Goal: Information Seeking & Learning: Learn about a topic

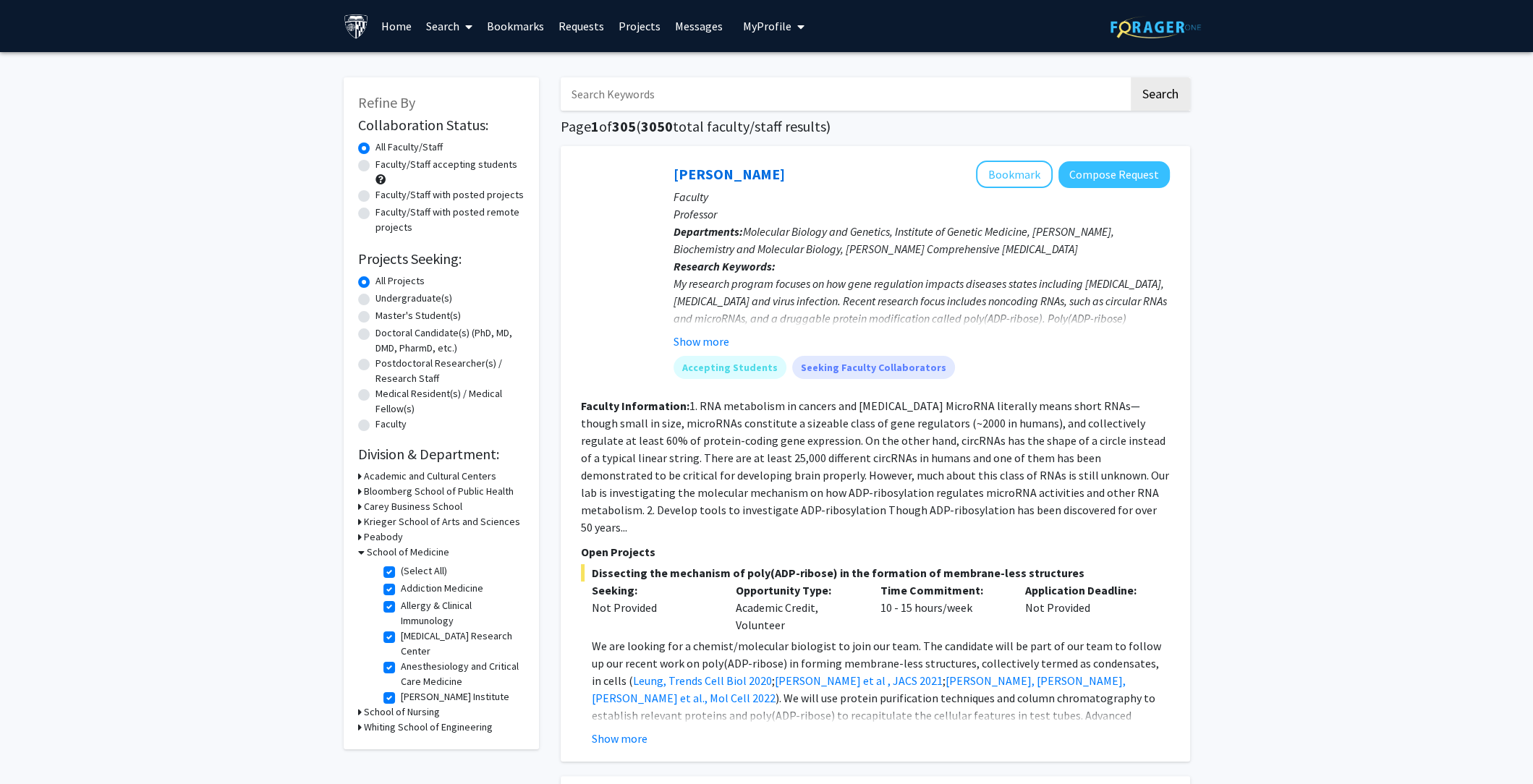
click at [401, 567] on label "(Select All)" at bounding box center [423, 571] width 46 height 15
click at [401, 567] on input "(Select All)" at bounding box center [405, 568] width 10 height 10
checkbox input "false"
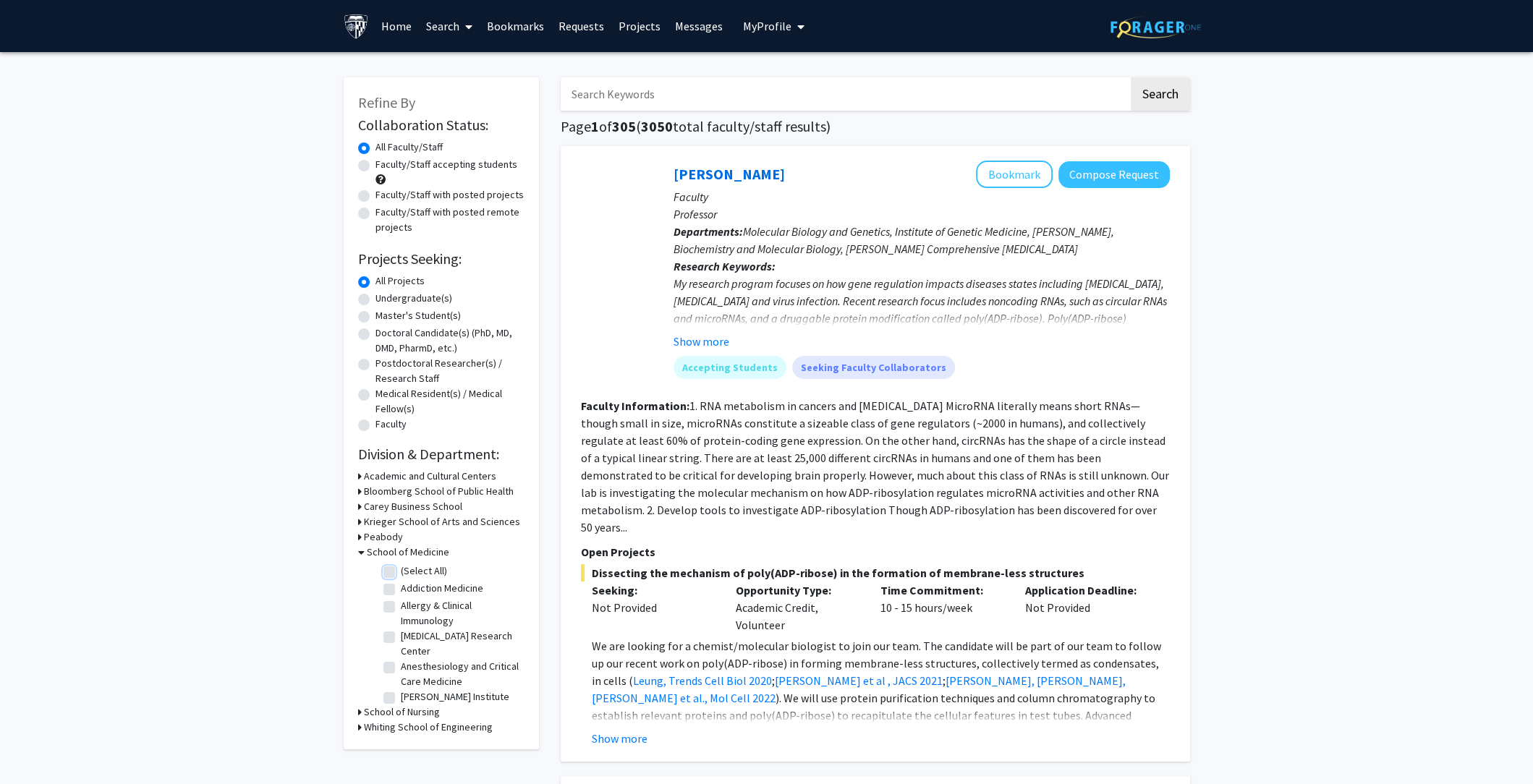
checkbox input "false"
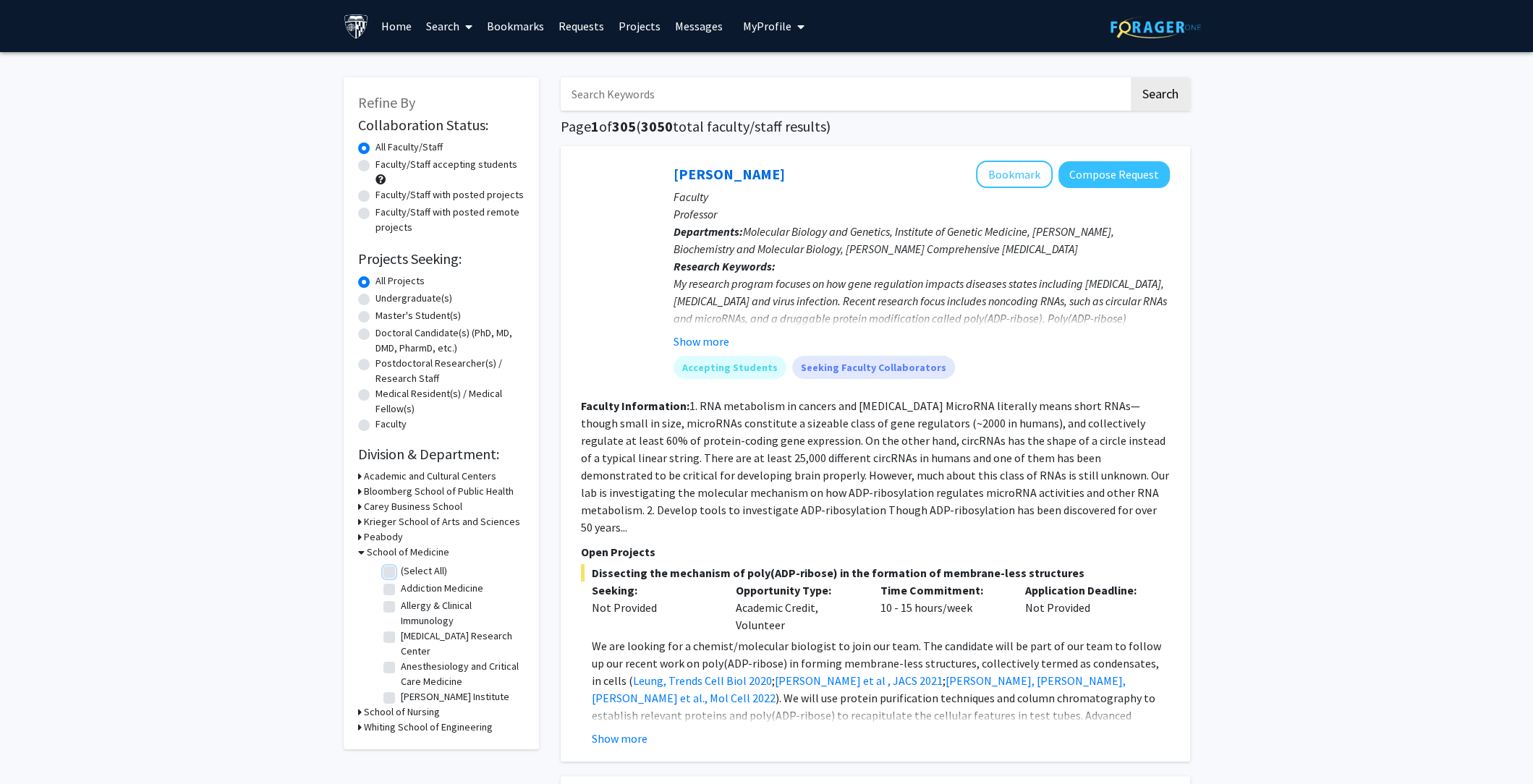
checkbox input "false"
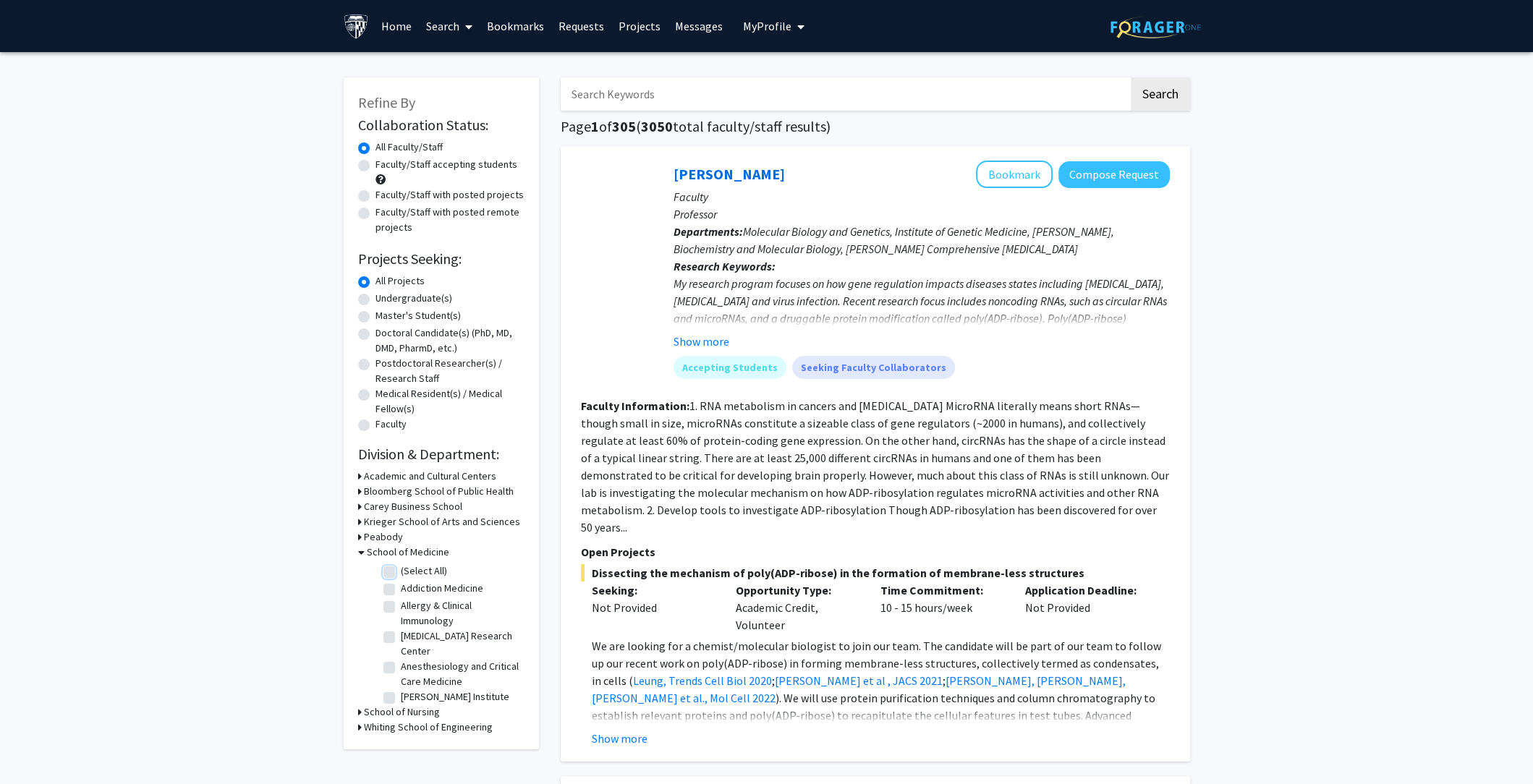
checkbox input "false"
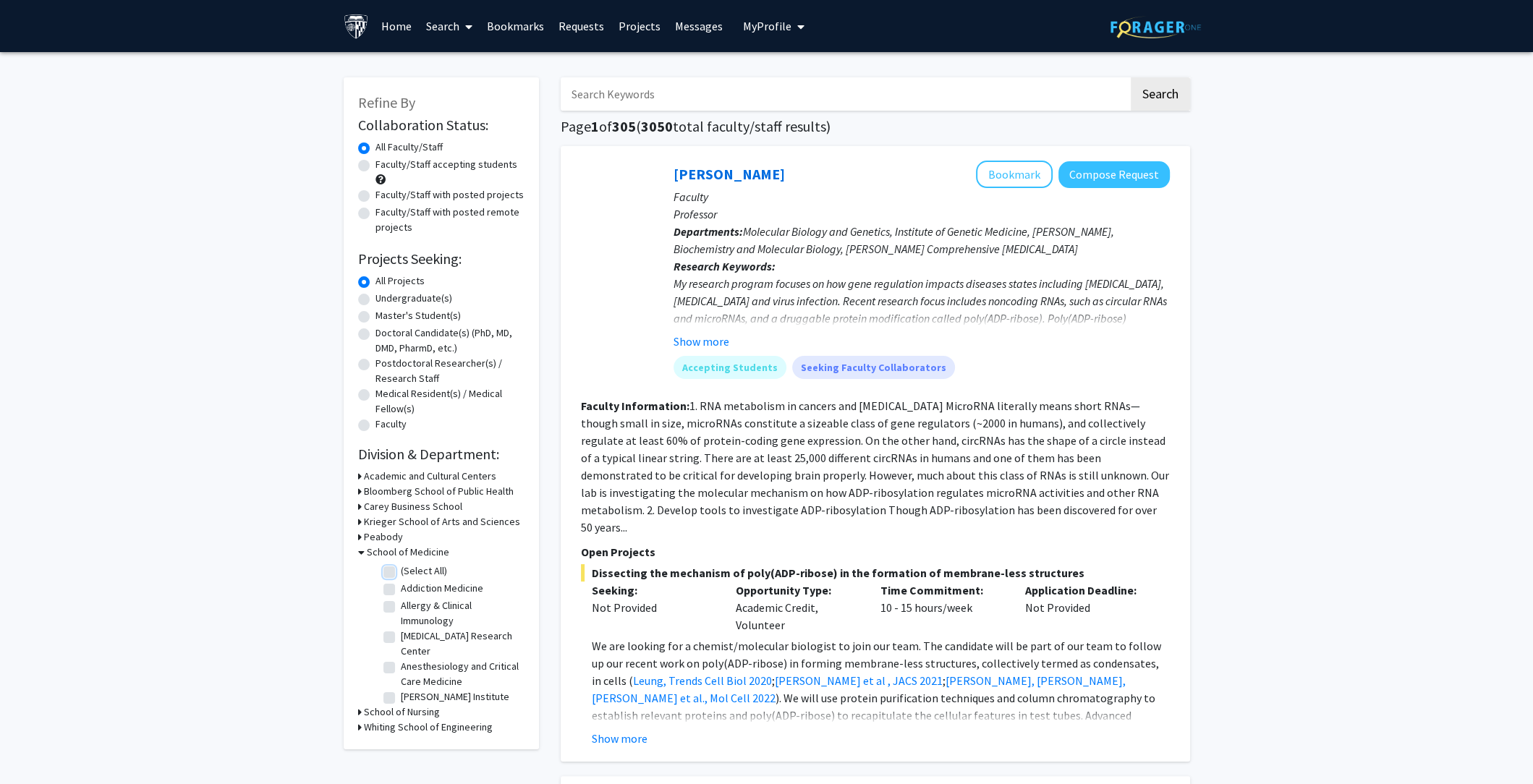
checkbox input "false"
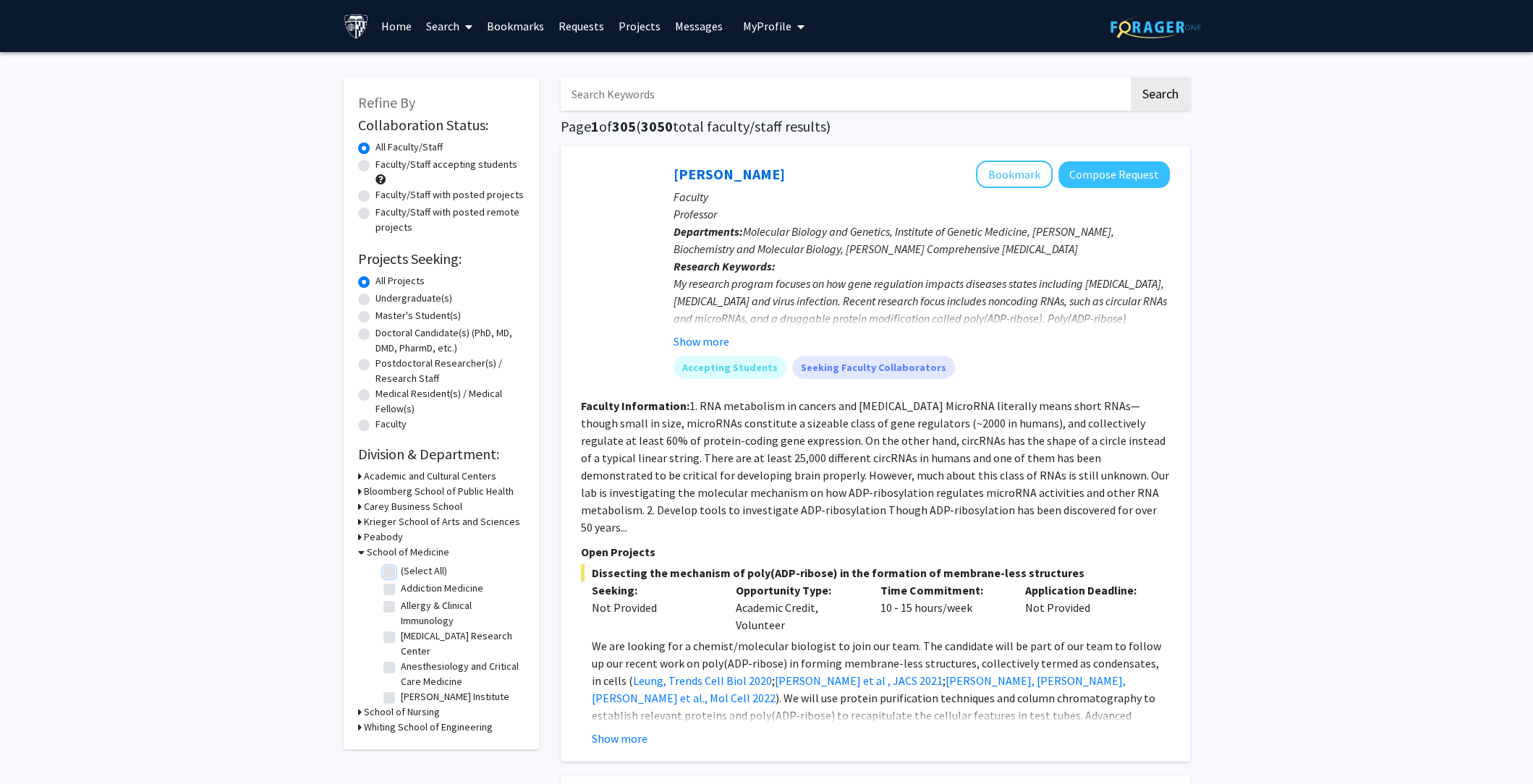
checkbox input "false"
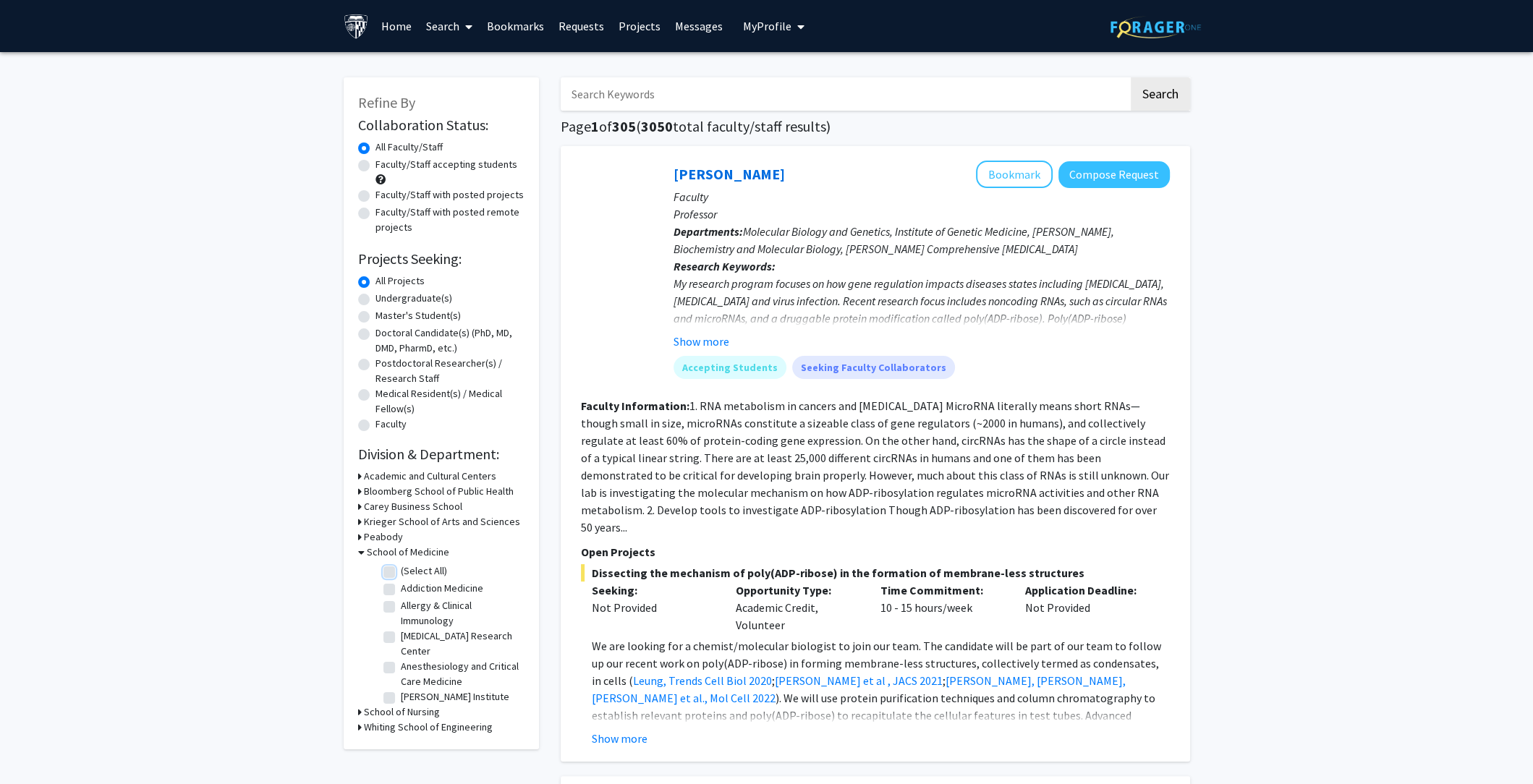
checkbox input "false"
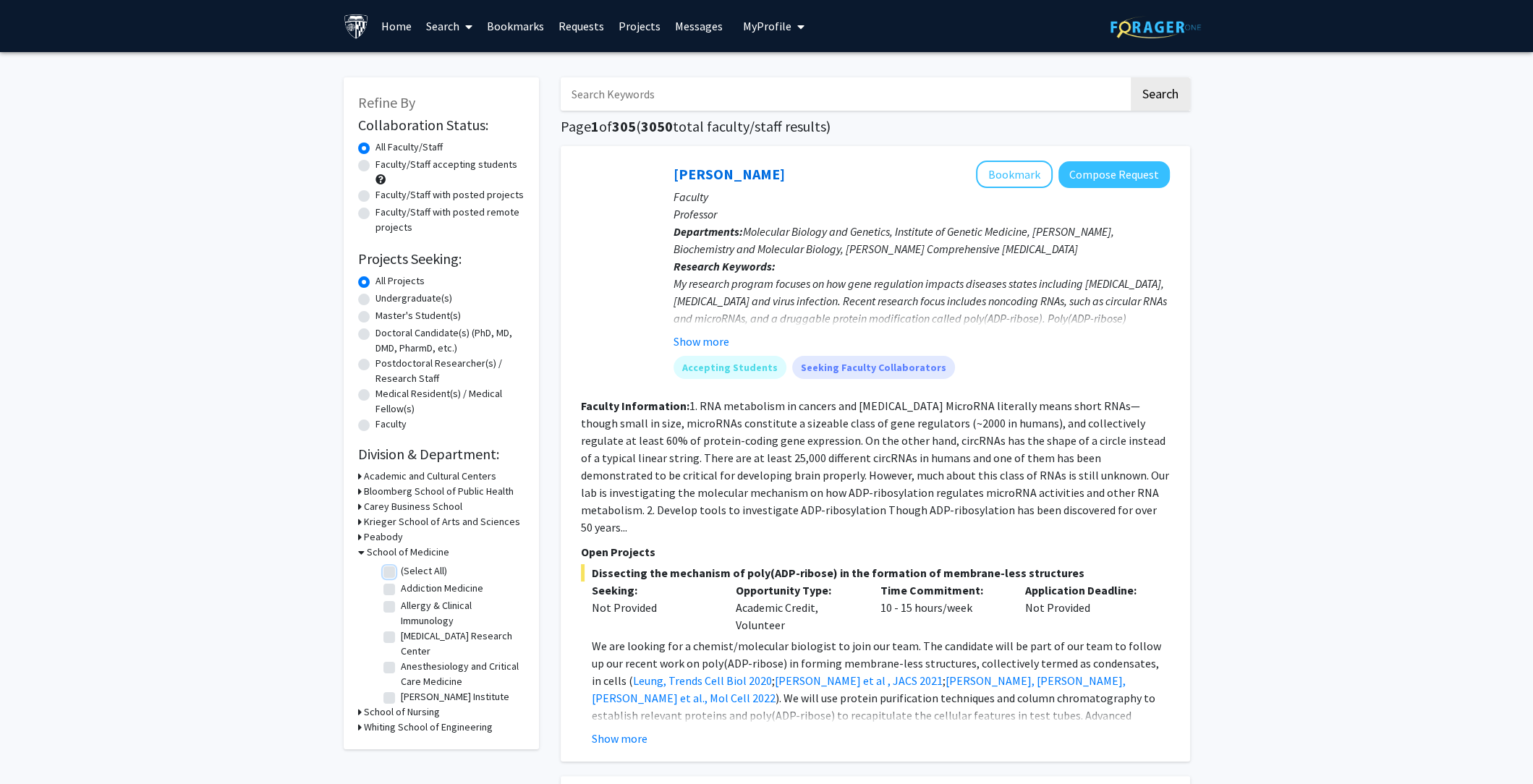
checkbox input "false"
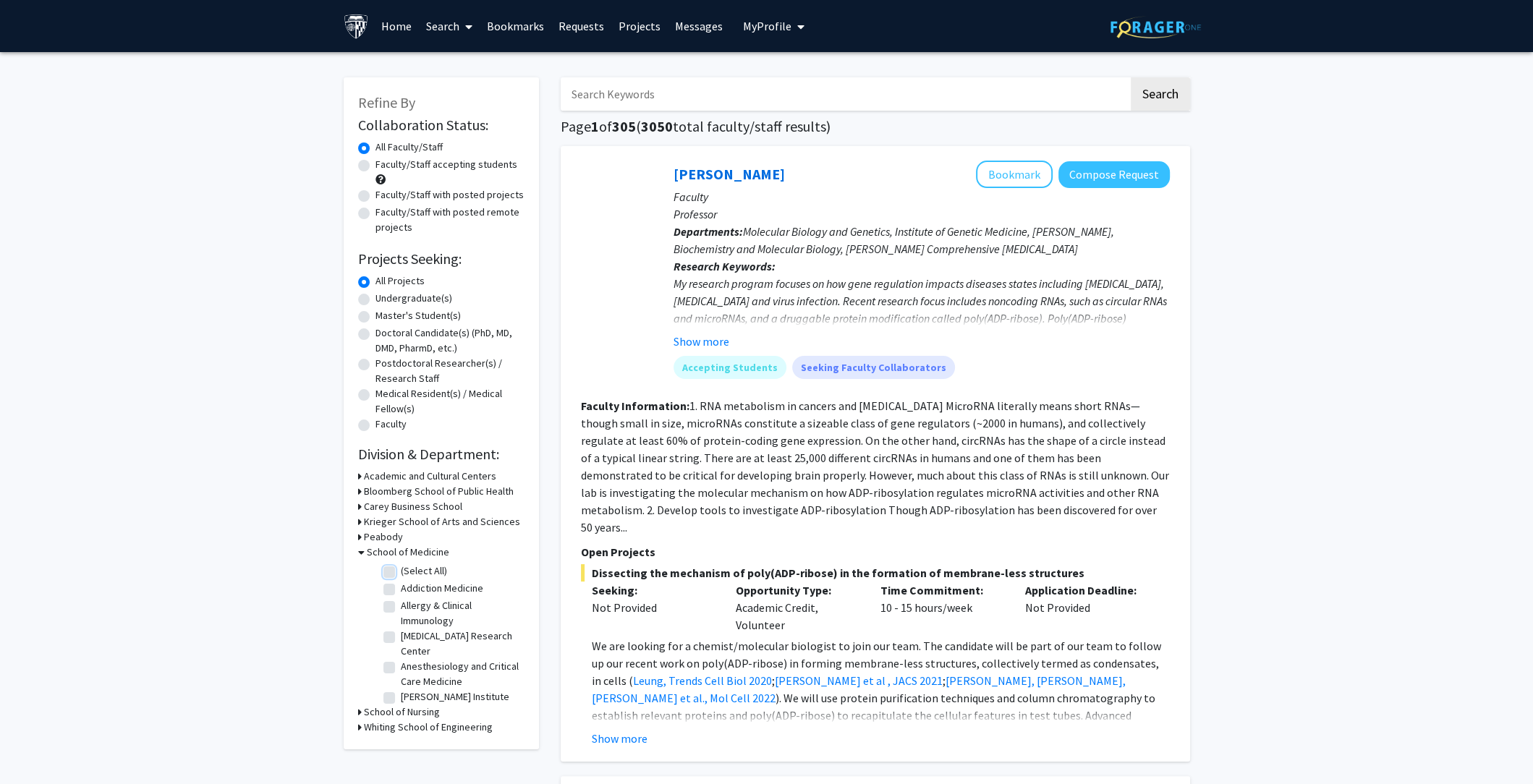
checkbox input "false"
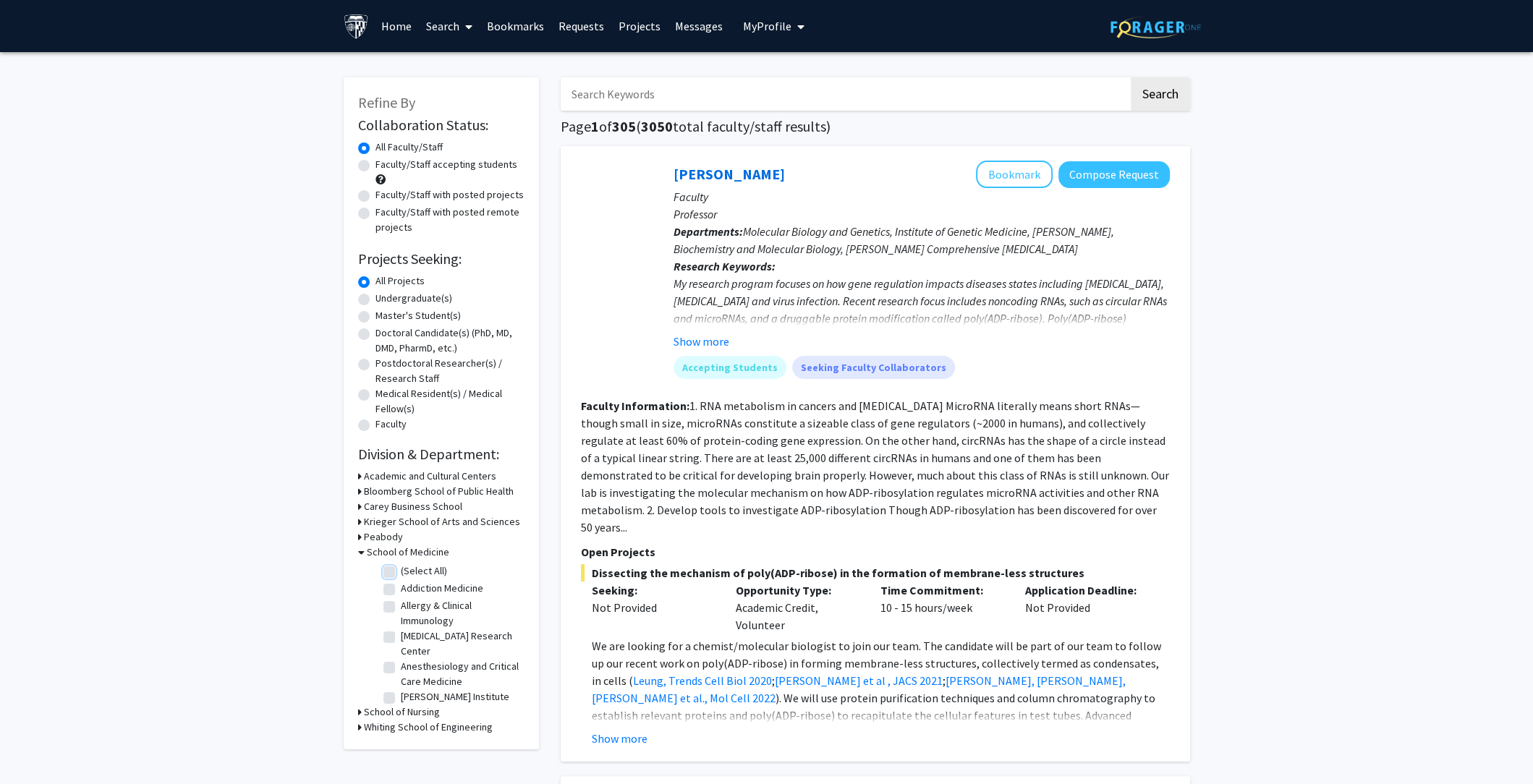
checkbox input "false"
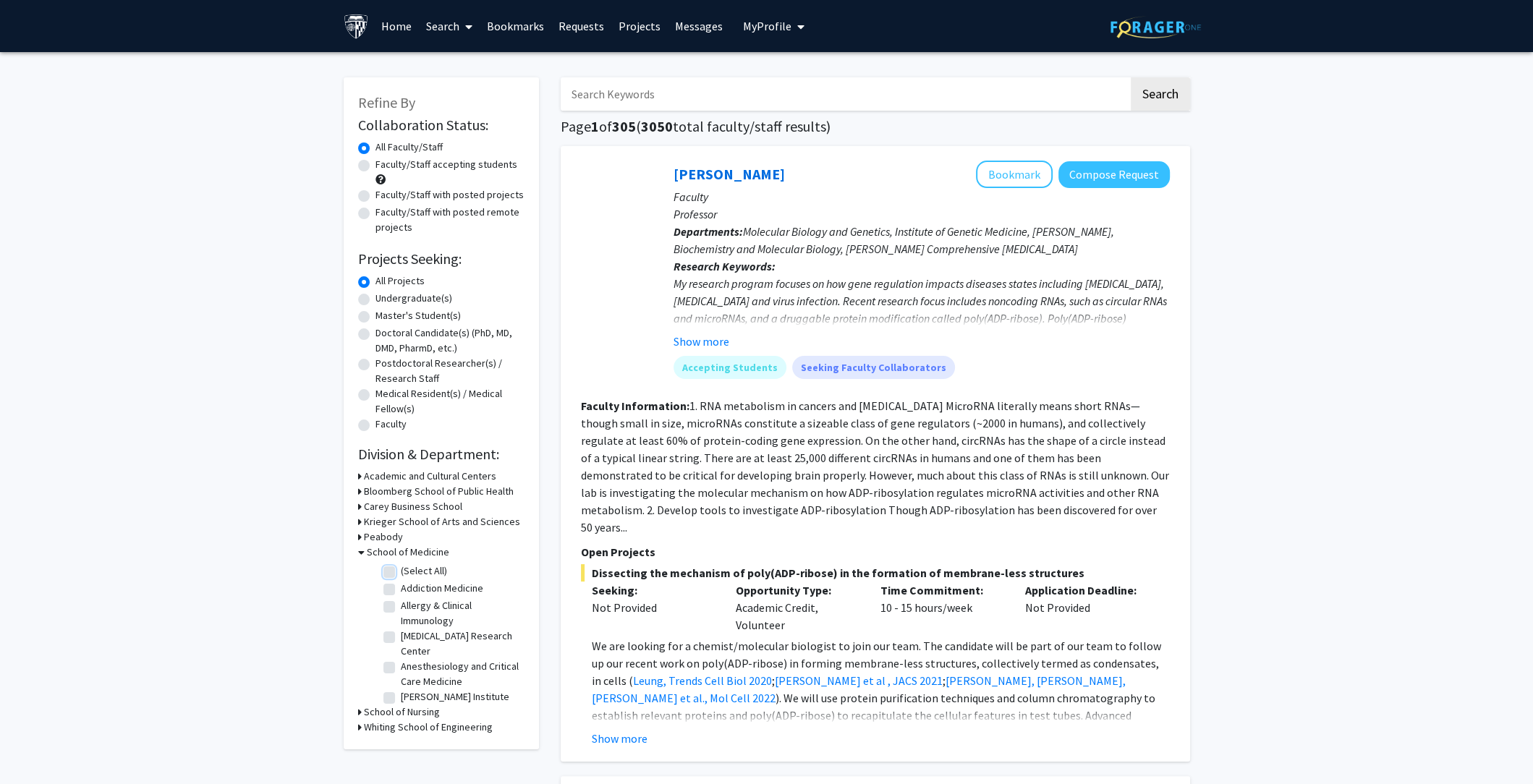
checkbox input "false"
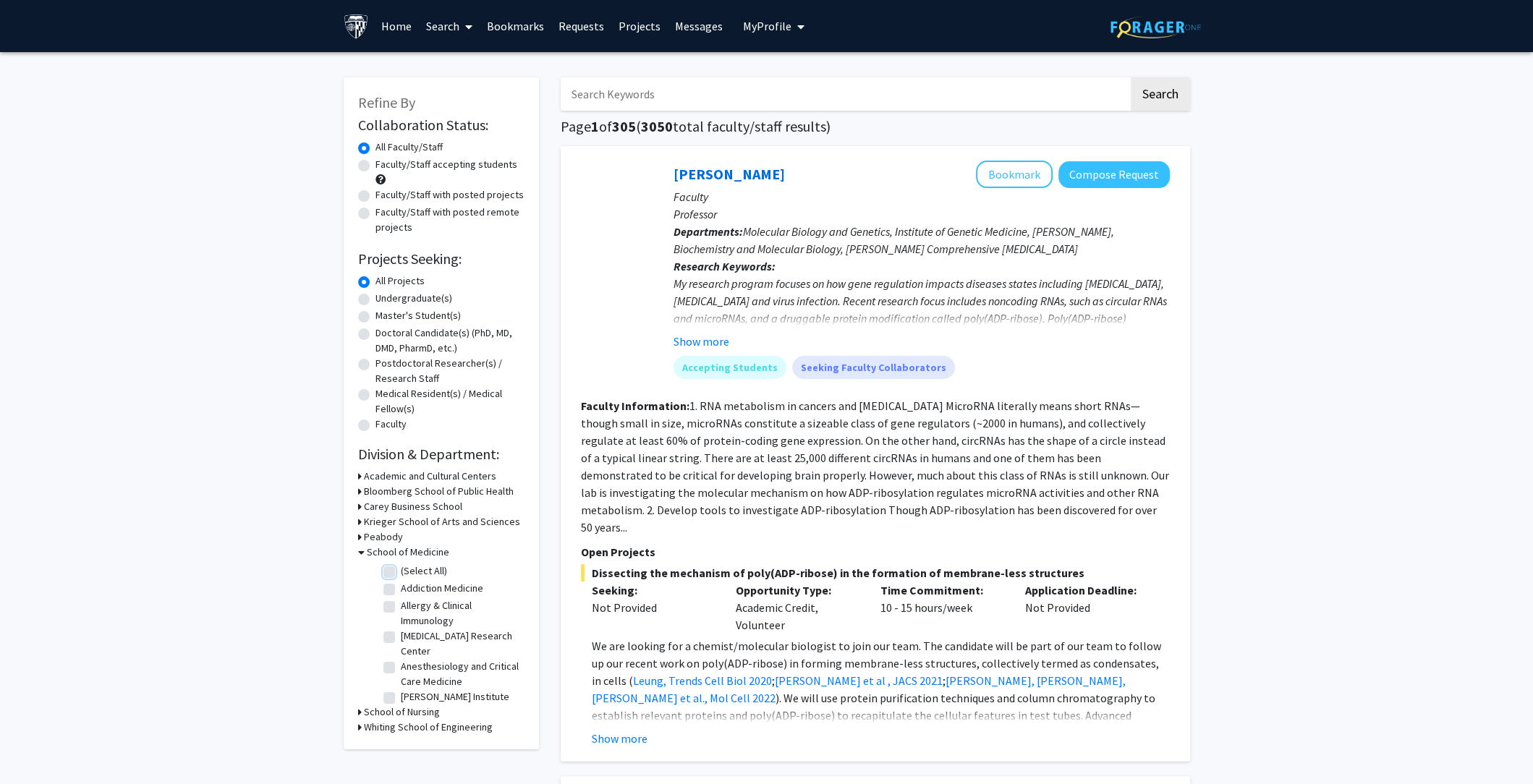
checkbox input "false"
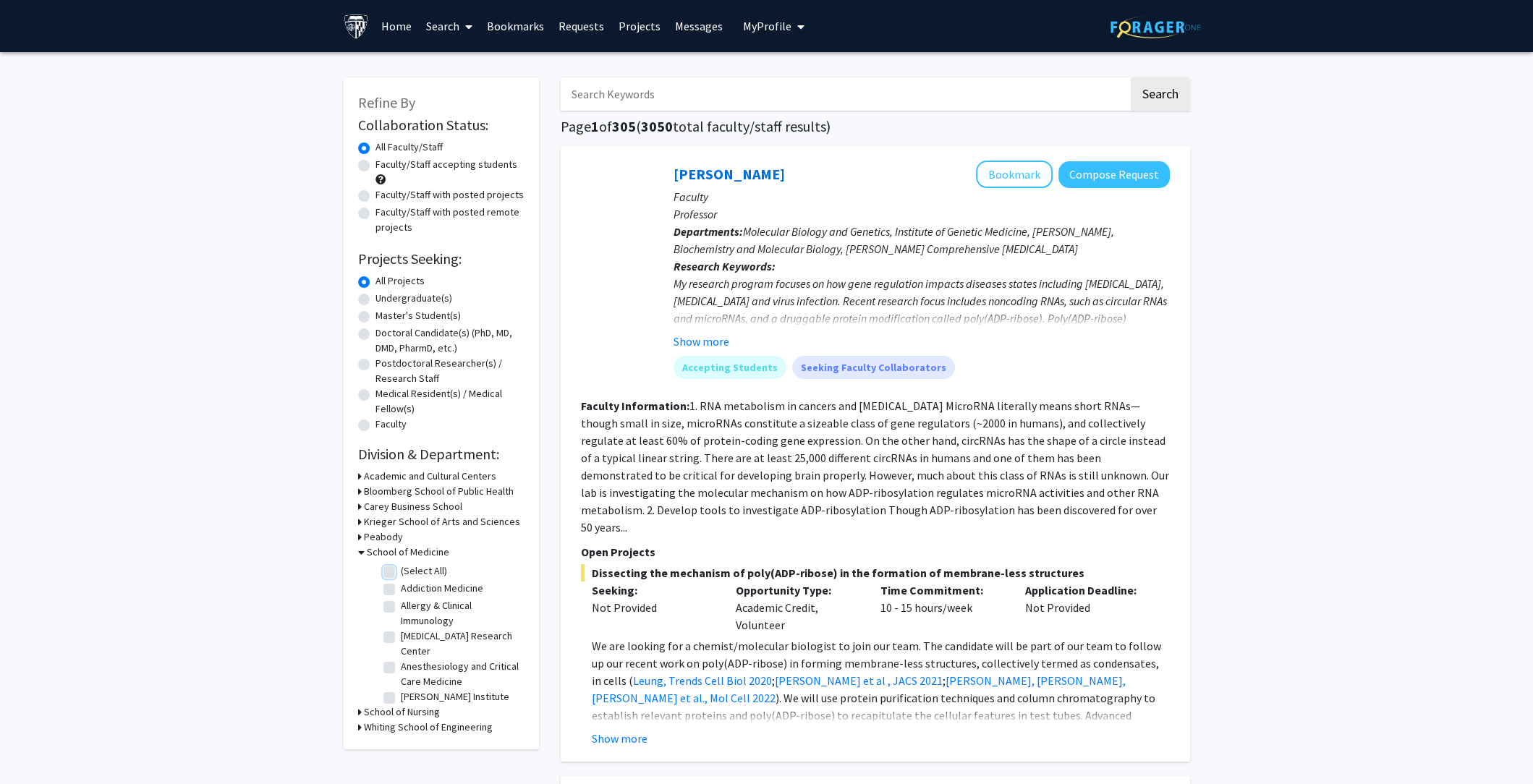
checkbox input "false"
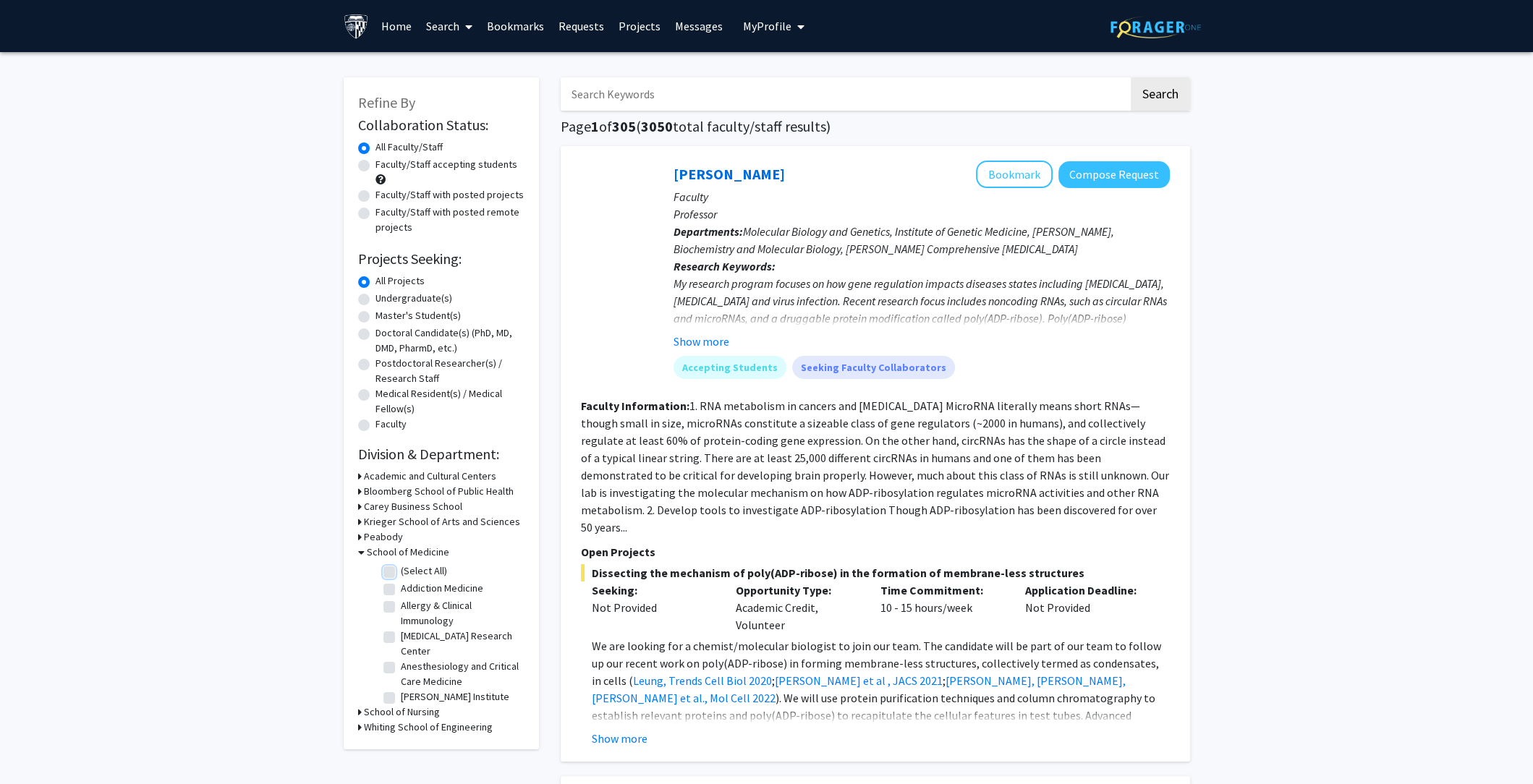
checkbox input "false"
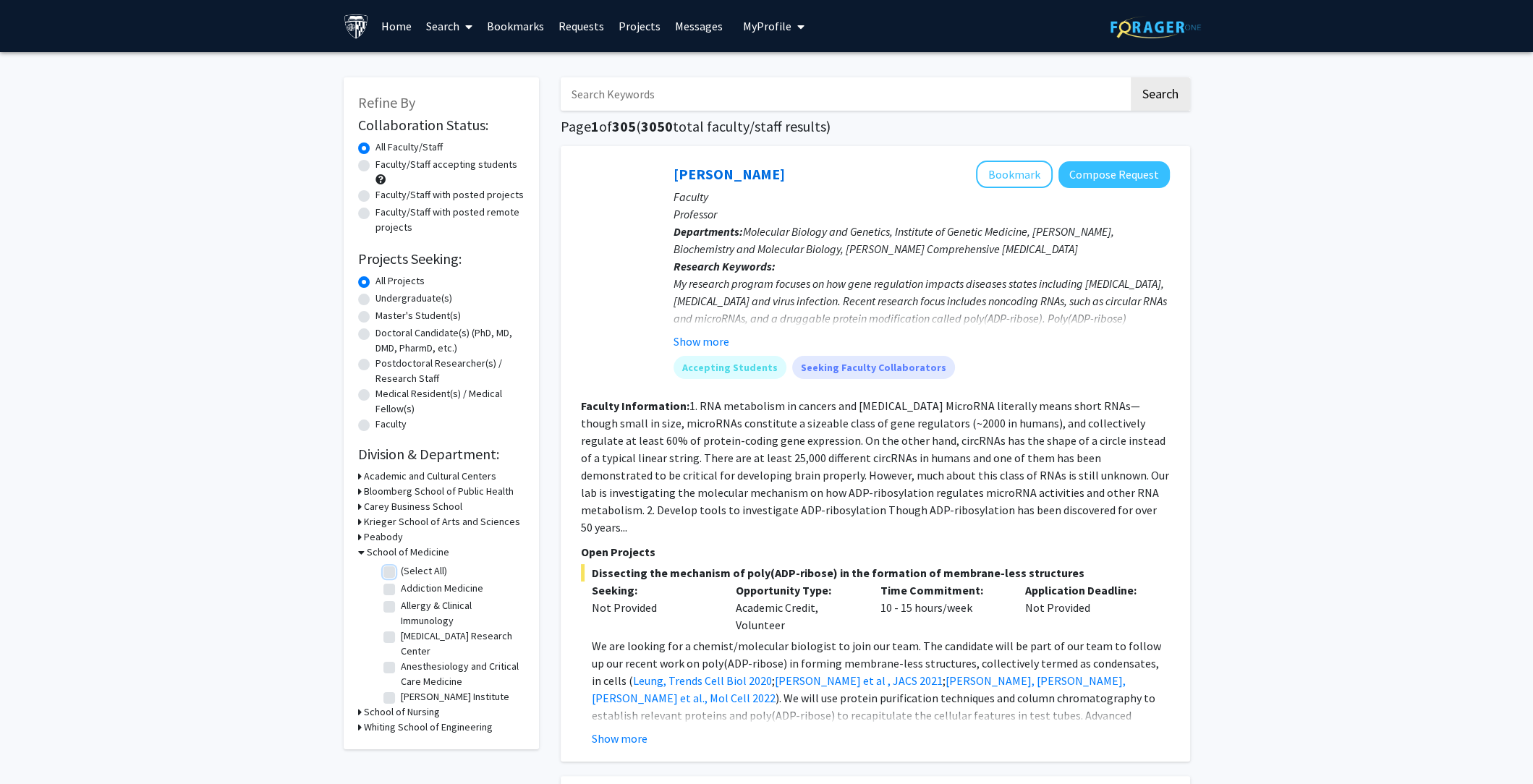
checkbox input "false"
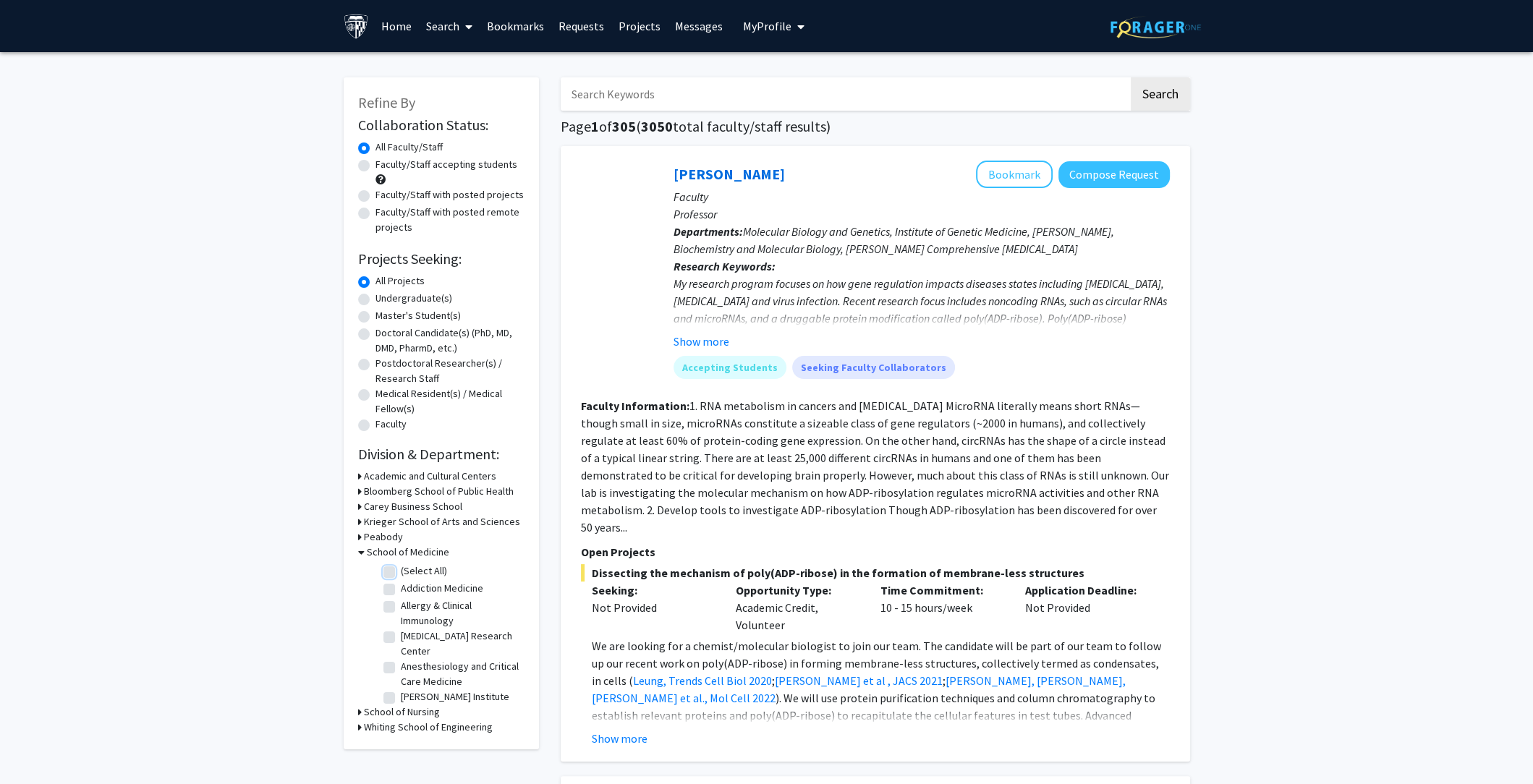
checkbox input "false"
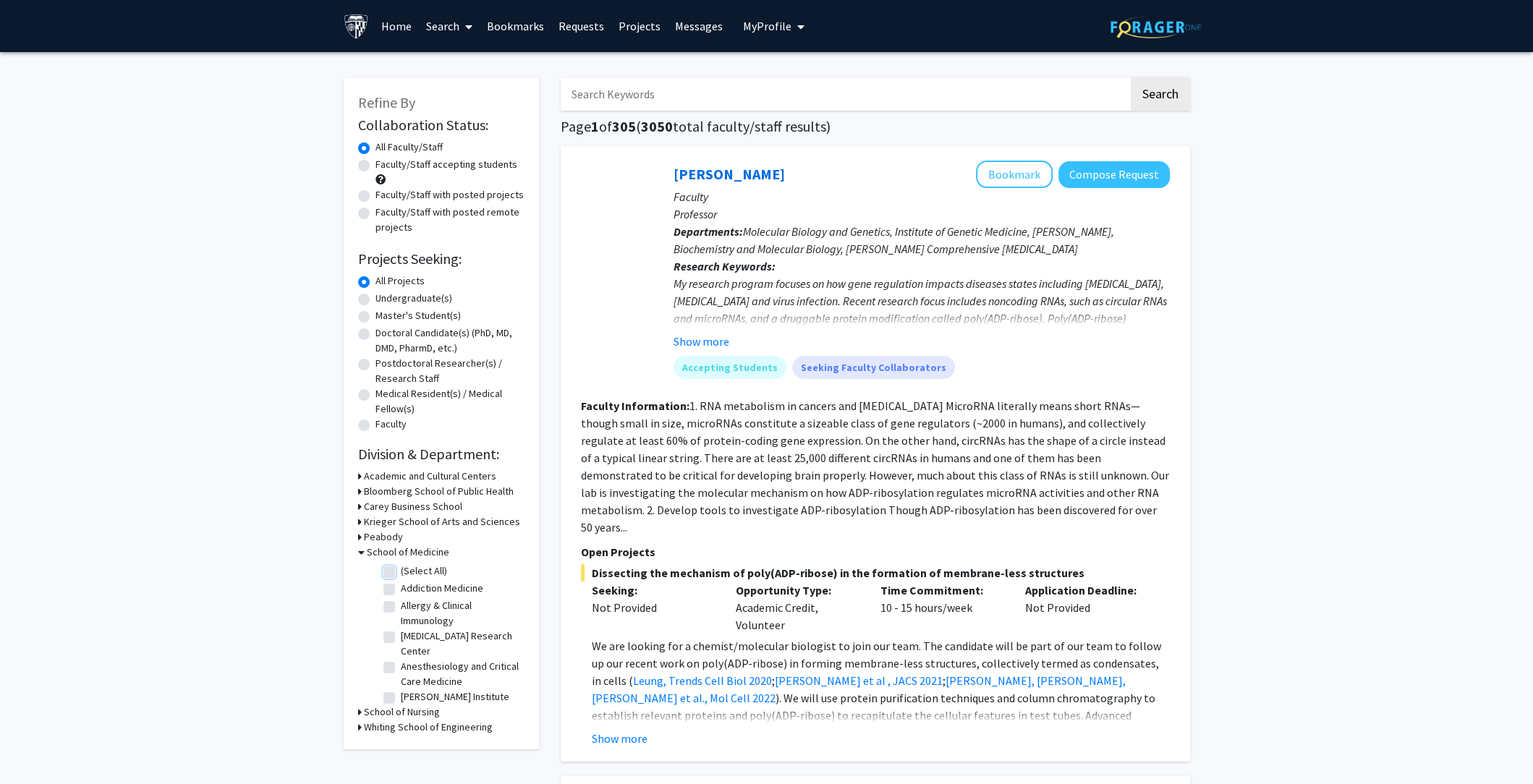
checkbox input "false"
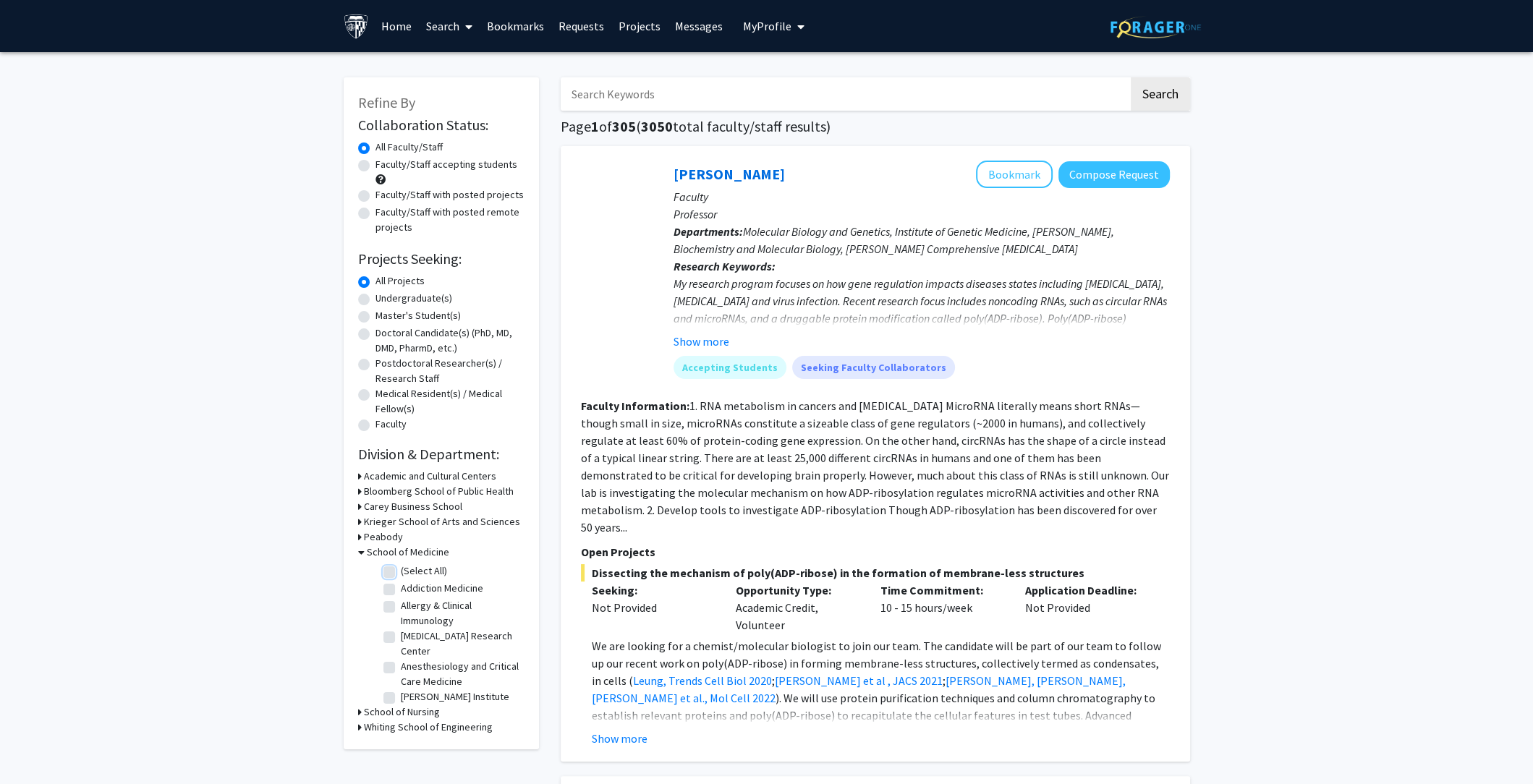
checkbox input "false"
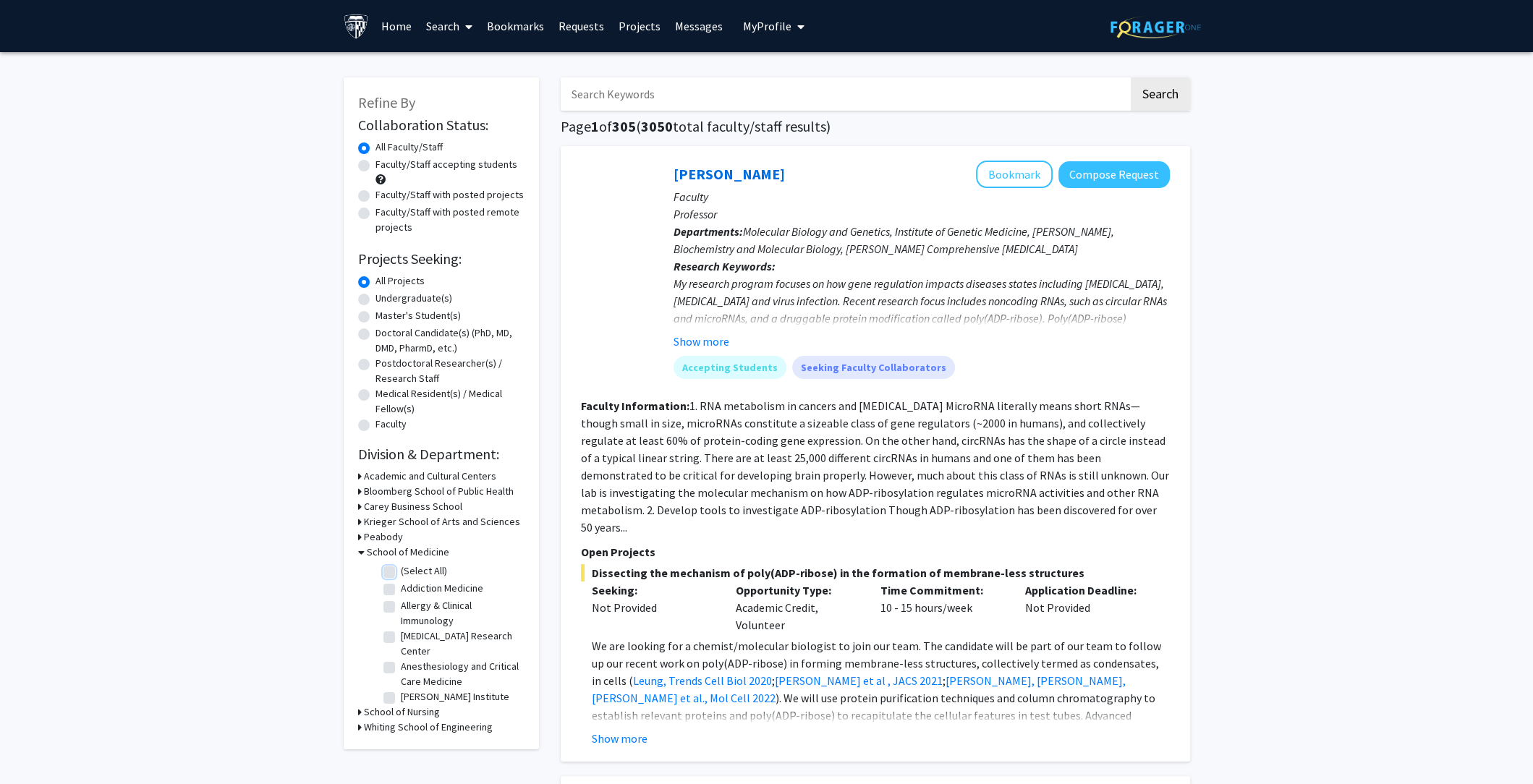
checkbox input "false"
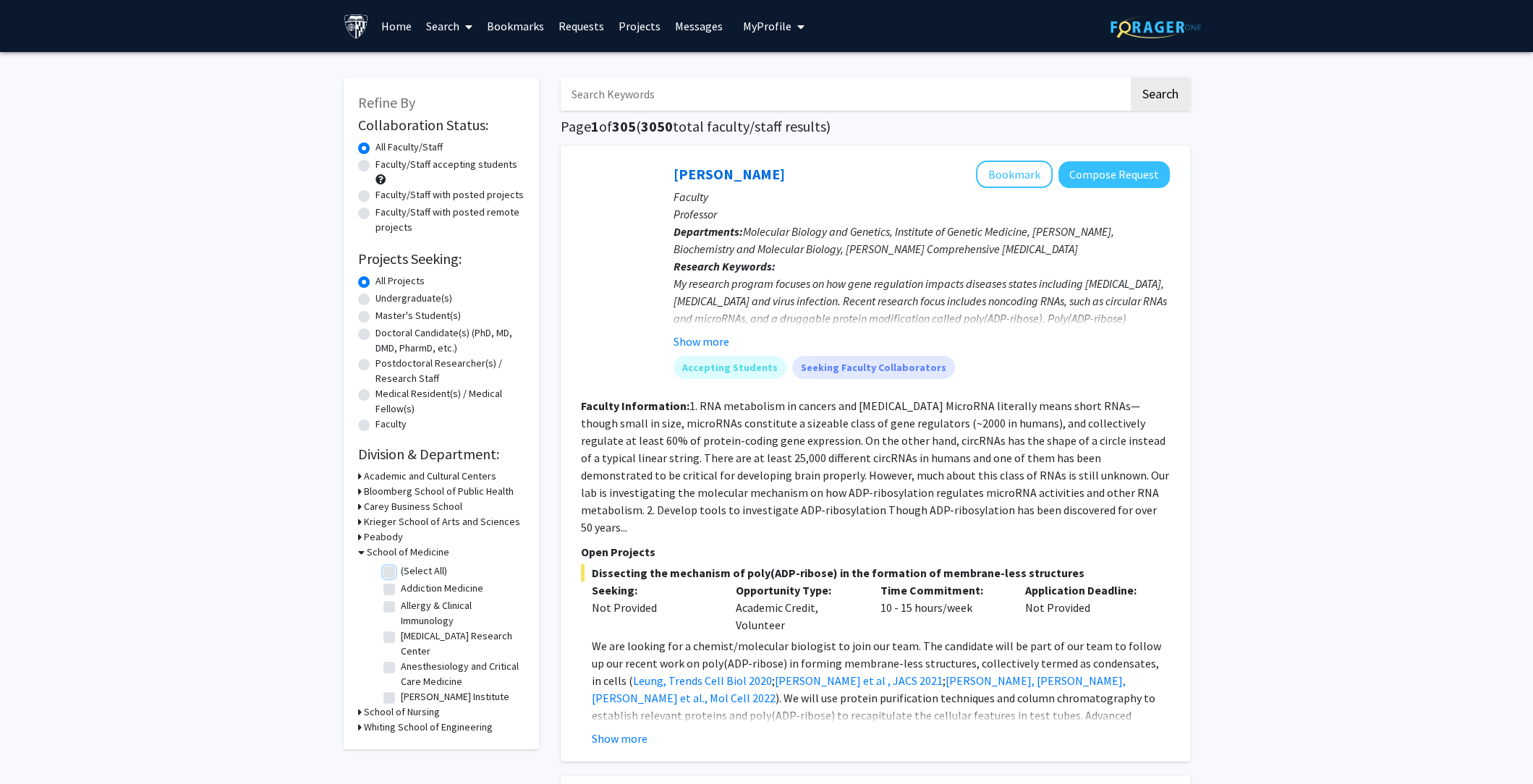
checkbox input "false"
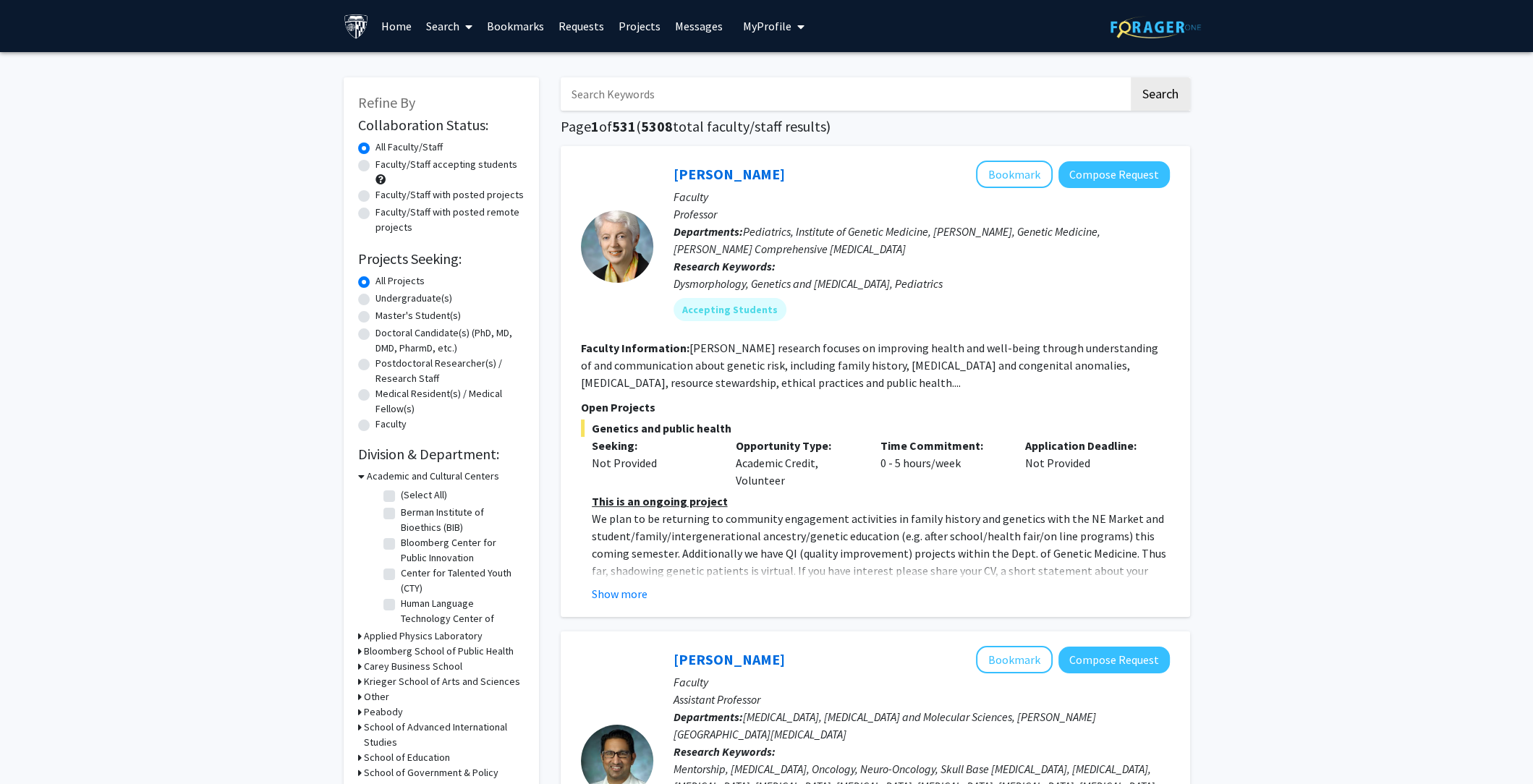
click at [365, 475] on div "Academic and Cultural Centers" at bounding box center [441, 476] width 166 height 15
click at [362, 475] on icon at bounding box center [361, 476] width 7 height 15
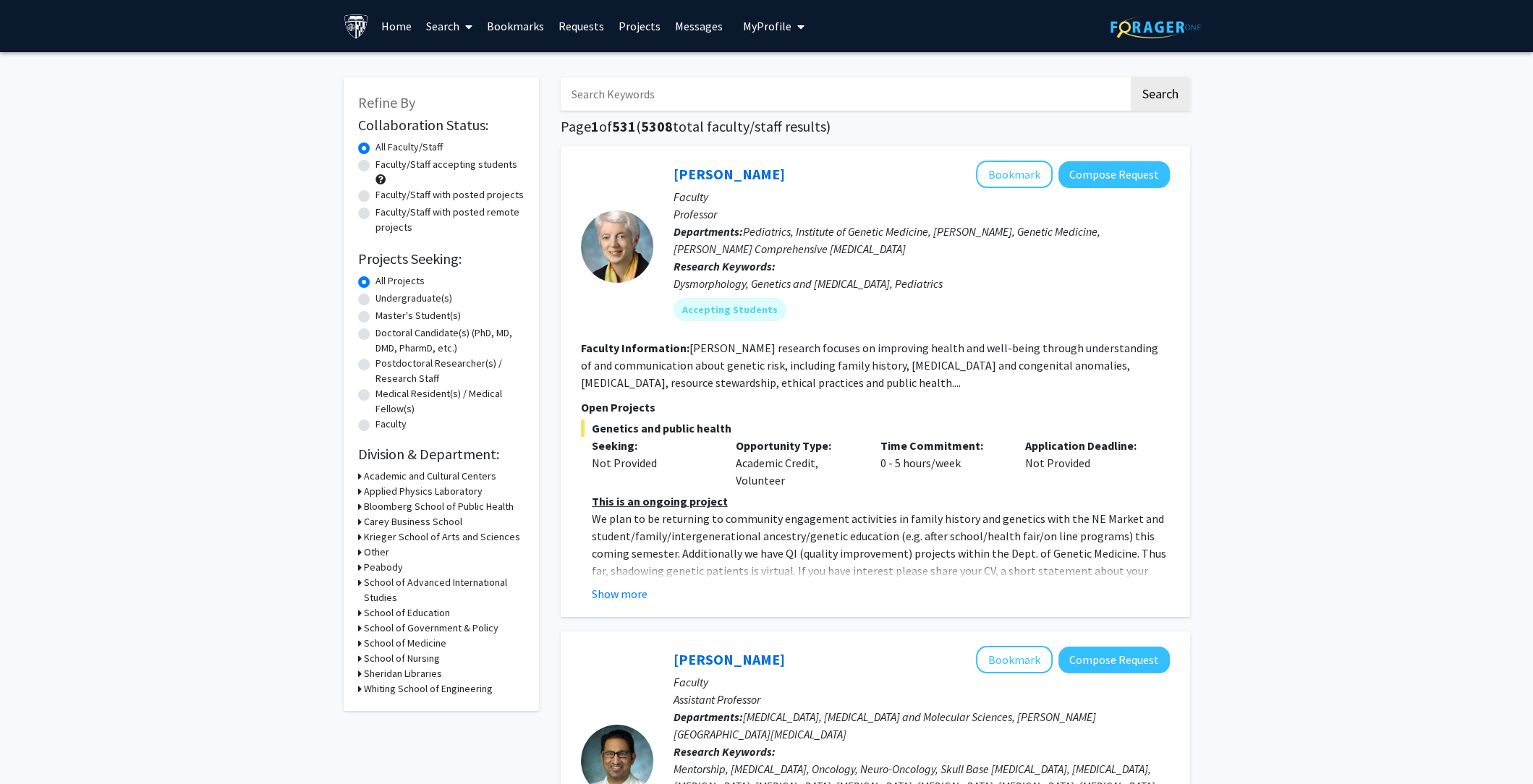
click at [354, 643] on div "Refine By Collaboration Status: Collaboration Status All Faculty/Staff Collabor…" at bounding box center [441, 394] width 195 height 634
click at [358, 643] on icon at bounding box center [359, 643] width 4 height 15
click at [359, 536] on icon at bounding box center [359, 537] width 4 height 15
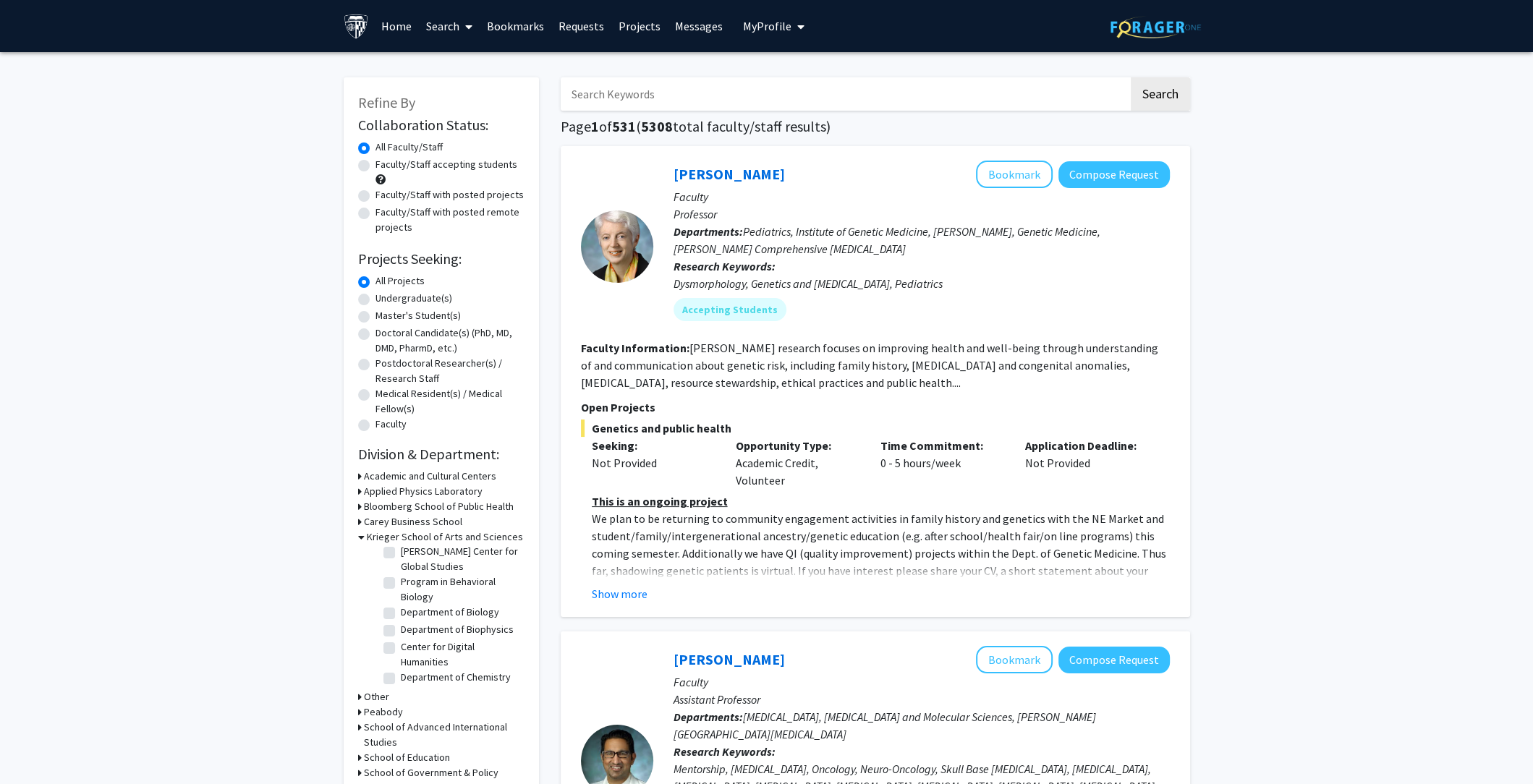
scroll to position [240, 0]
click at [401, 593] on label "Program in Behavioral Biology" at bounding box center [460, 587] width 120 height 30
click at [401, 582] on input "Program in Behavioral Biology" at bounding box center [405, 577] width 10 height 10
checkbox input "true"
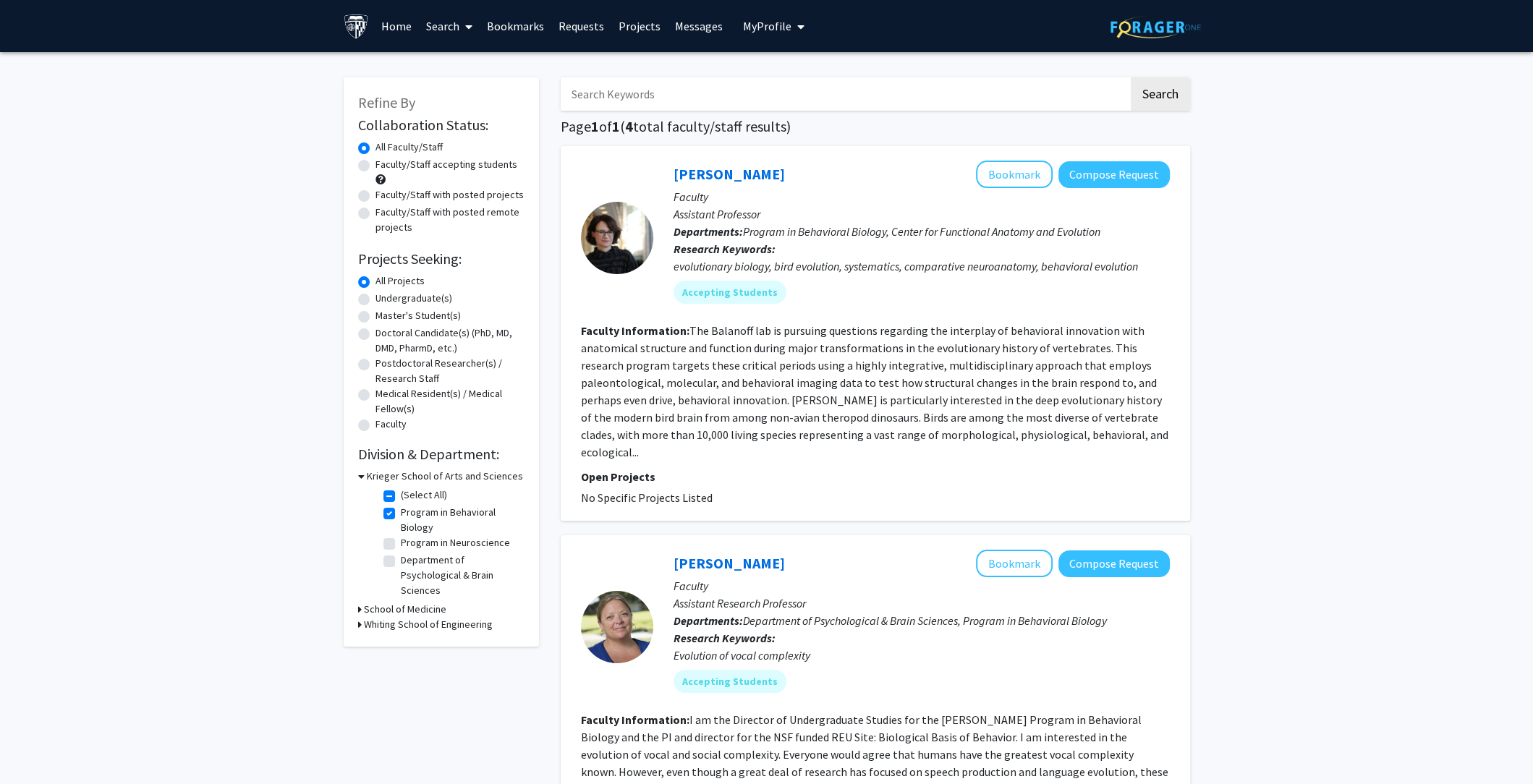
click at [401, 545] on label "Program in Neuroscience" at bounding box center [455, 543] width 109 height 15
click at [401, 545] on input "Program in Neuroscience" at bounding box center [405, 540] width 10 height 10
checkbox input "true"
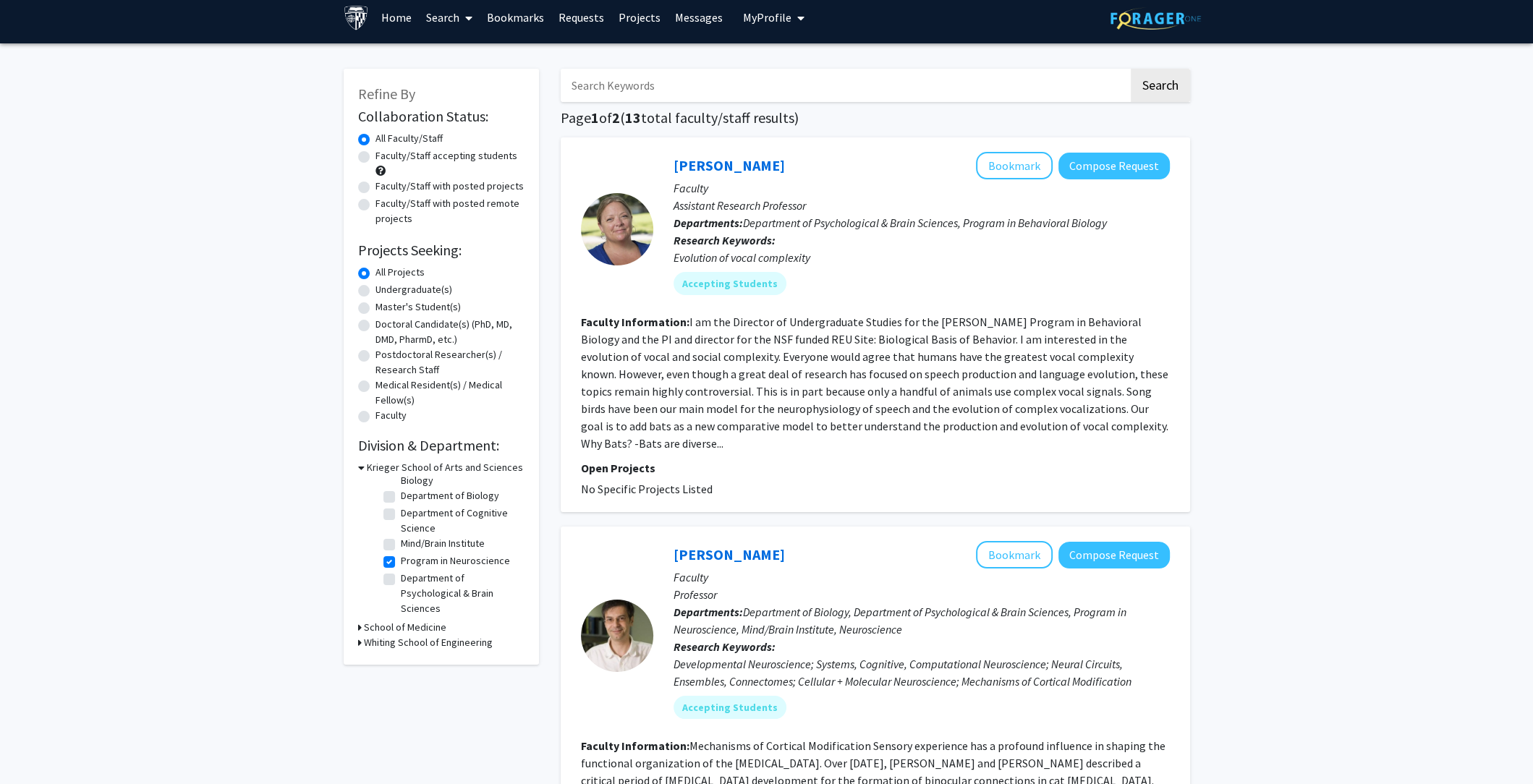
scroll to position [13, 0]
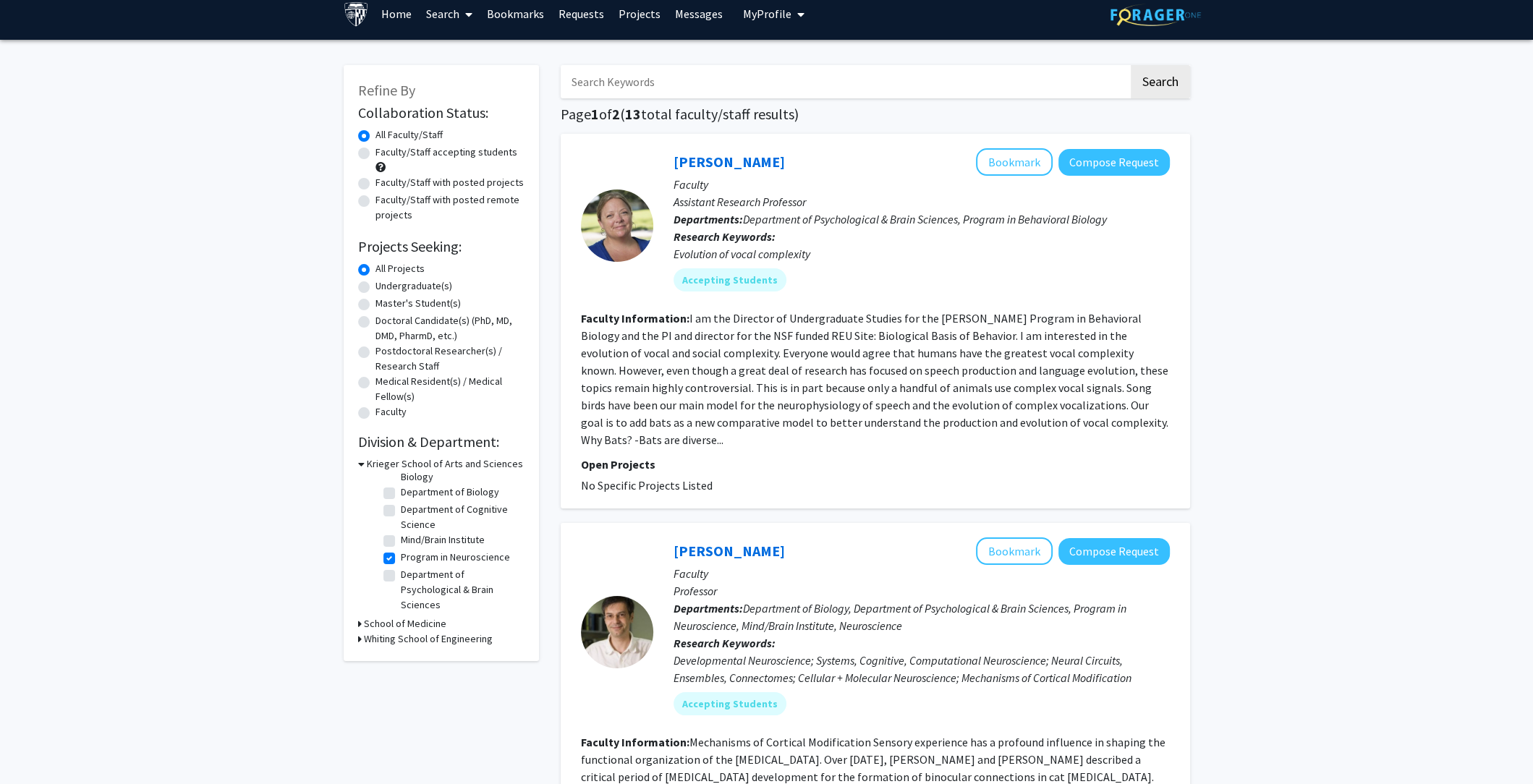
click at [401, 560] on label "Program in Neuroscience" at bounding box center [455, 557] width 109 height 15
click at [401, 559] on input "Program in Neuroscience" at bounding box center [405, 554] width 10 height 10
checkbox input "false"
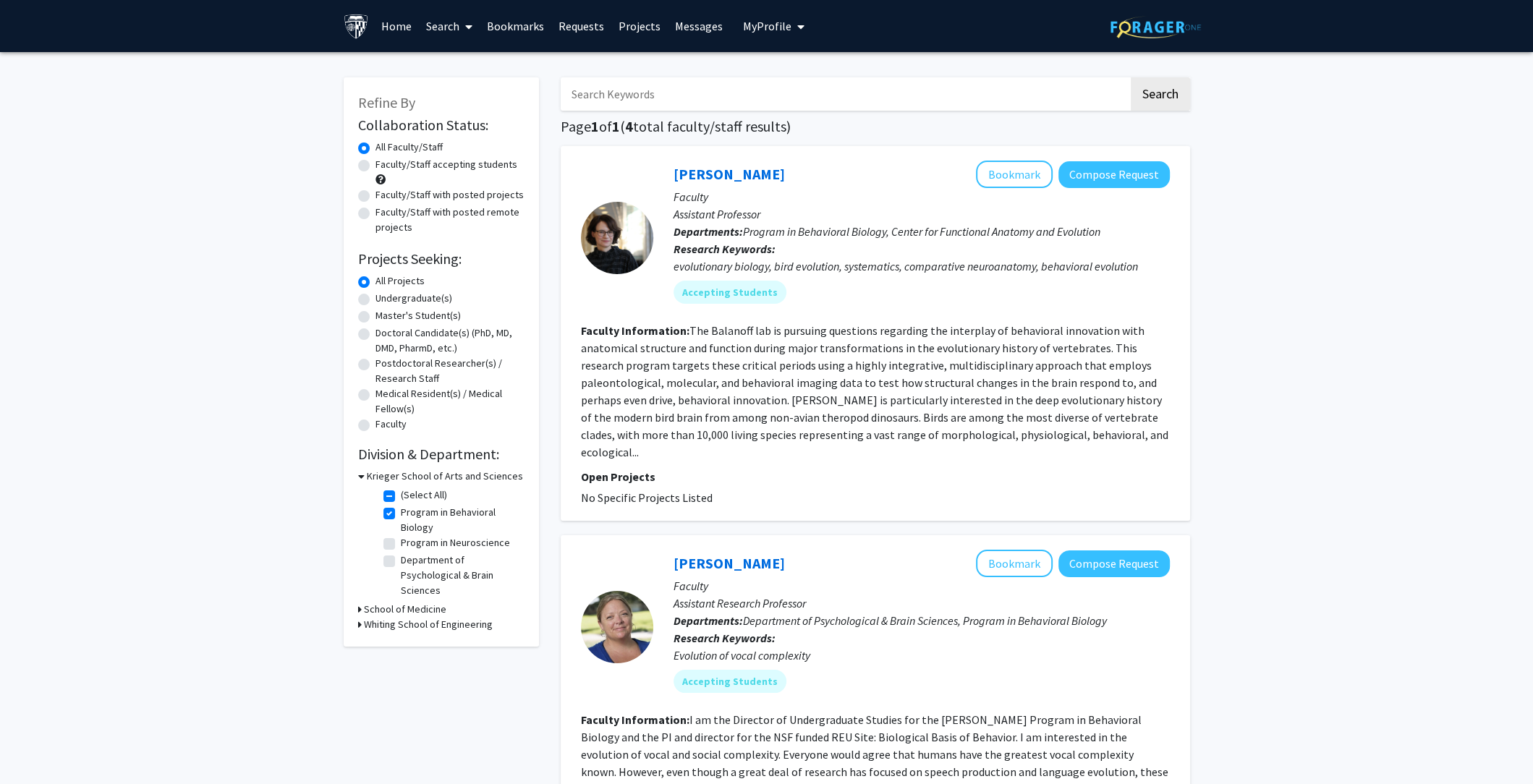
click at [401, 511] on label "Program in Behavioral Biology" at bounding box center [460, 520] width 120 height 30
click at [401, 511] on input "Program in Behavioral Biology" at bounding box center [405, 509] width 10 height 10
checkbox input "false"
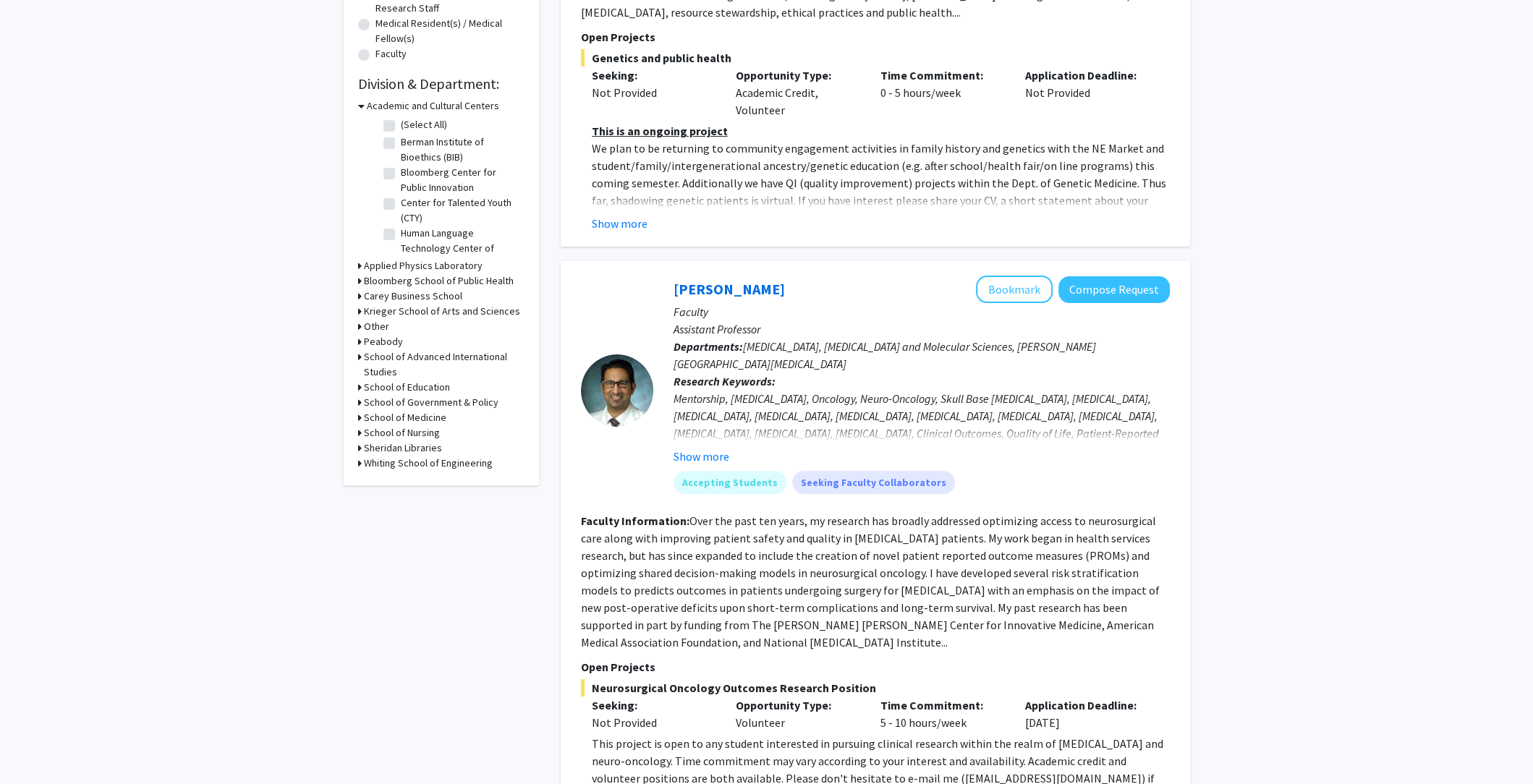
scroll to position [380, 0]
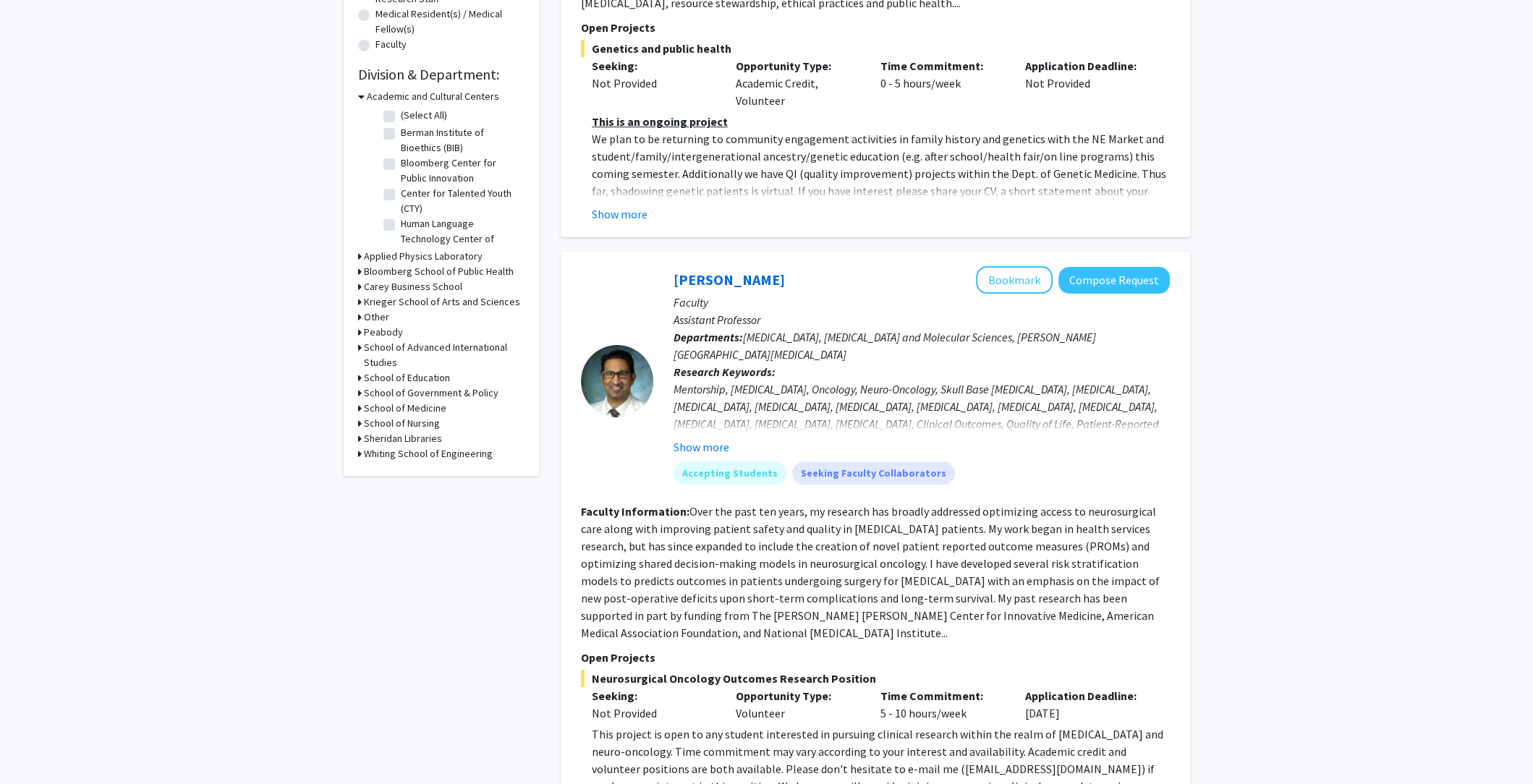
click at [424, 300] on h3 "Krieger School of Arts and Sciences" at bounding box center [442, 302] width 156 height 15
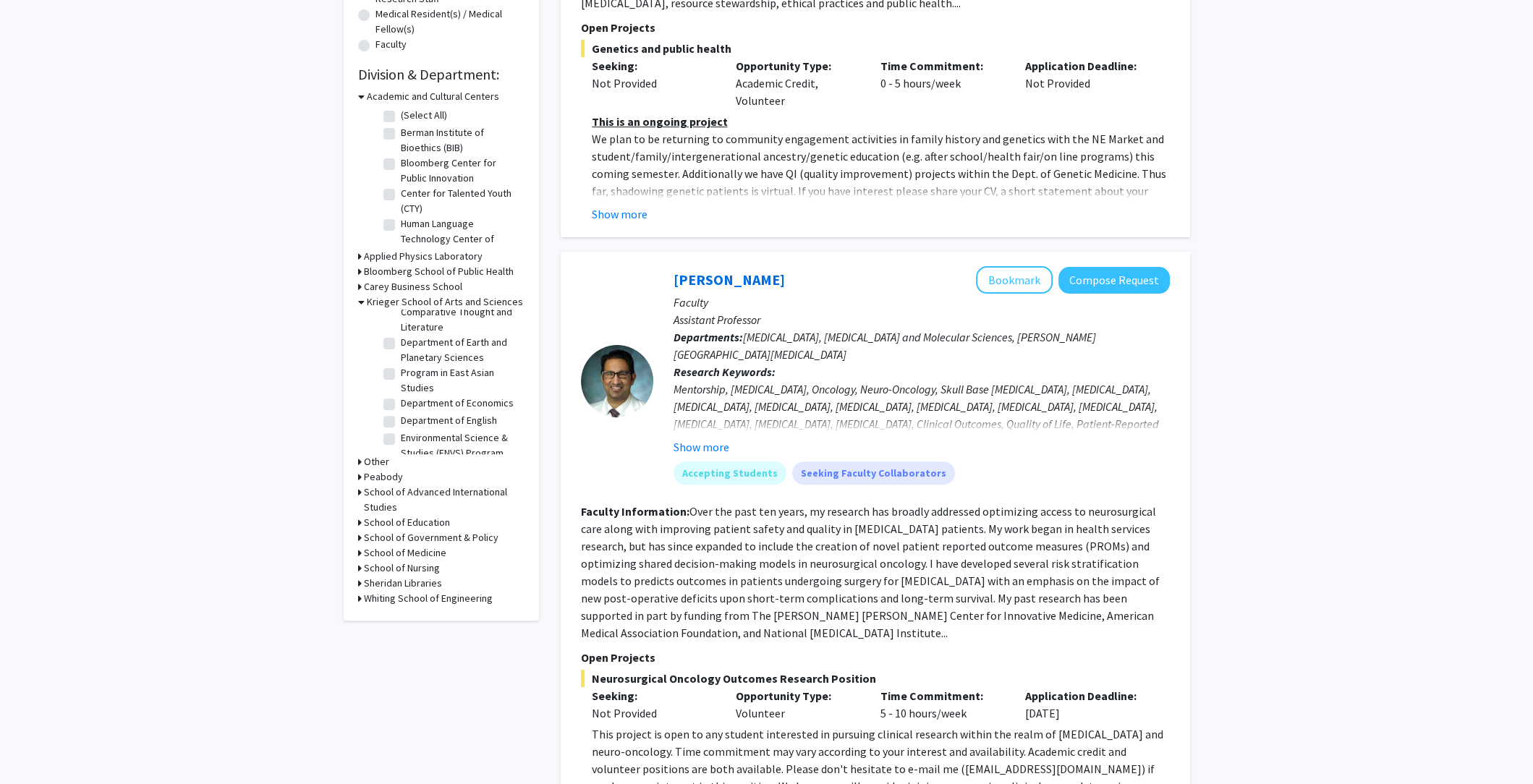
scroll to position [445, 0]
click at [431, 552] on h3 "School of Medicine" at bounding box center [405, 553] width 82 height 15
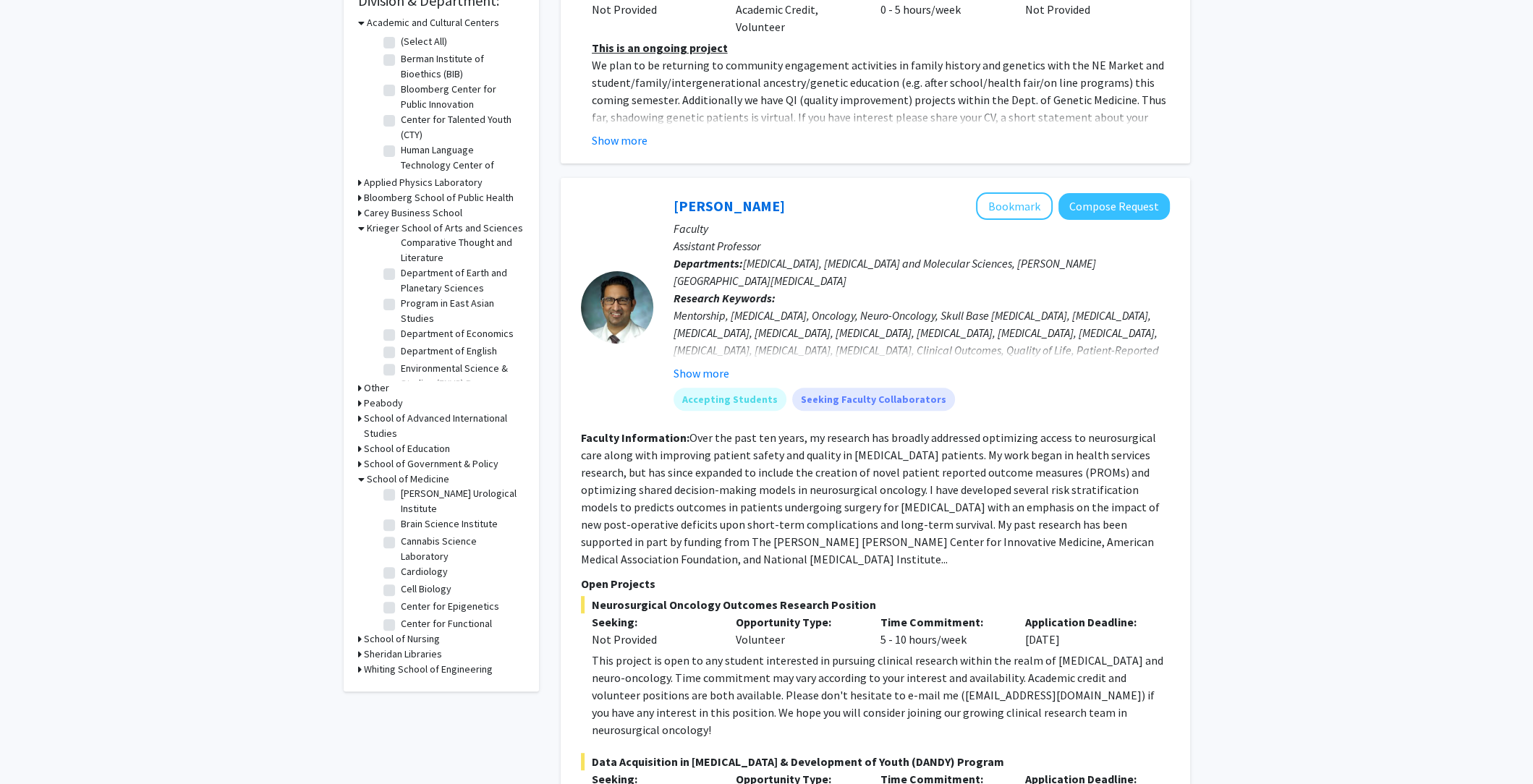
scroll to position [336, 0]
click at [457, 577] on fieldset "Cardiology Cardiology" at bounding box center [460, 569] width 120 height 15
click at [427, 577] on label "Cardiology" at bounding box center [424, 569] width 47 height 15
click at [410, 571] on input "Cardiology" at bounding box center [405, 566] width 10 height 10
checkbox input "true"
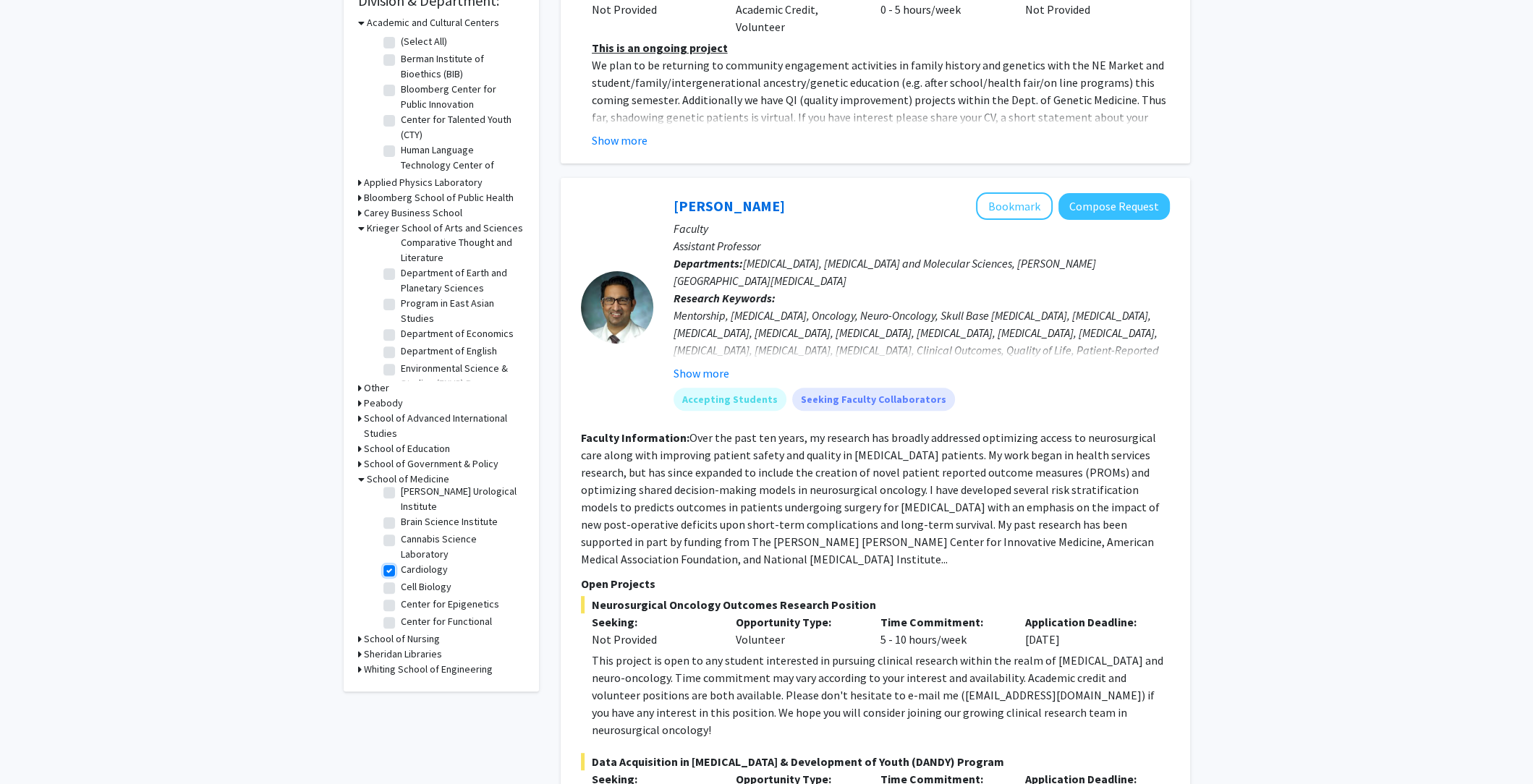
checkbox input "true"
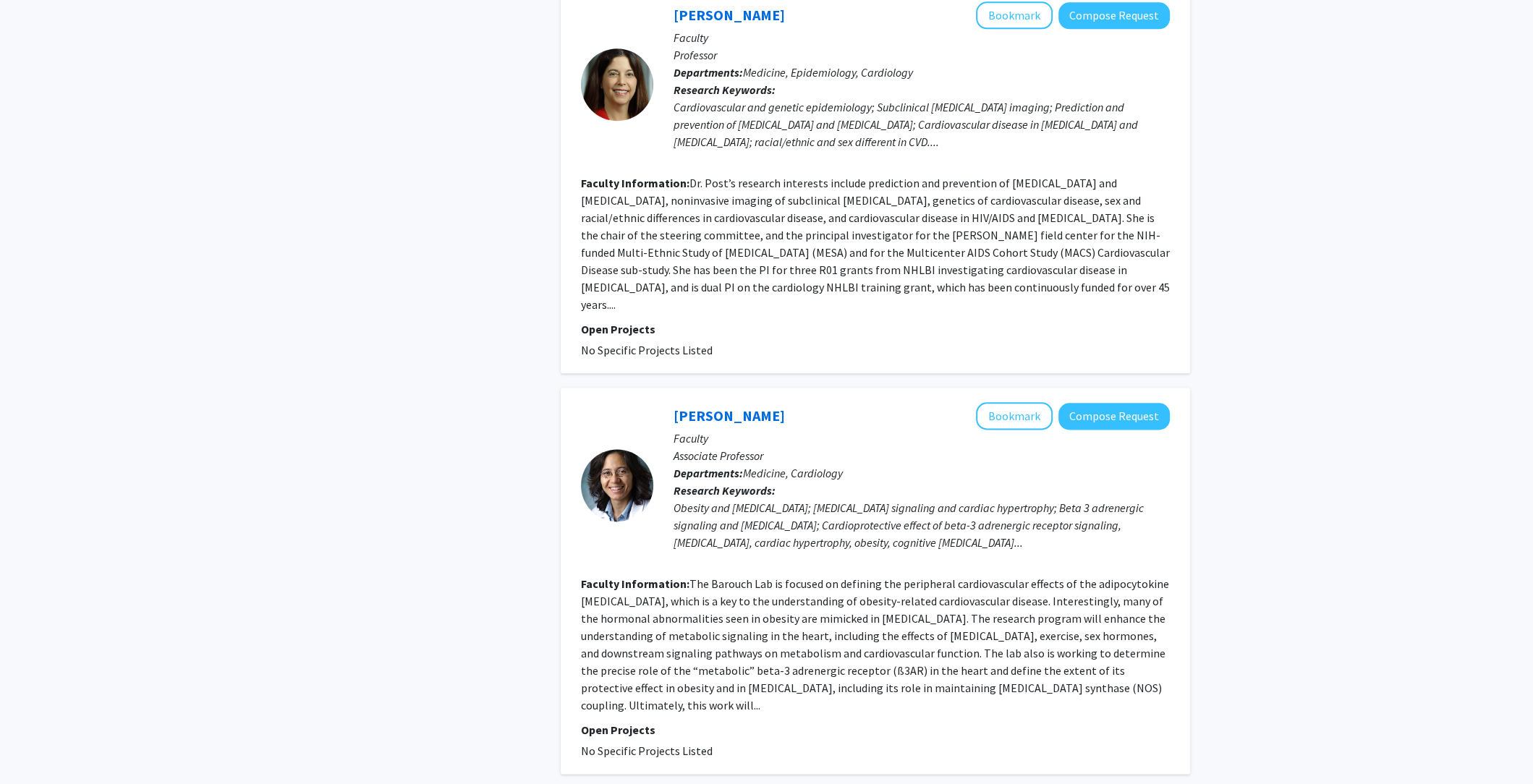
scroll to position [1889, 0]
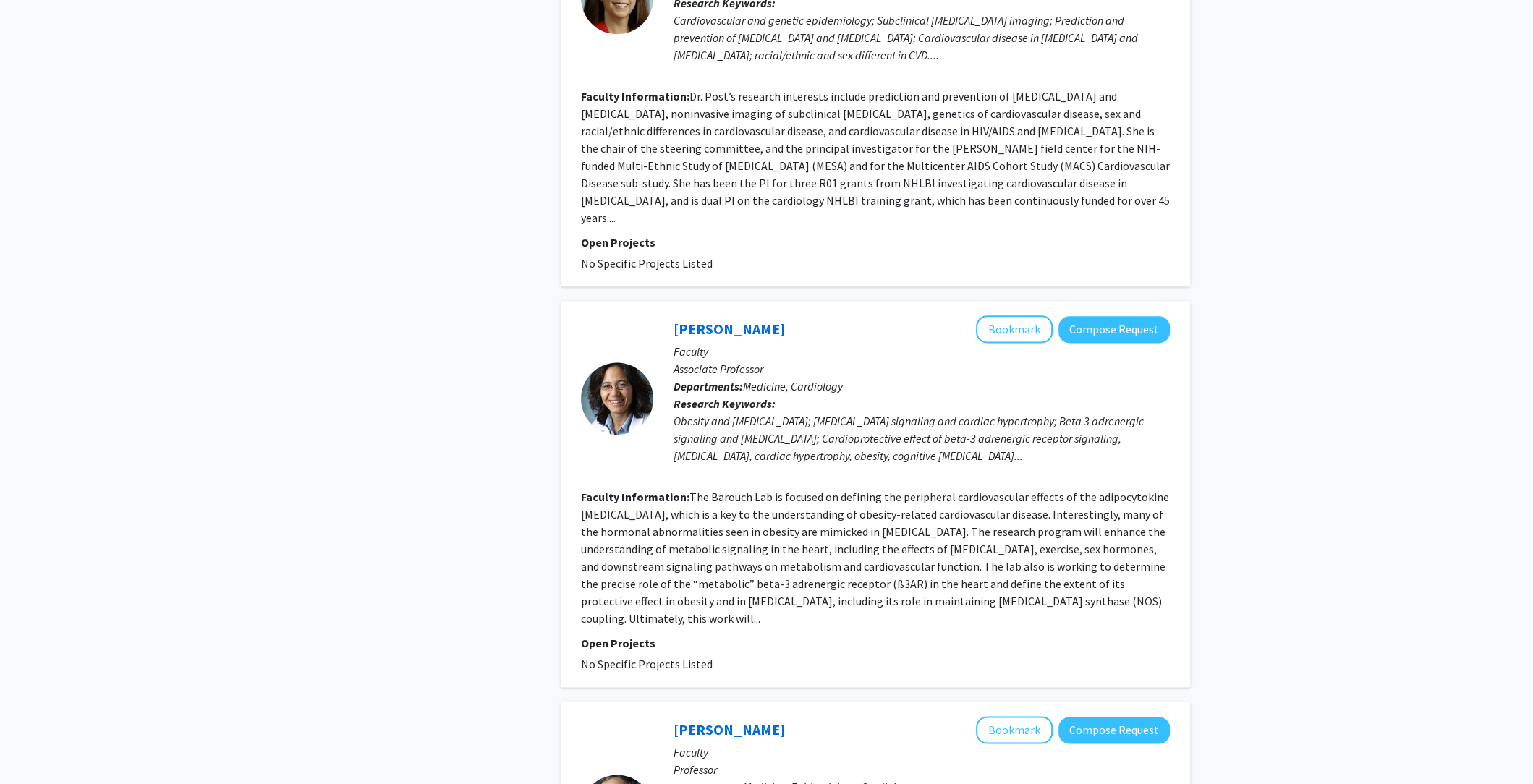
click at [976, 496] on fg-read-more "The Barouch Lab is focused on defining the peripheral cardiovascular effects of…" at bounding box center [875, 557] width 588 height 136
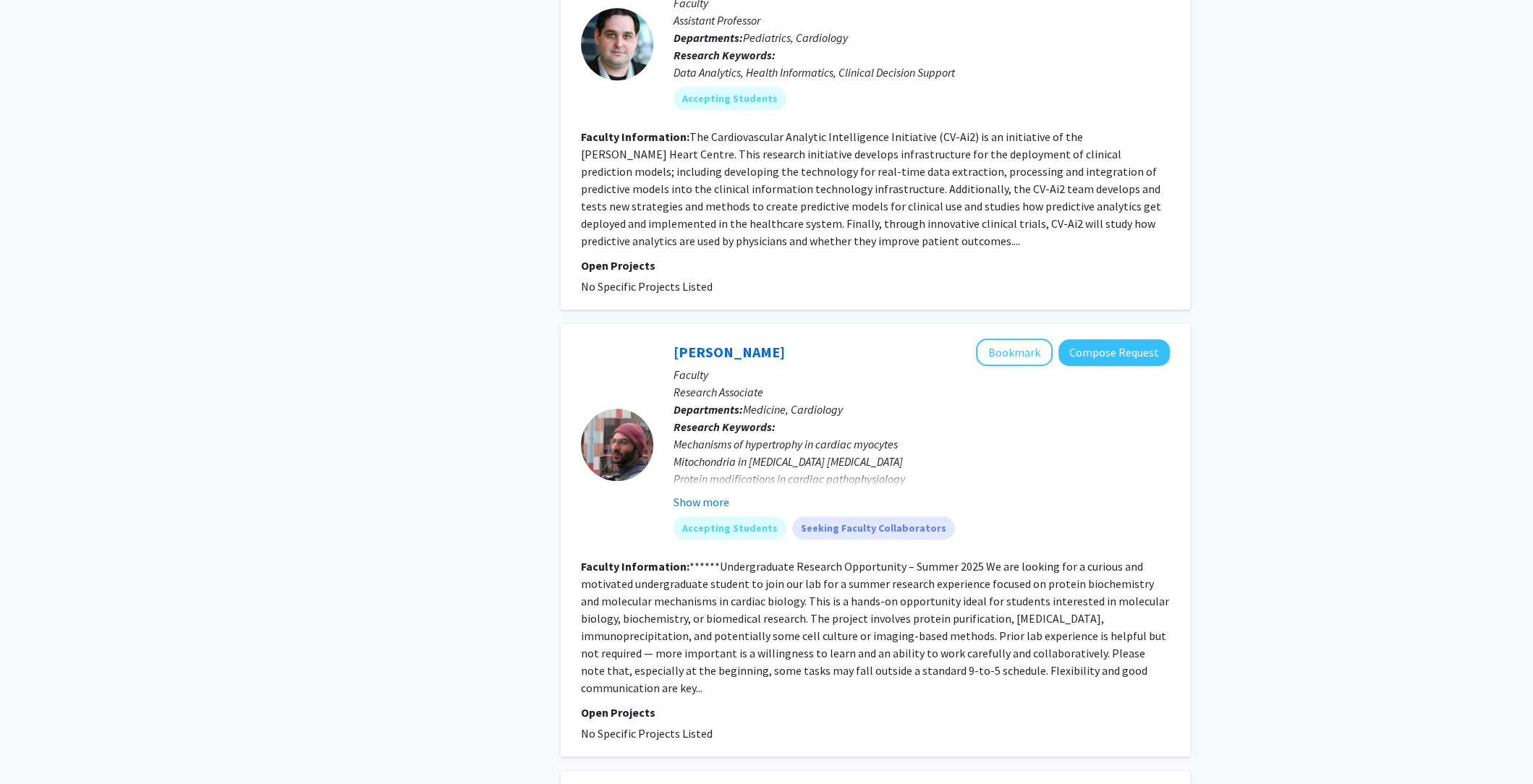
scroll to position [1101, 0]
copy link "[PERSON_NAME]"
click at [982, 400] on p "Departments: Medicine, Cardiology" at bounding box center [922, 409] width 496 height 18
click at [716, 492] on button "Show more" at bounding box center [702, 501] width 56 height 18
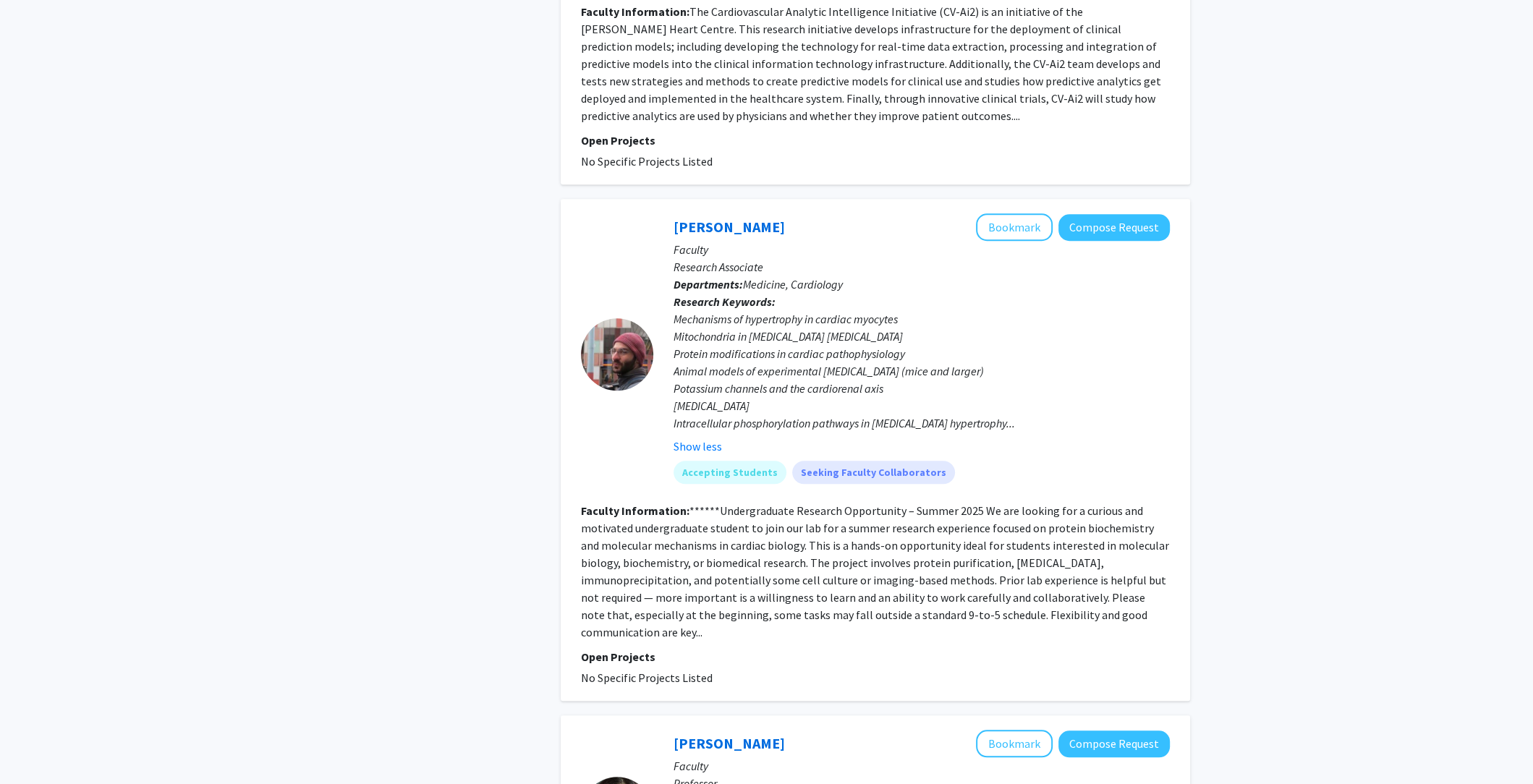
scroll to position [1227, 0]
click at [1116, 213] on button "Compose Request" at bounding box center [1113, 226] width 111 height 27
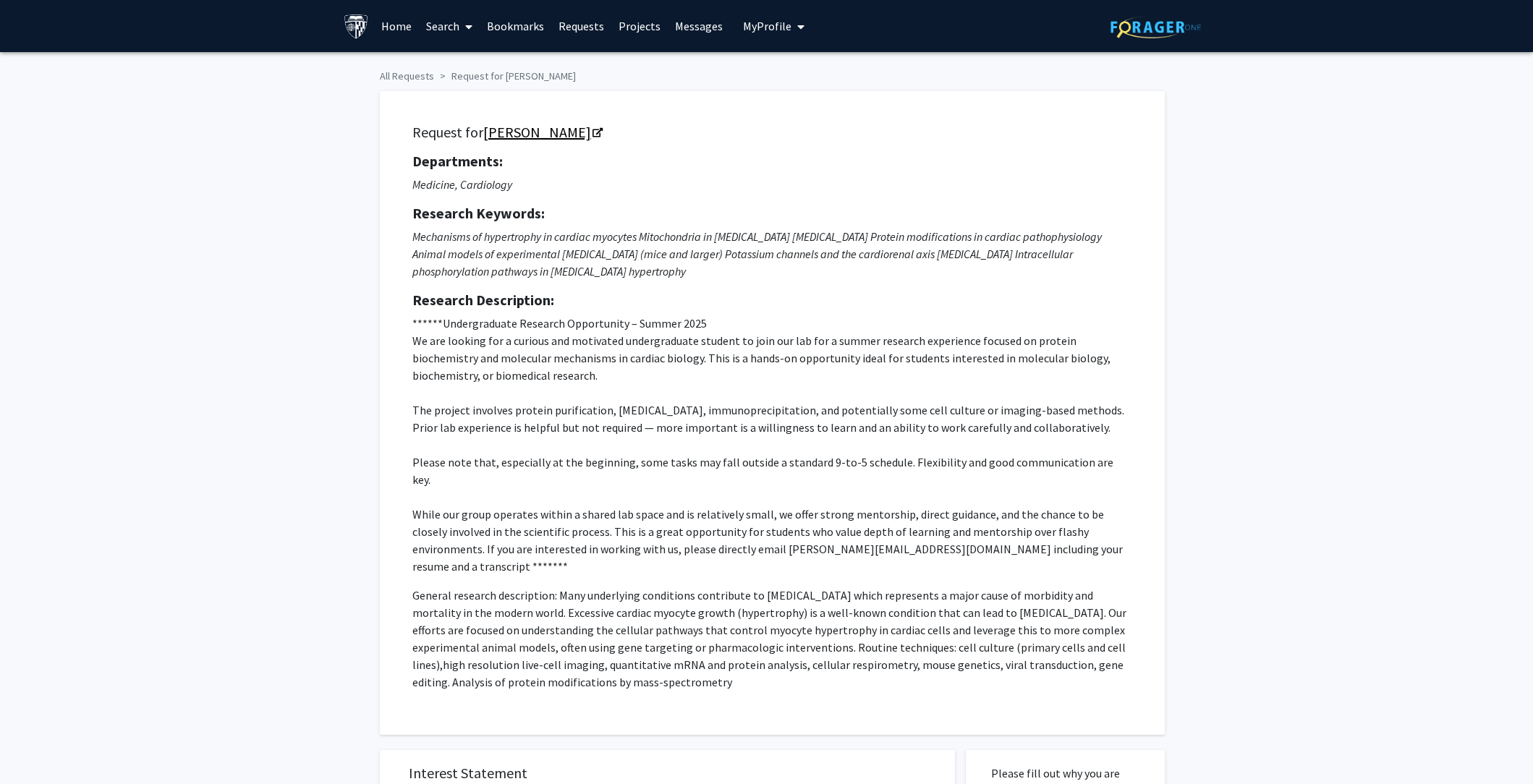
click at [602, 130] on icon "Opens in a new tab" at bounding box center [598, 133] width 10 height 10
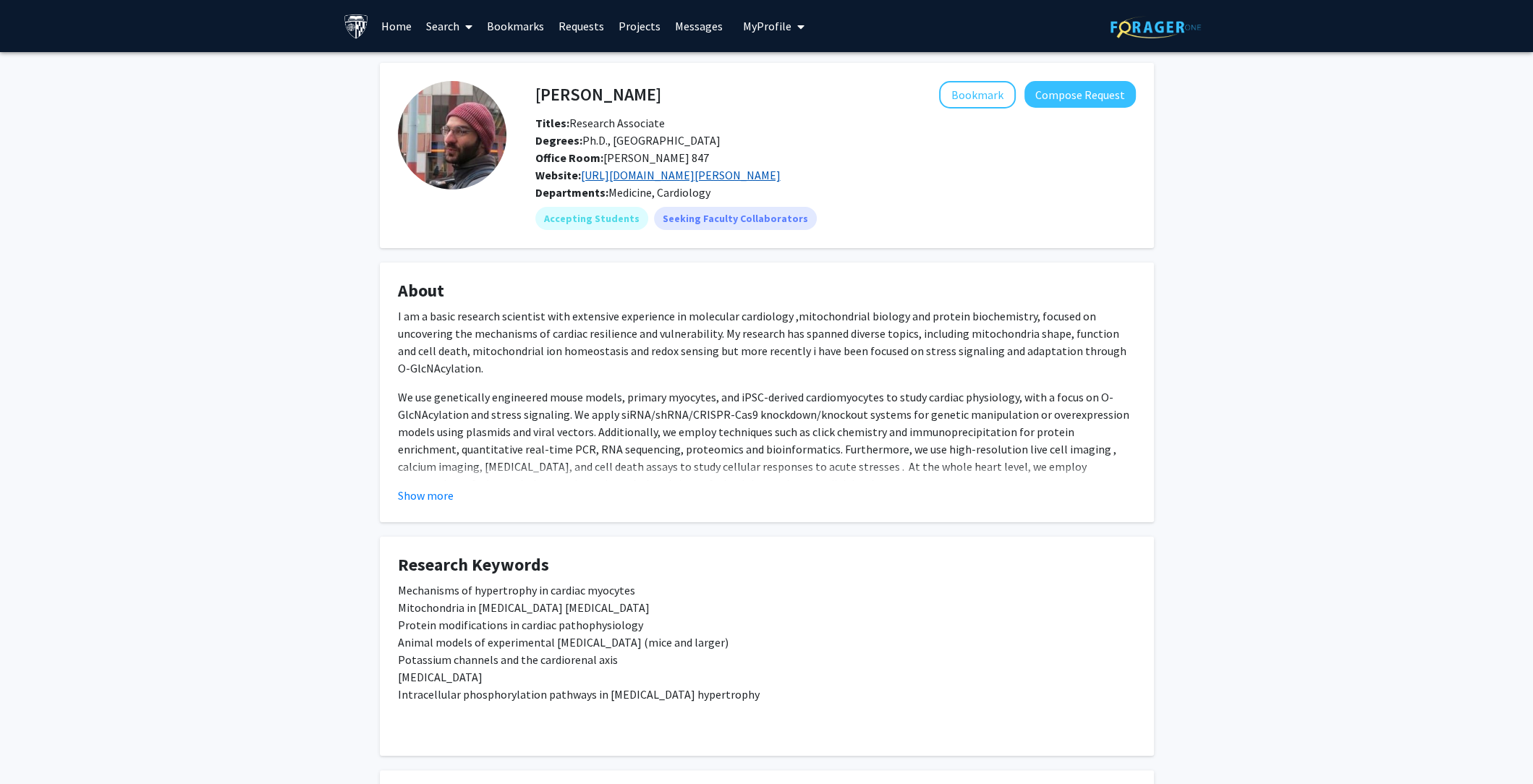
click at [745, 175] on link "https://www.researchgate.net/profile/Kyriakos-Papanicolaou" at bounding box center [680, 175] width 200 height 15
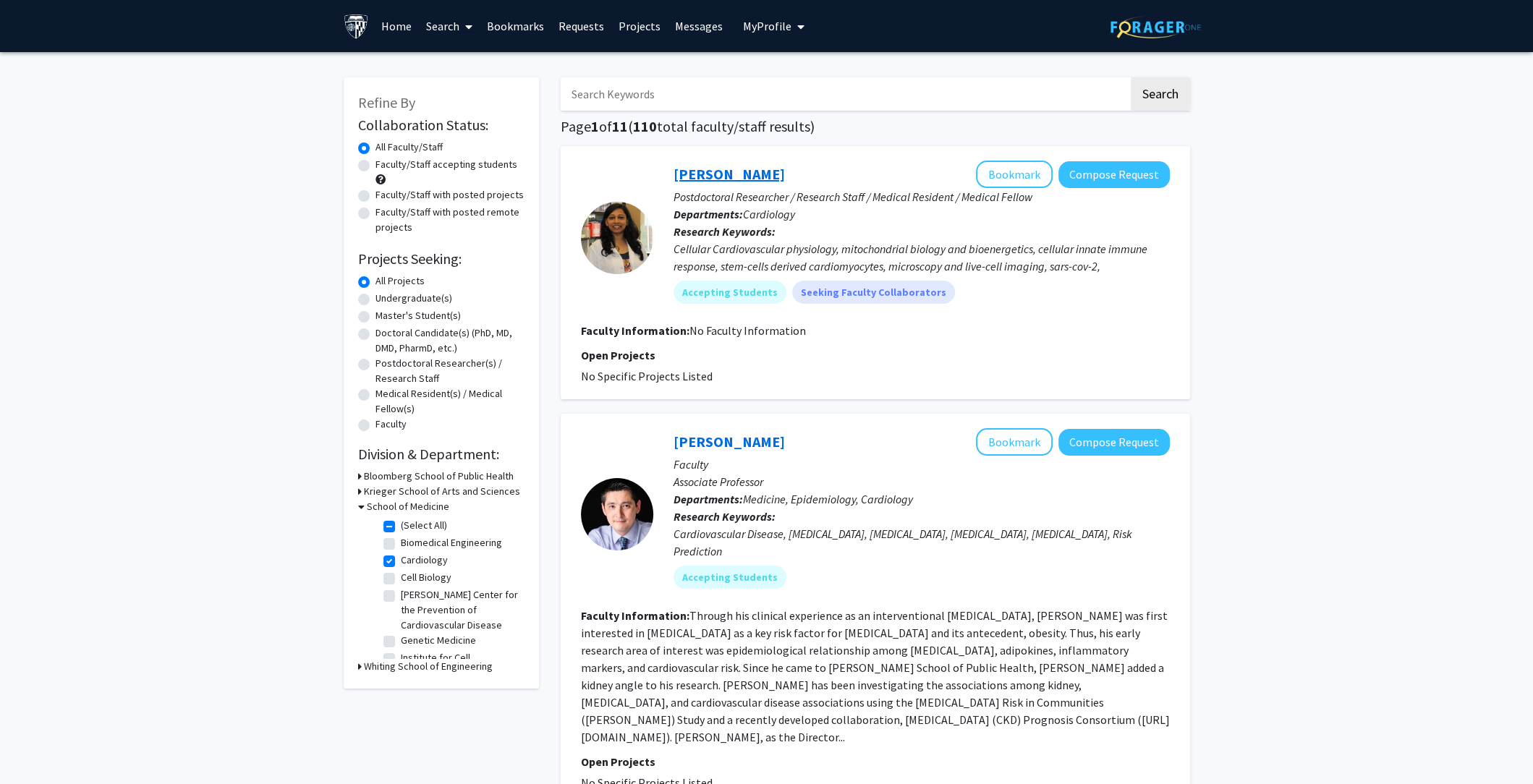
click at [752, 169] on link "[PERSON_NAME]" at bounding box center [729, 174] width 111 height 18
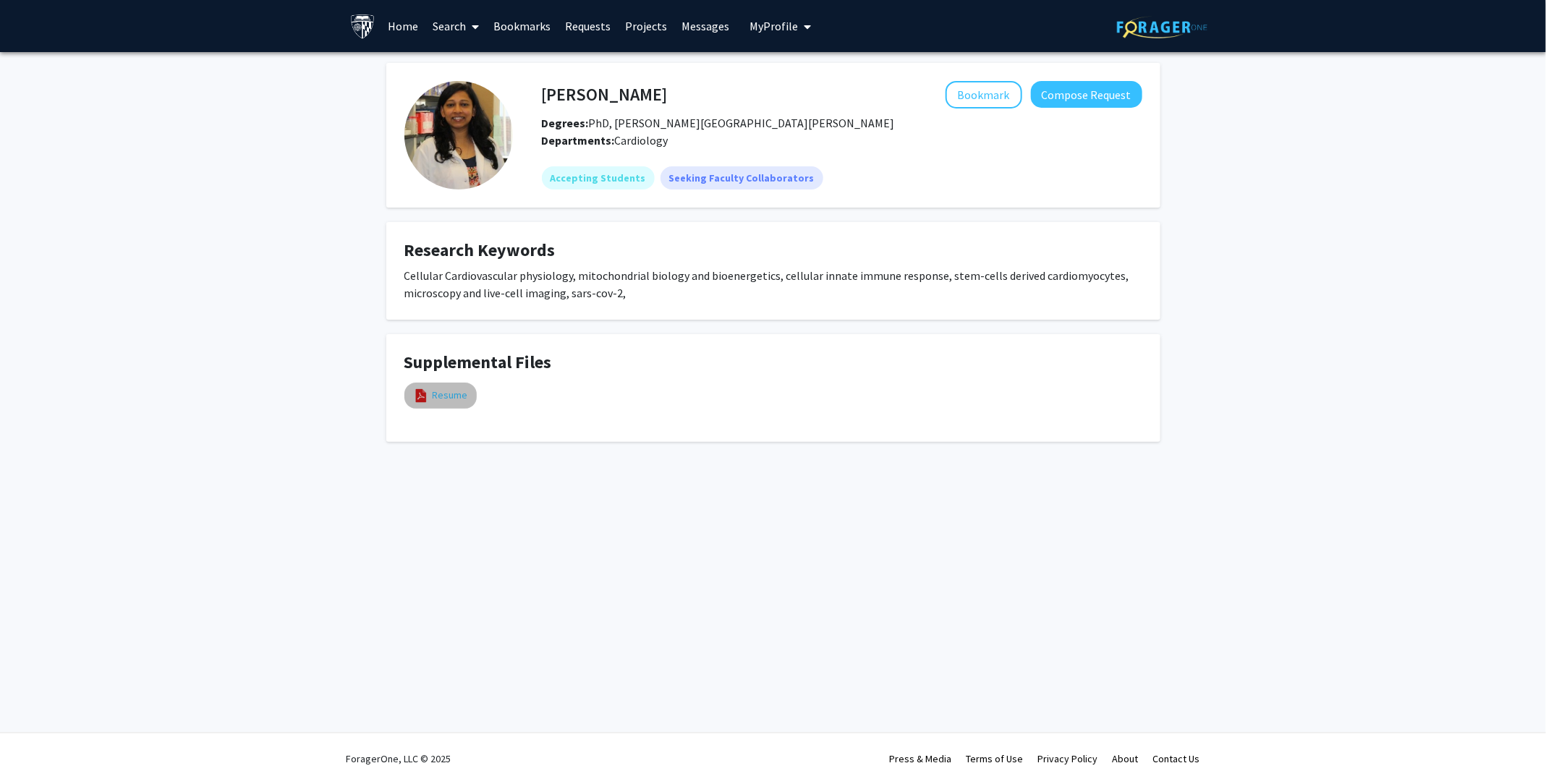
click at [458, 389] on link "Resume" at bounding box center [450, 395] width 35 height 15
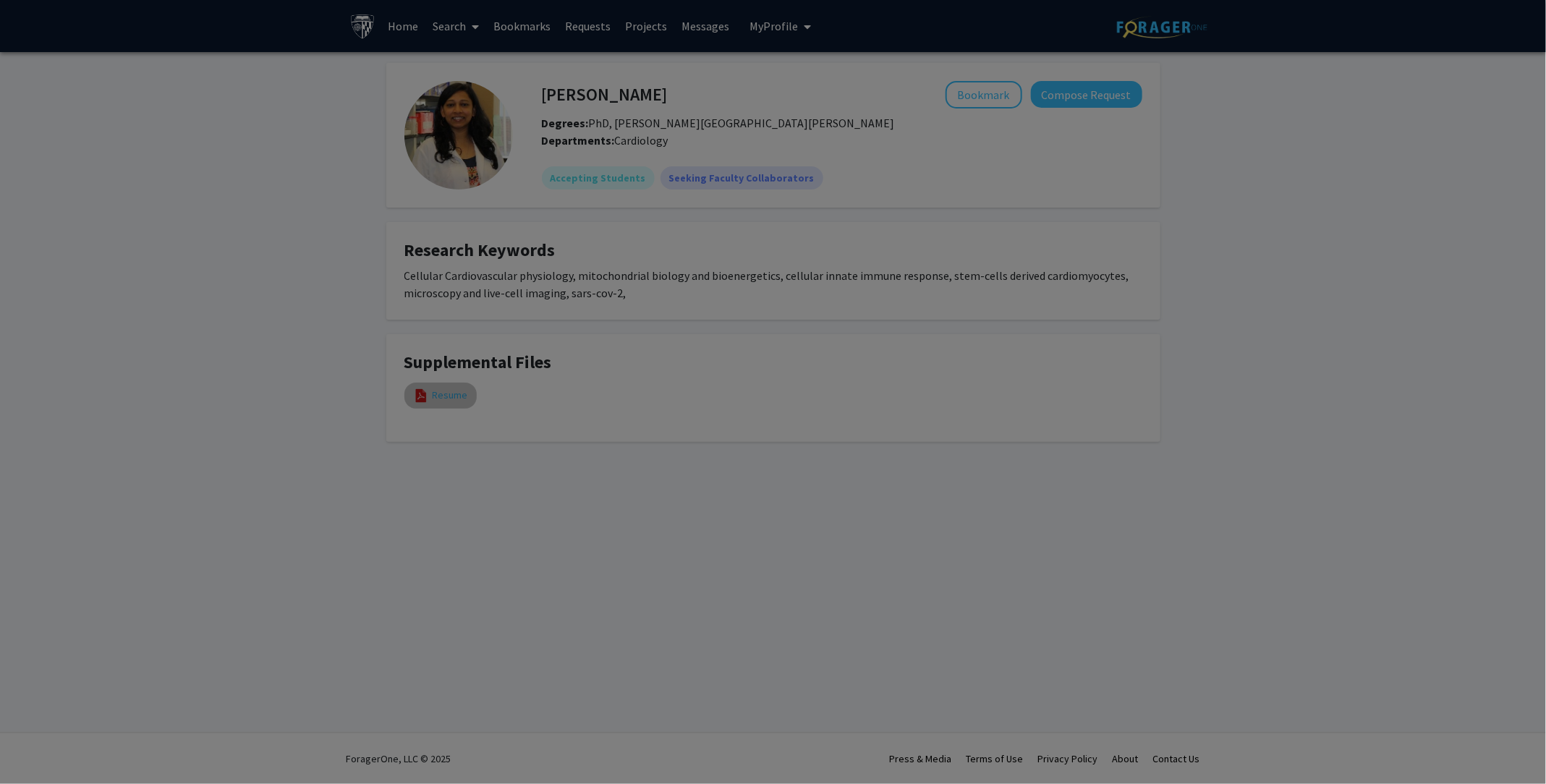
select select "custom"
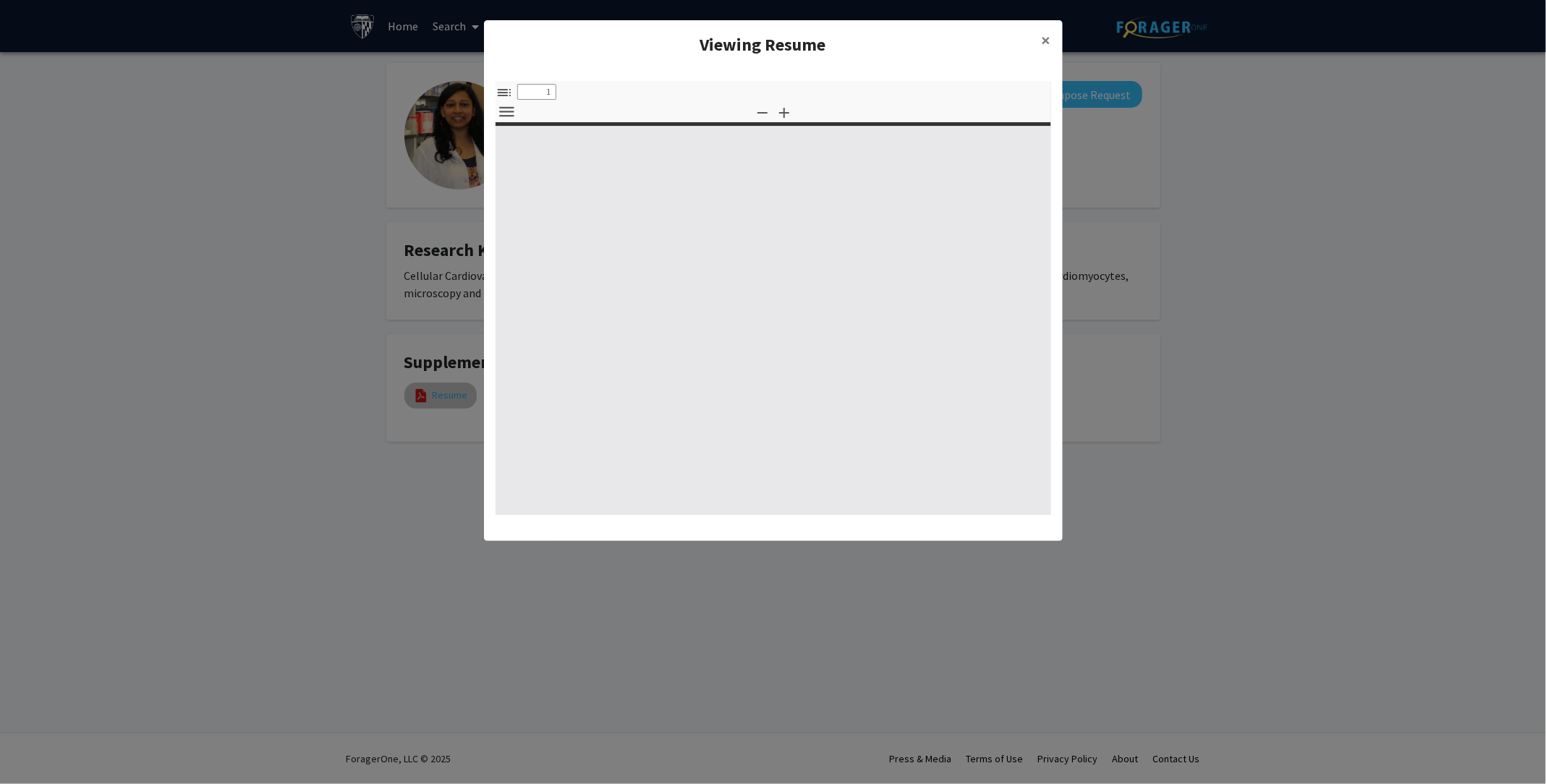
type input "0"
select select "custom"
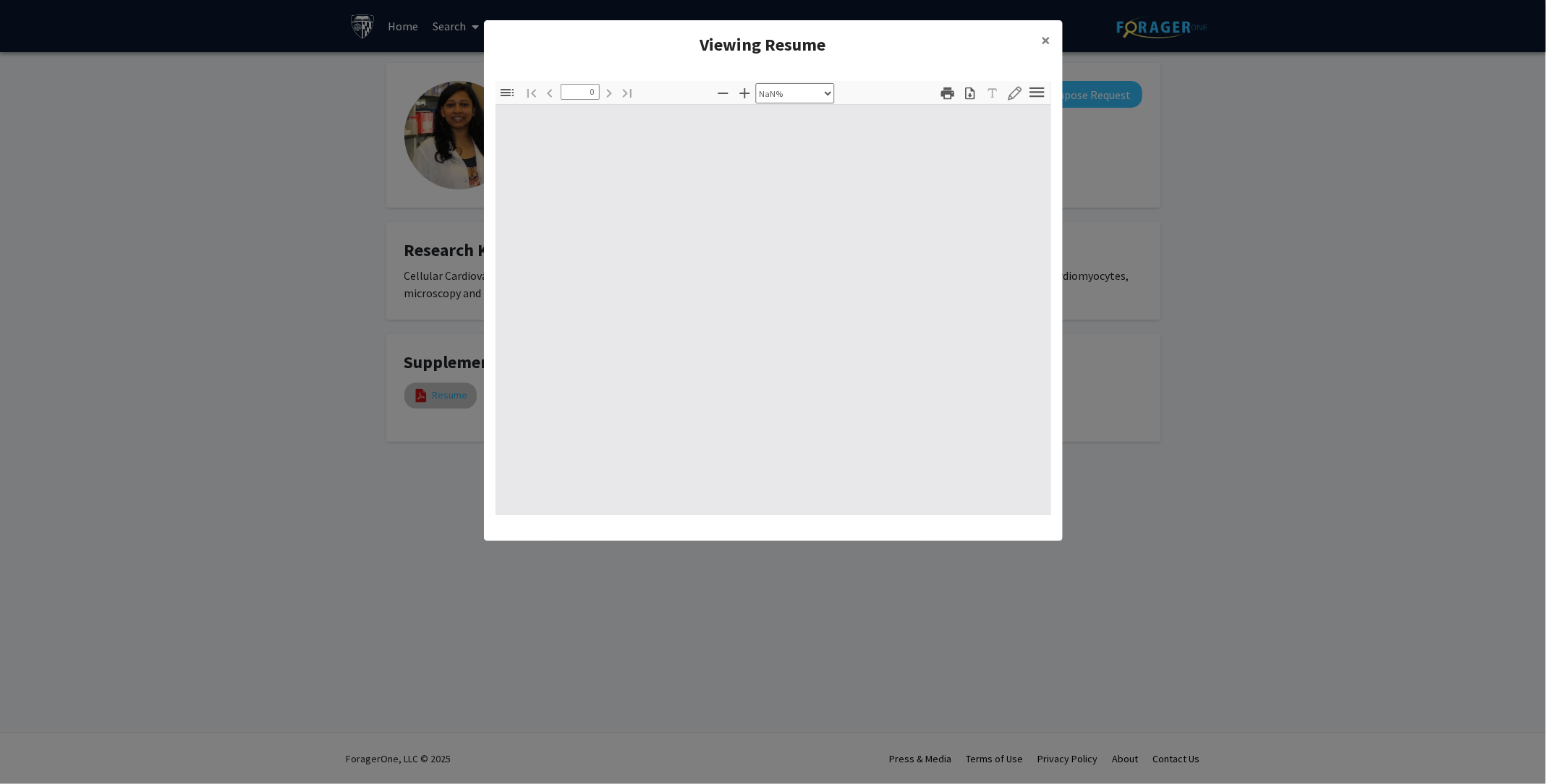
type input "1"
select select "auto"
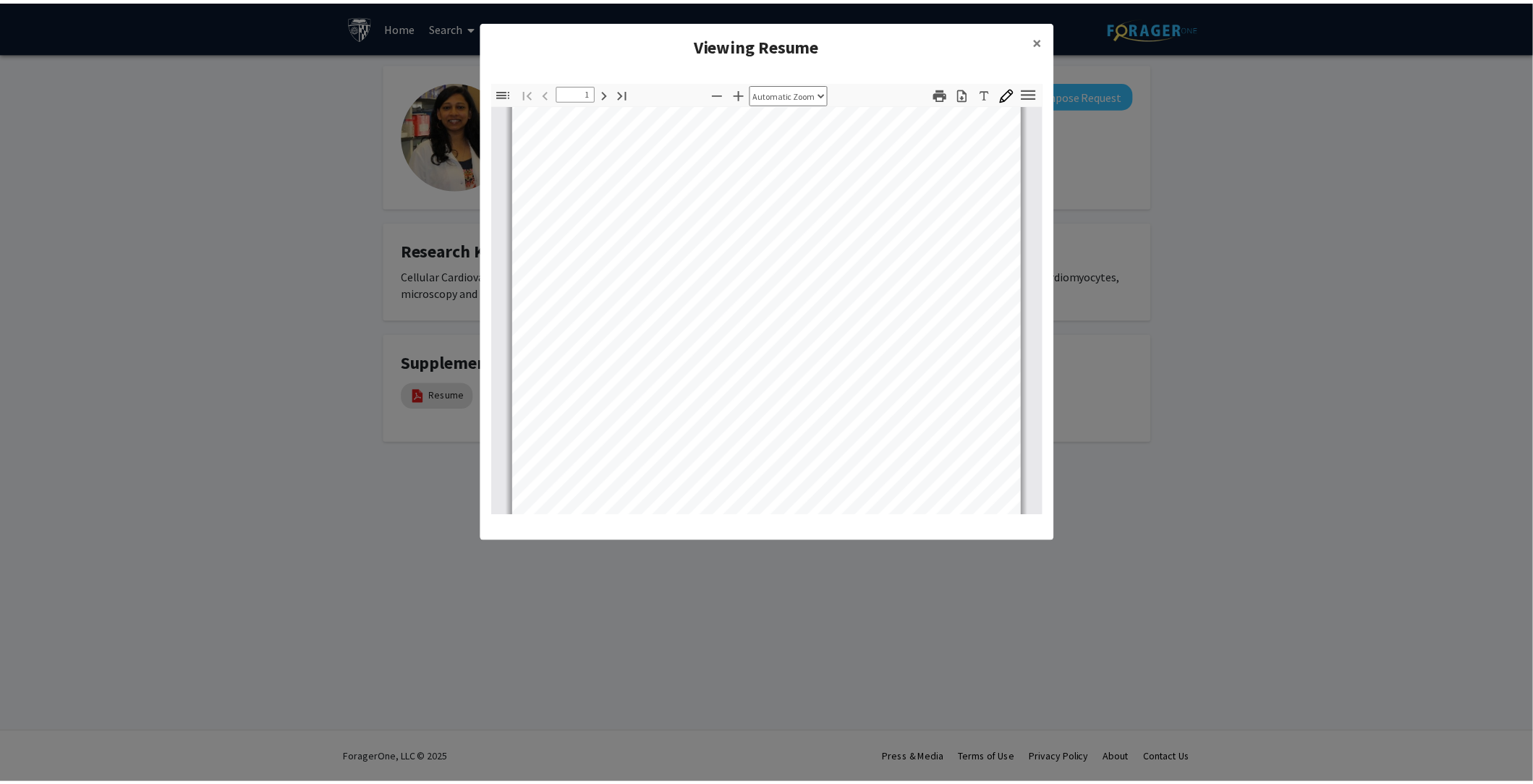
scroll to position [206, 0]
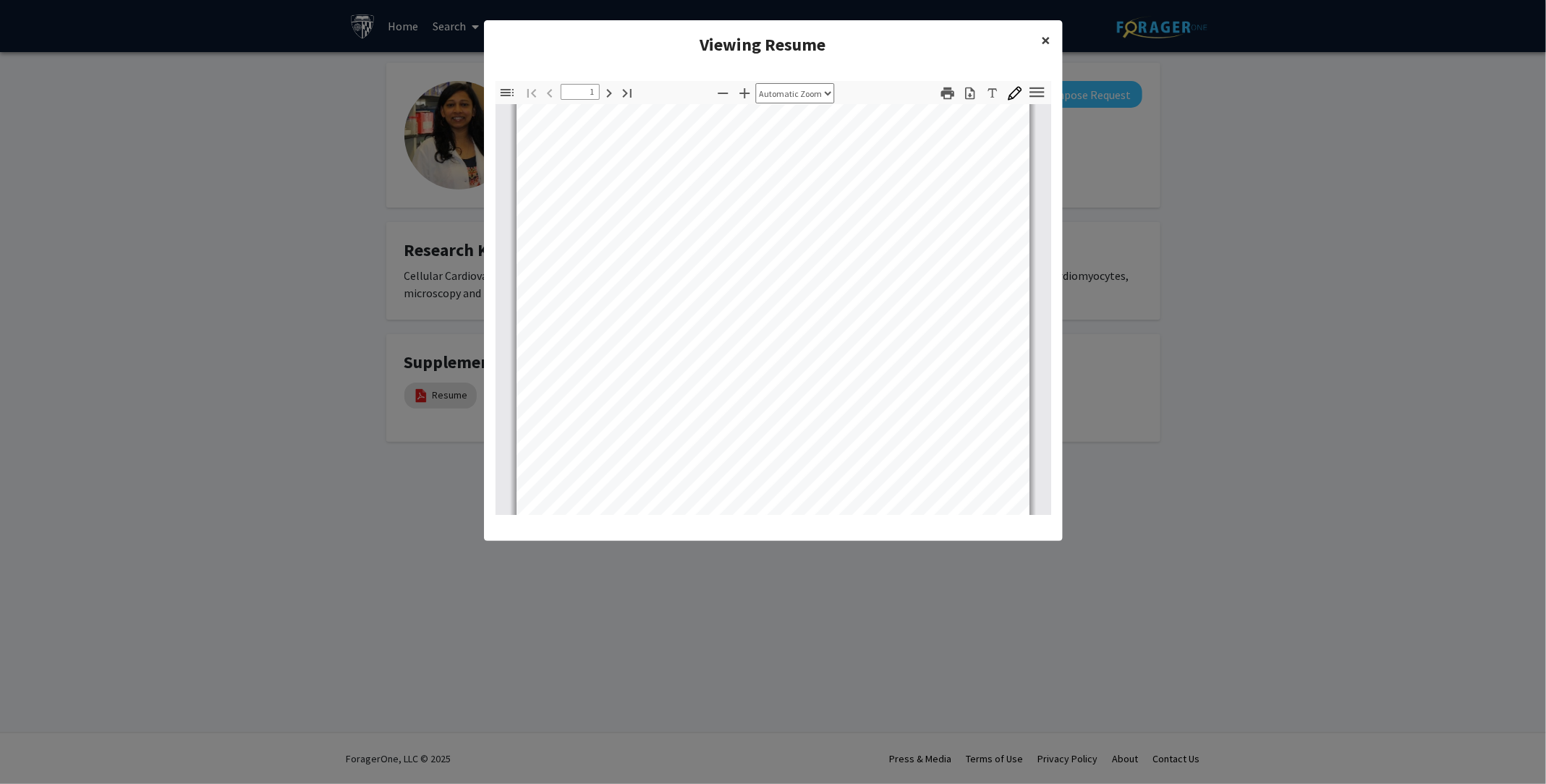
click at [1044, 41] on span "×" at bounding box center [1047, 40] width 10 height 22
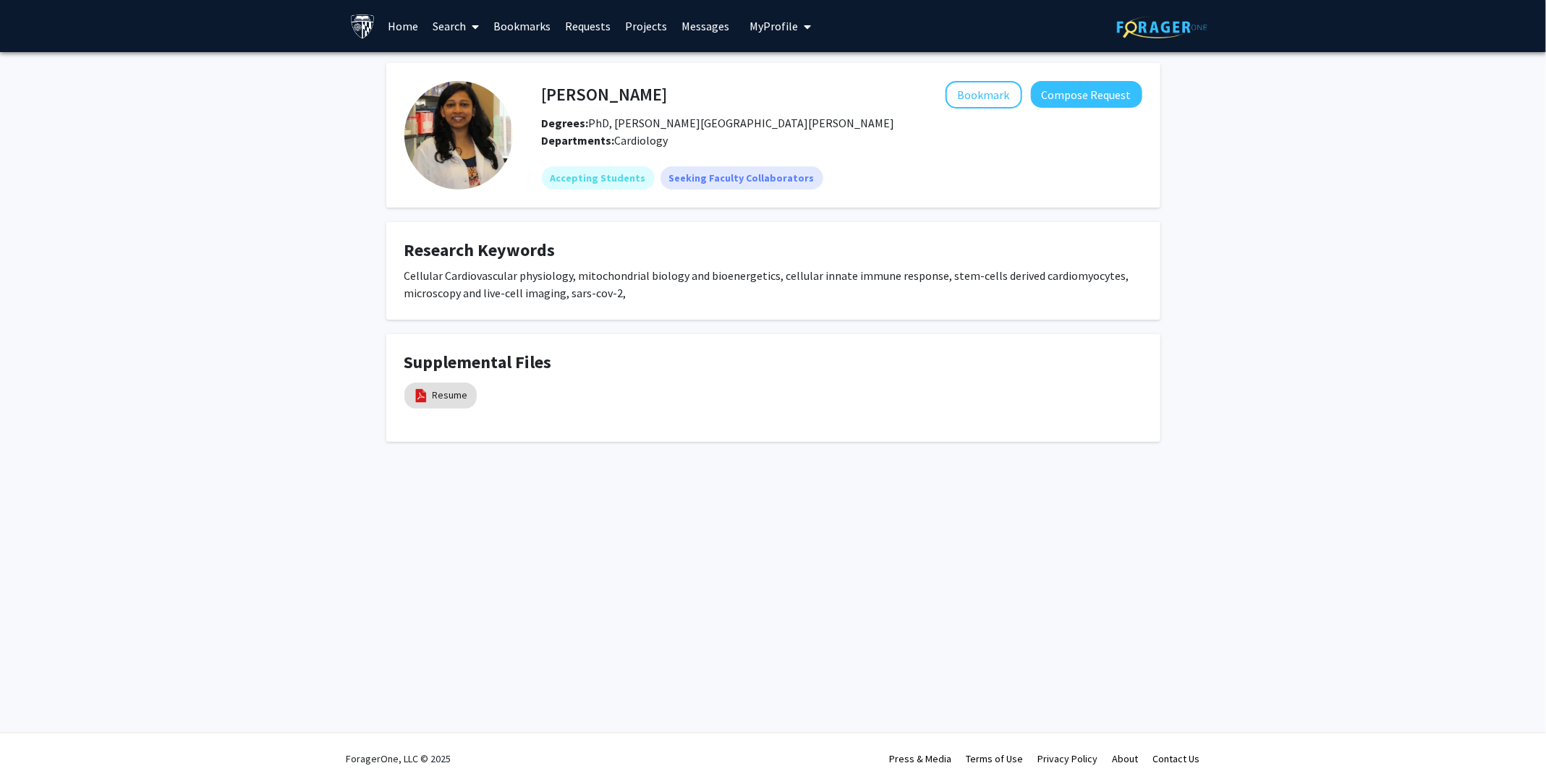
click at [632, 95] on h4 "[PERSON_NAME]" at bounding box center [605, 94] width 126 height 27
copy h4 "[PERSON_NAME]"
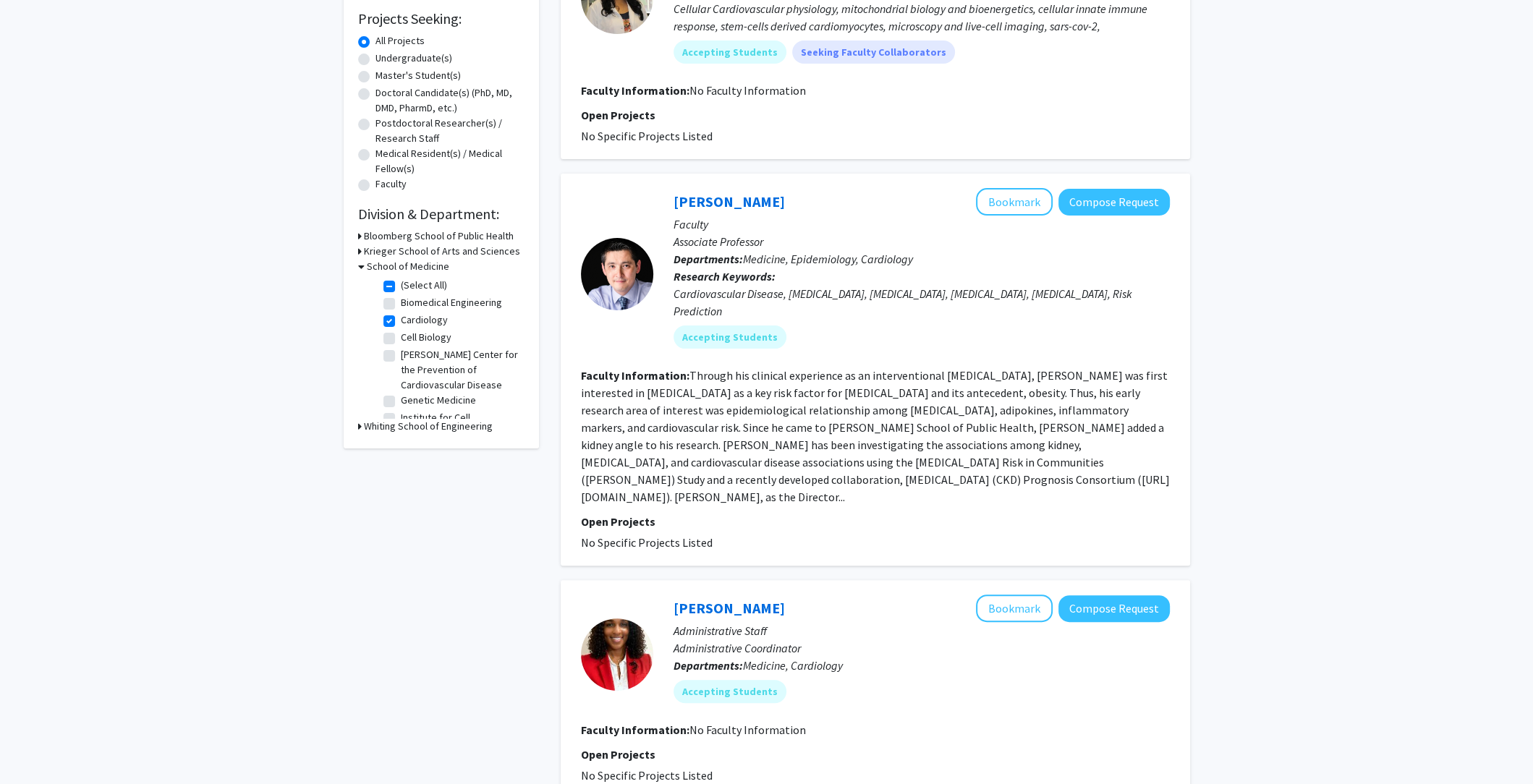
scroll to position [239, 0]
click at [757, 201] on link "[PERSON_NAME]" at bounding box center [729, 202] width 111 height 18
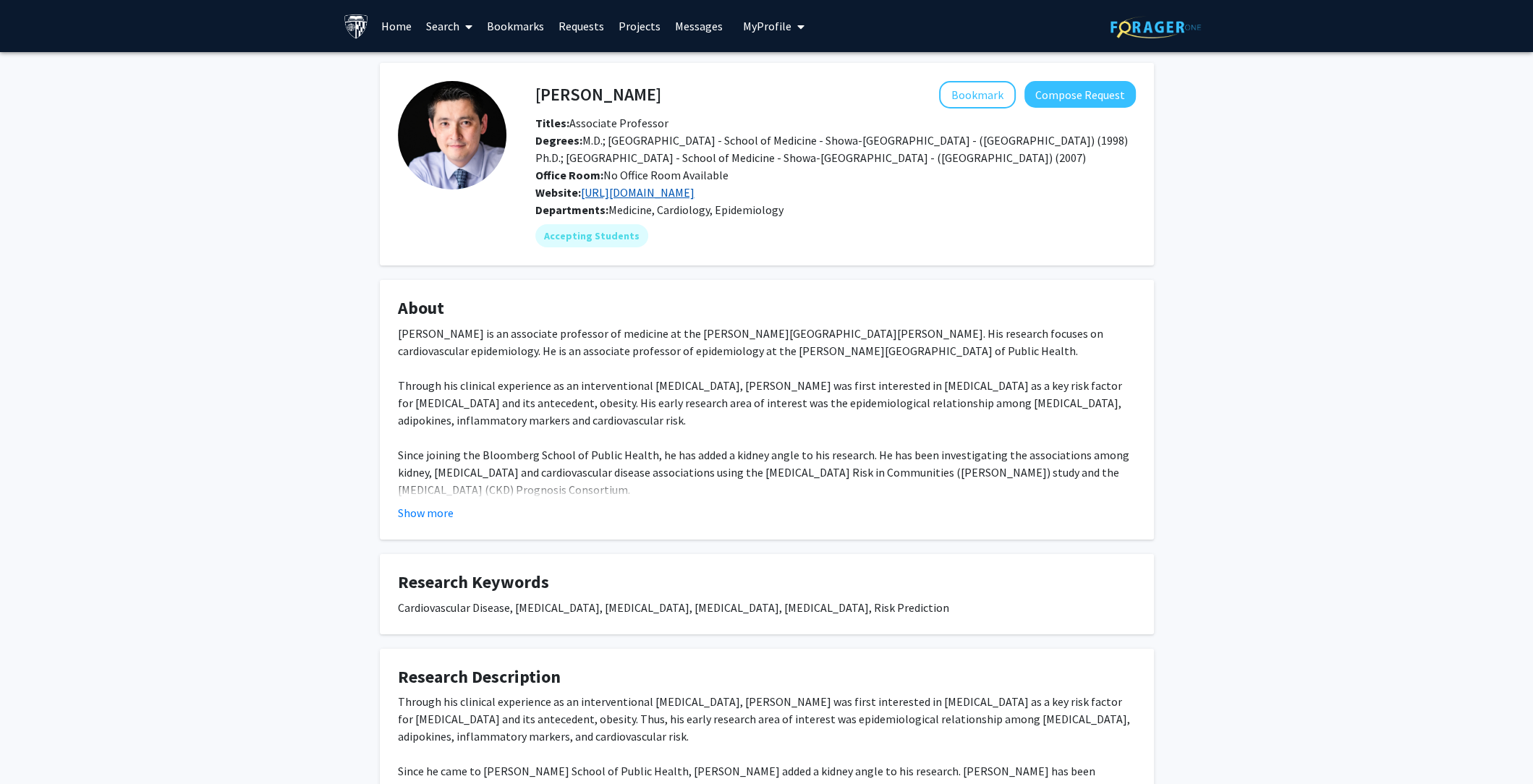
click at [694, 196] on link "https://publichealth.jhu.edu/faculty/2473/kunihiro-matsushita" at bounding box center [638, 192] width 113 height 15
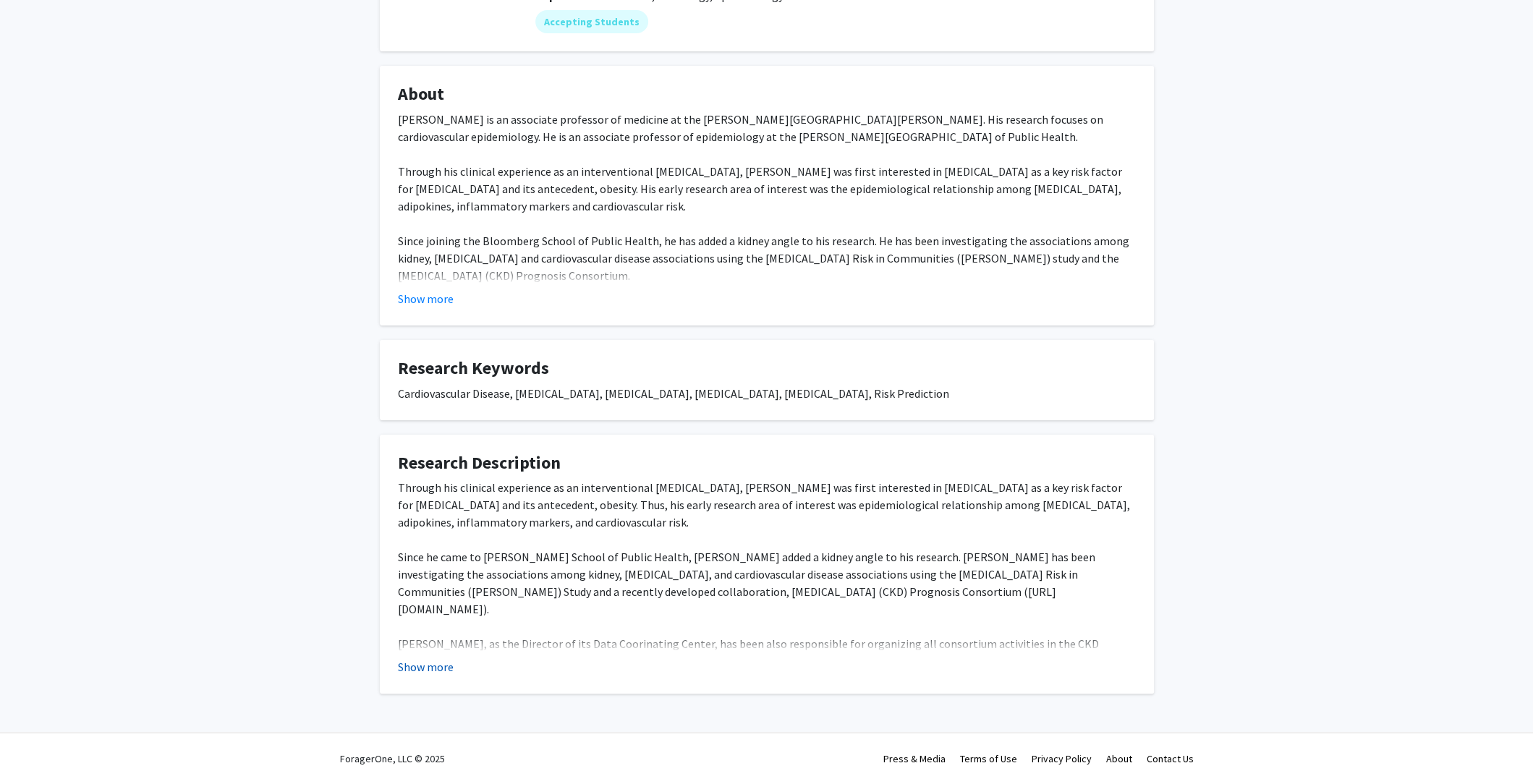
click at [432, 664] on button "Show more" at bounding box center [426, 667] width 56 height 18
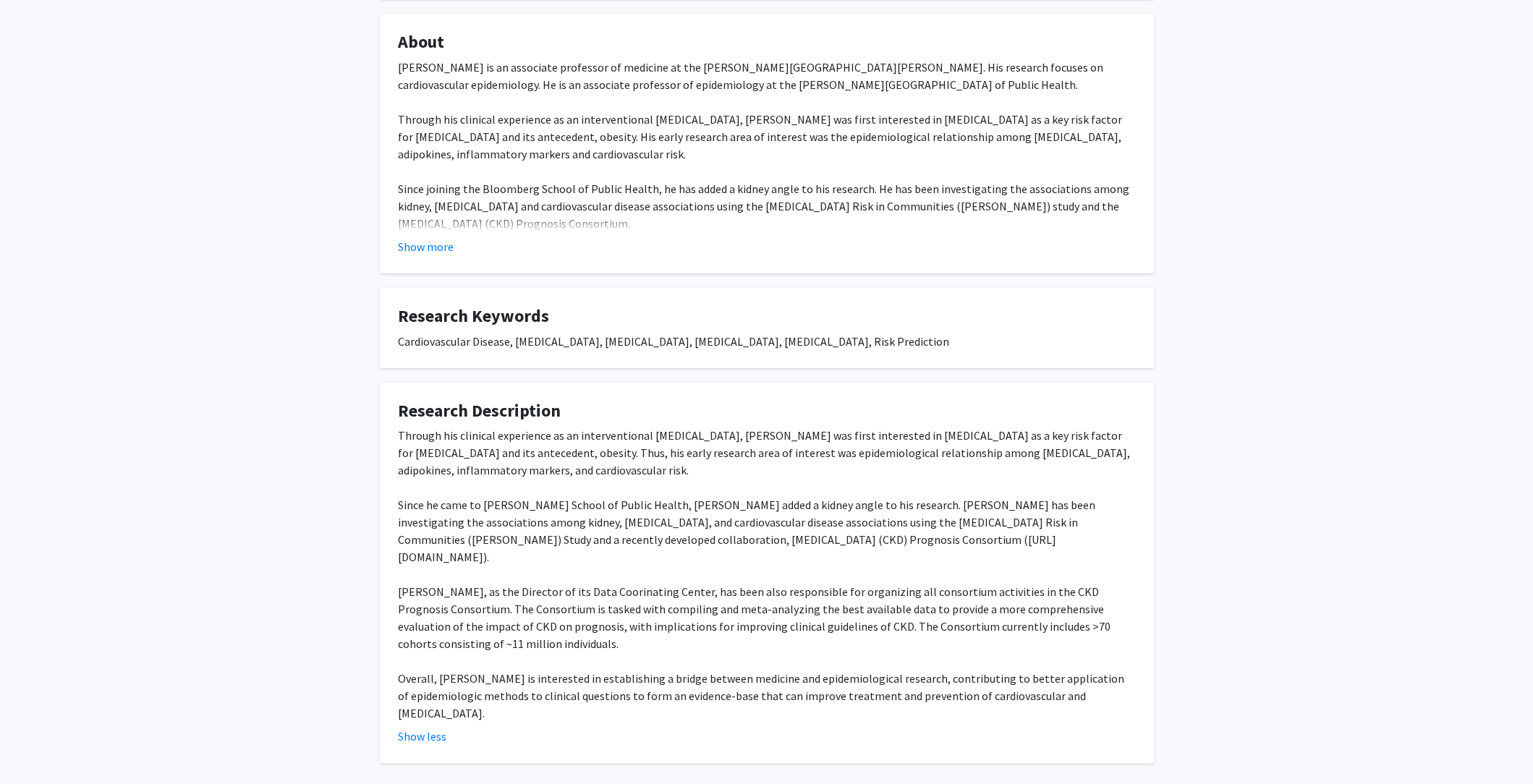
scroll to position [261, 0]
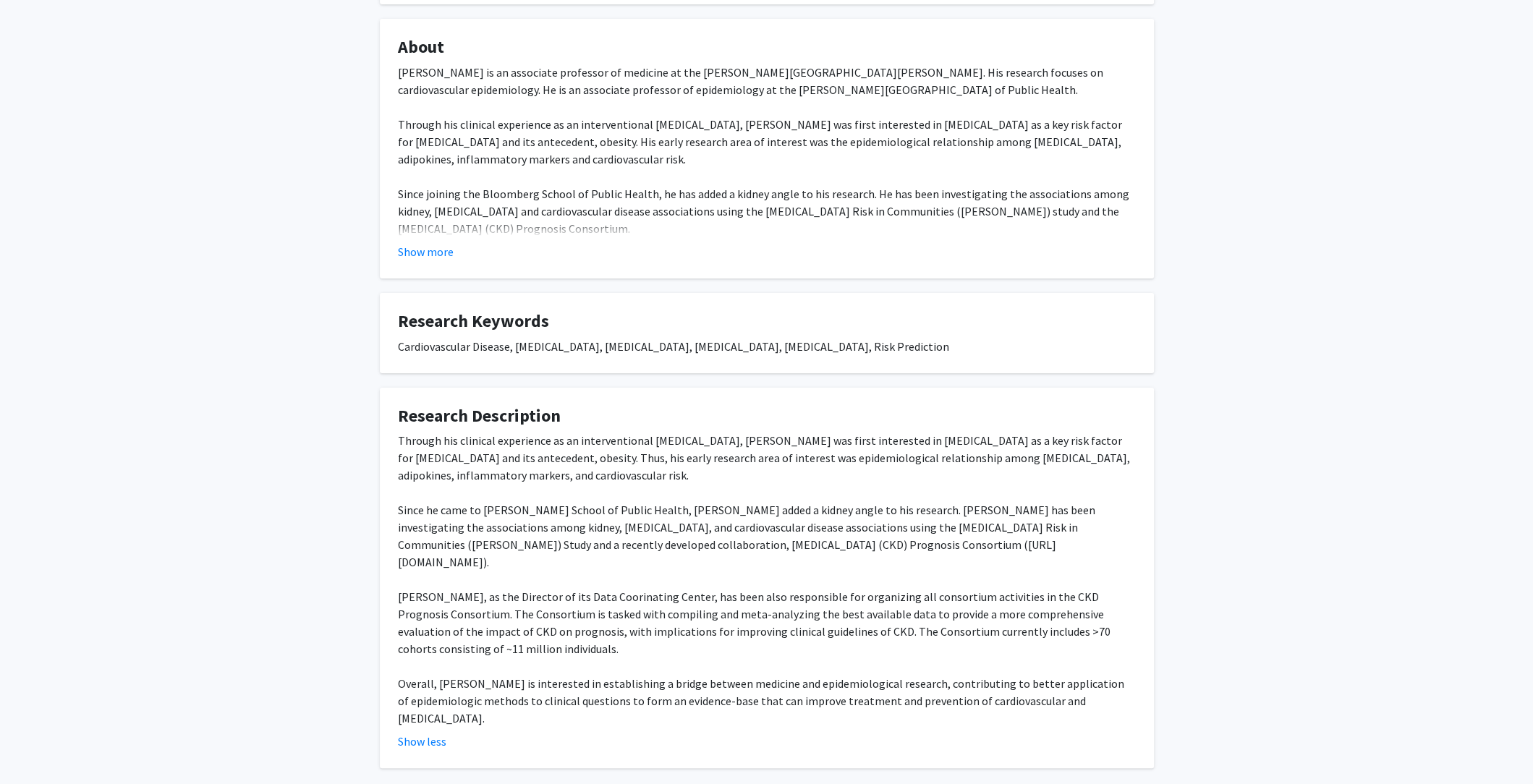
click at [409, 263] on fg-card "About Dr. Kunihiro Matsushita is an associate professor of medicine at the John…" at bounding box center [766, 149] width 774 height 260
click at [421, 243] on button "Show more" at bounding box center [426, 252] width 56 height 18
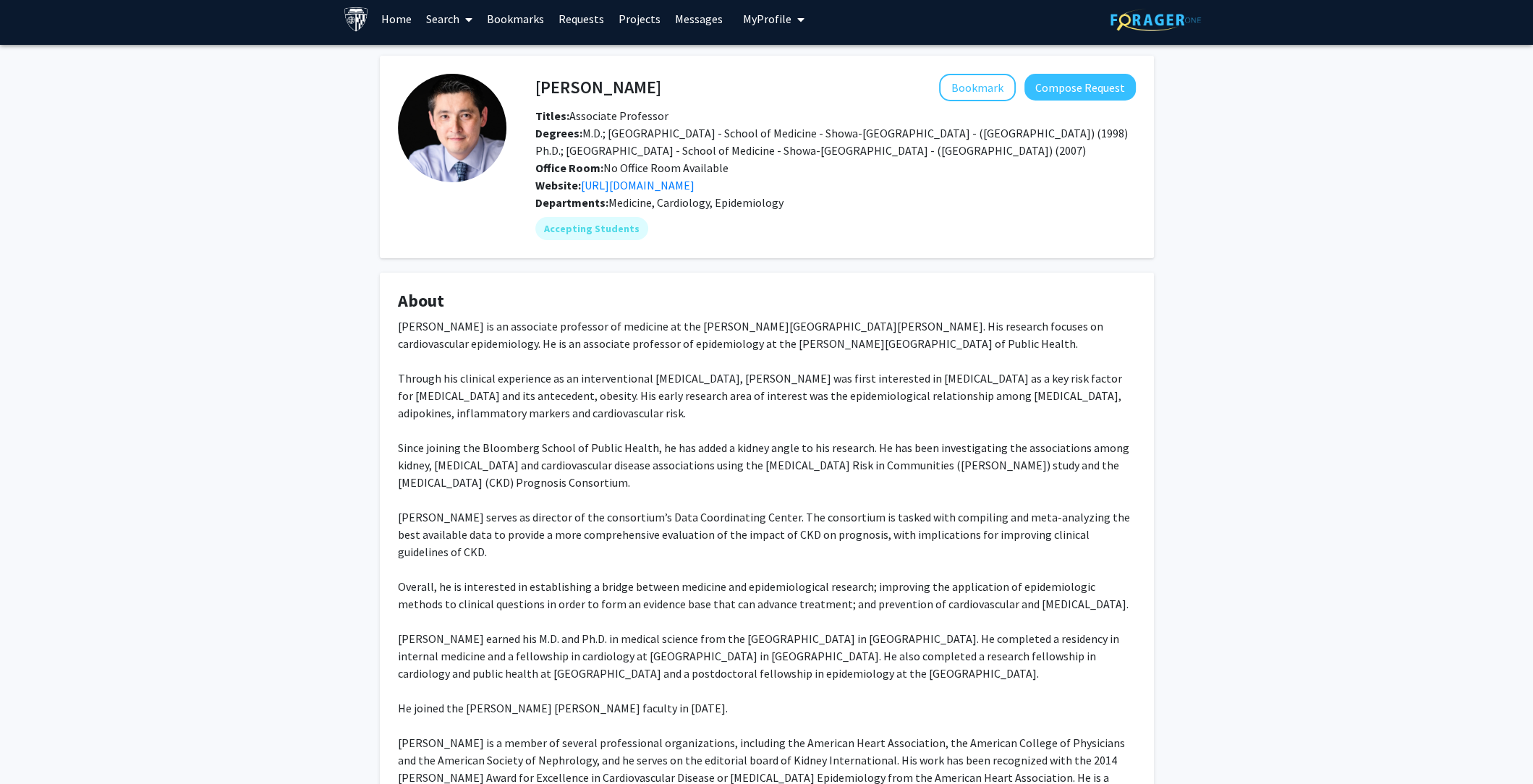
scroll to position [0, 0]
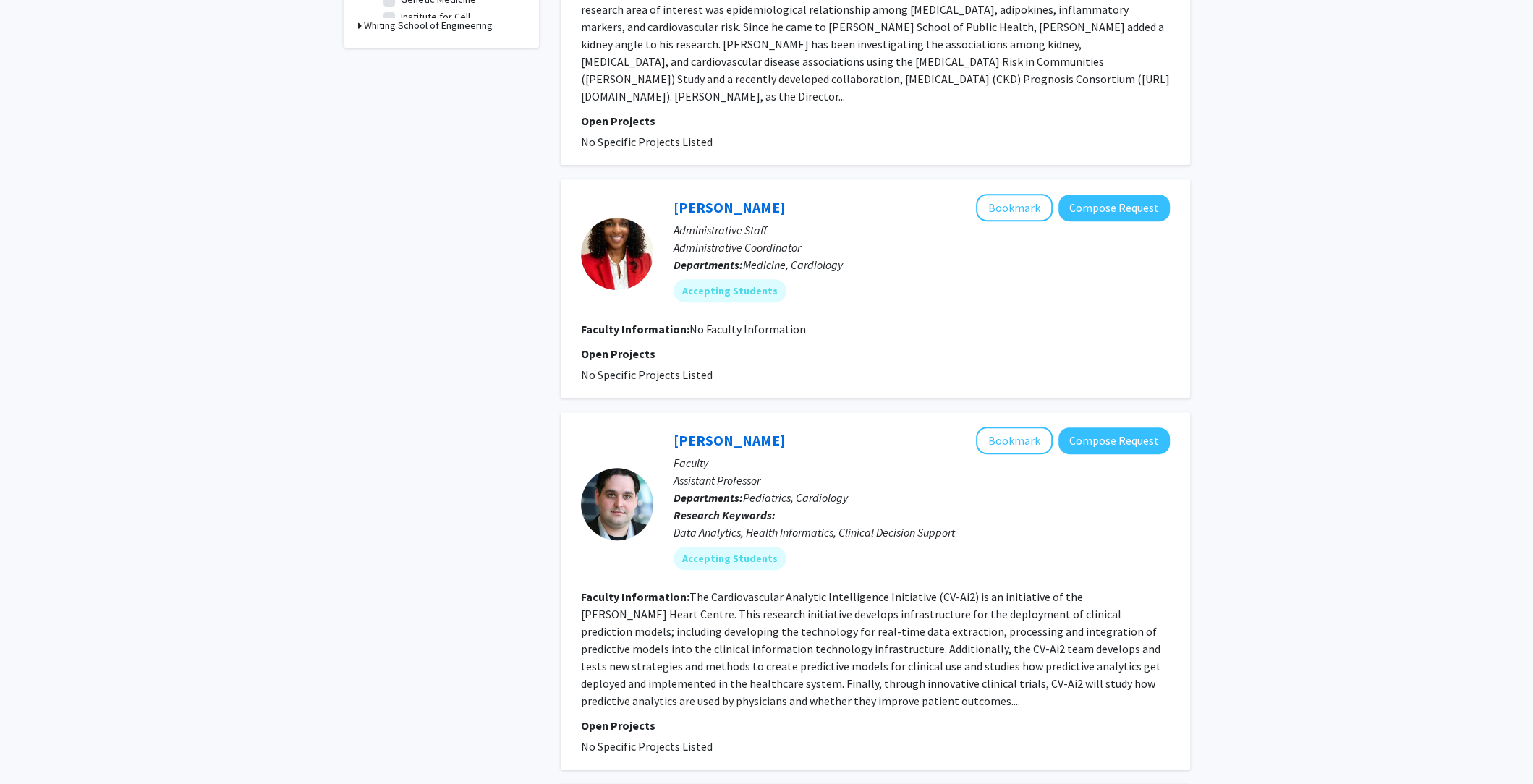
scroll to position [641, 0]
click at [716, 431] on link "[PERSON_NAME]" at bounding box center [729, 439] width 111 height 18
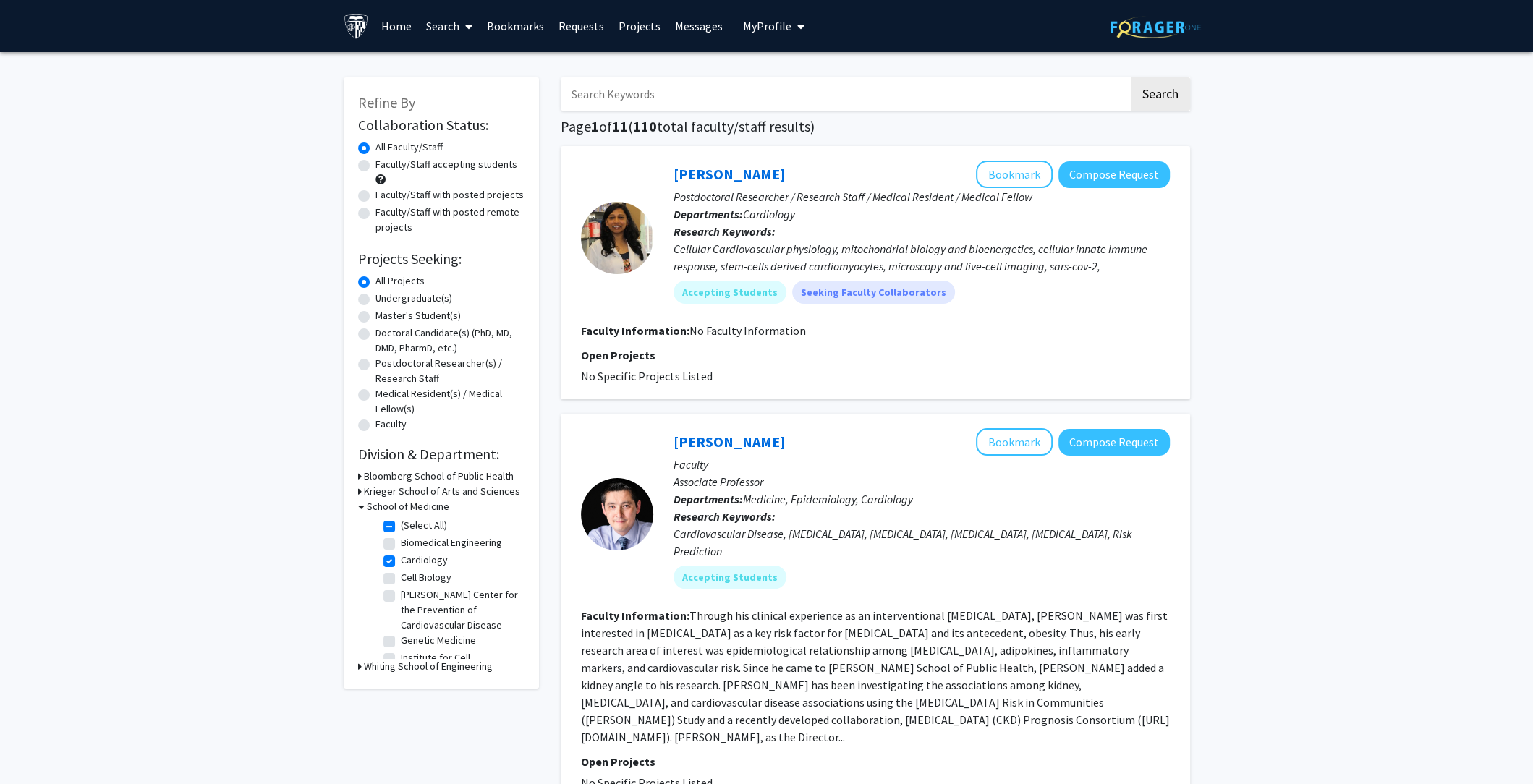
click at [401, 560] on label "Cardiology" at bounding box center [424, 560] width 47 height 15
click at [401, 560] on input "Cardiology" at bounding box center [405, 557] width 10 height 10
checkbox input "false"
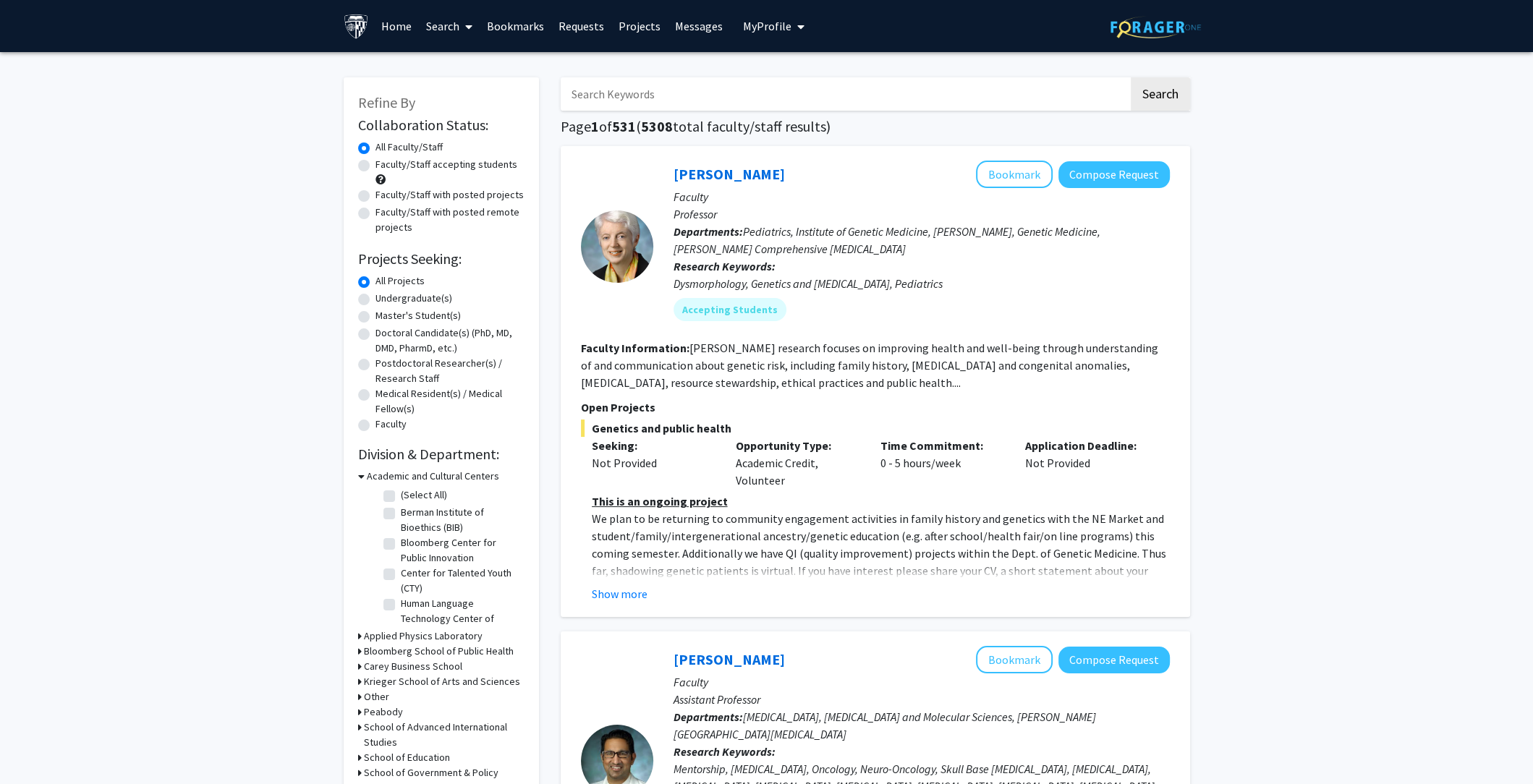
scroll to position [47, 0]
click at [431, 685] on h3 "Krieger School of Arts and Sciences" at bounding box center [442, 682] width 156 height 15
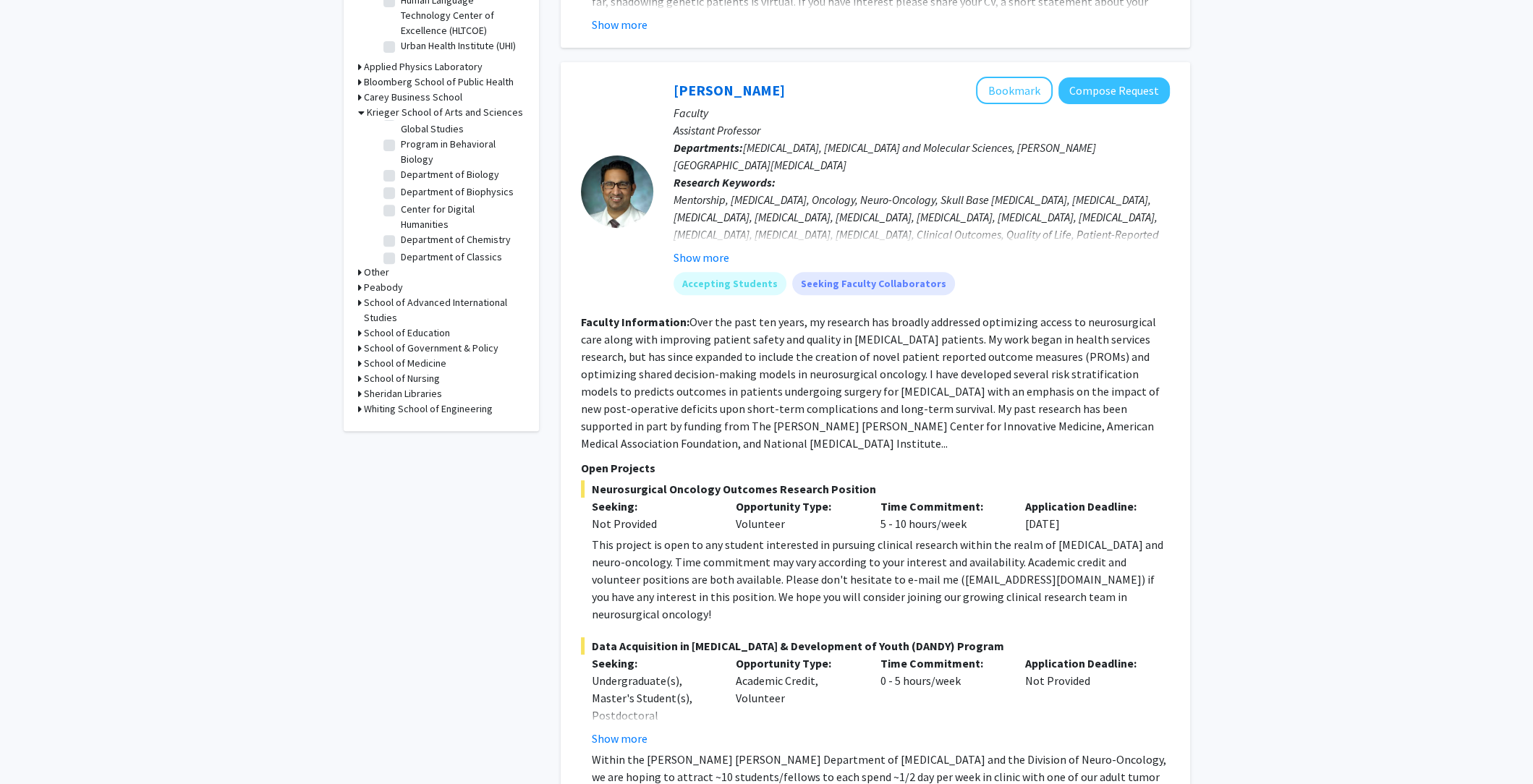
scroll to position [263, 0]
click at [440, 361] on h3 "School of Medicine" at bounding box center [405, 363] width 82 height 15
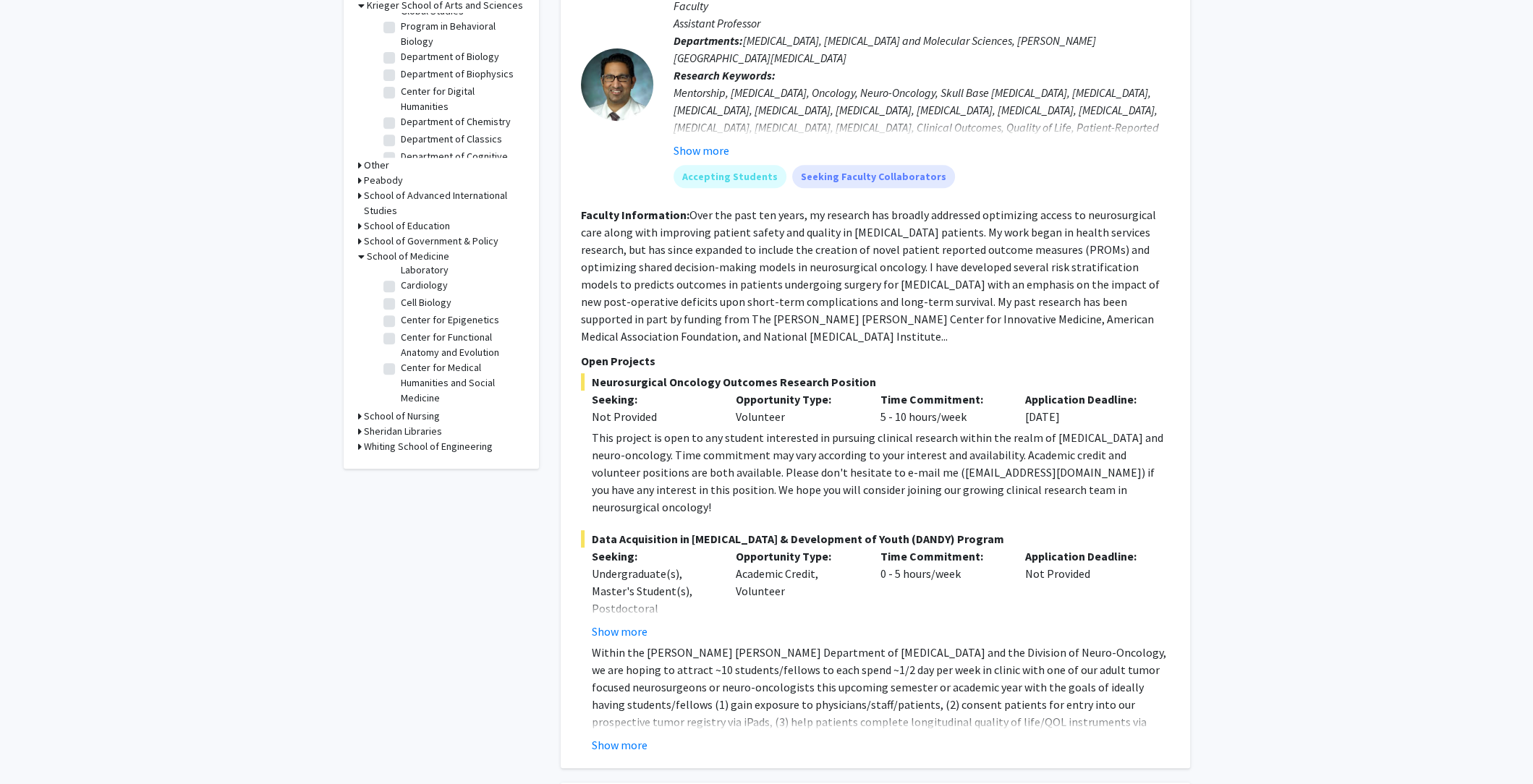
scroll to position [386, 0]
click at [437, 322] on label "Cell Biology" at bounding box center [426, 315] width 51 height 15
click at [410, 317] on input "Cell Biology" at bounding box center [405, 312] width 10 height 10
checkbox input "true"
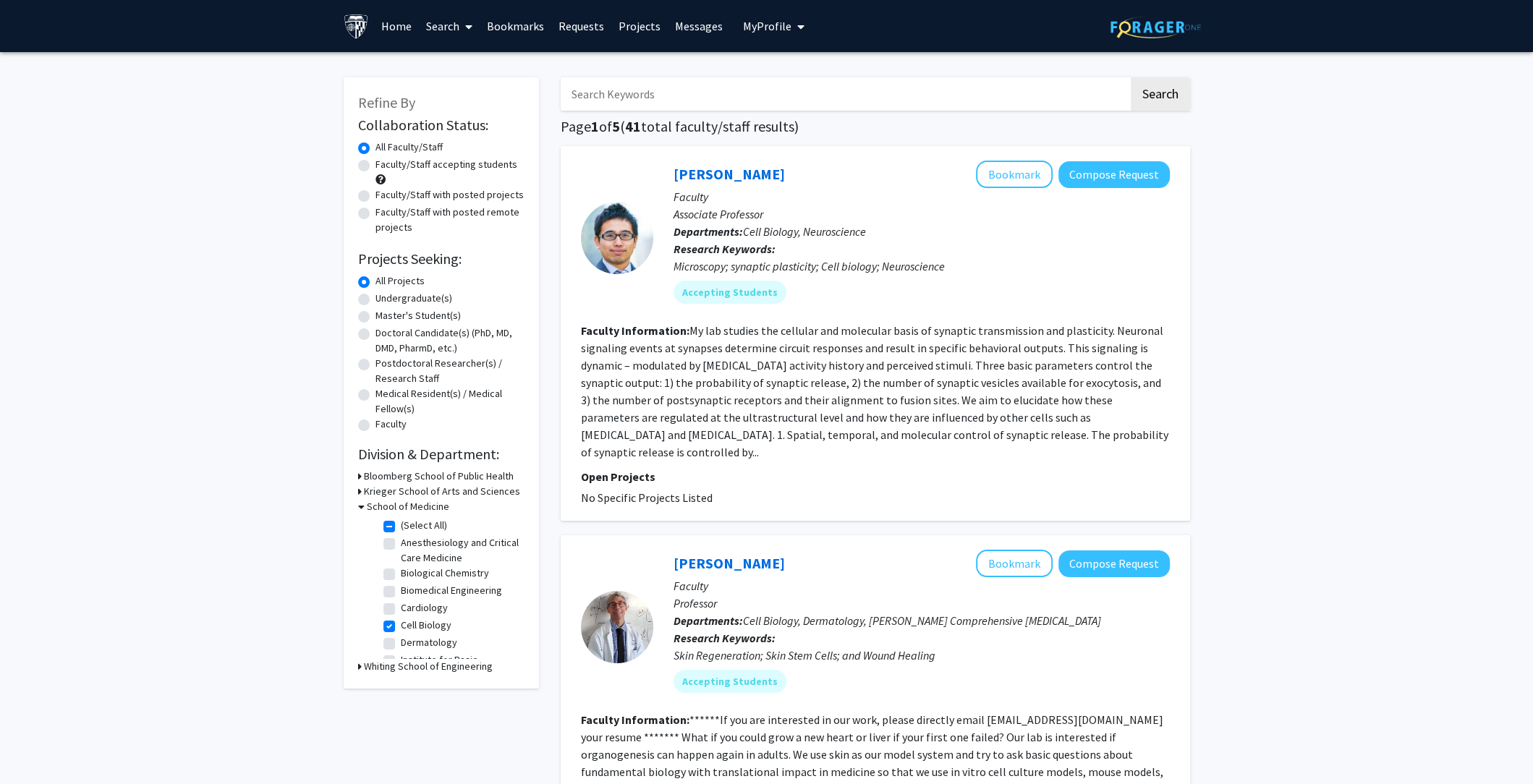
click at [771, 185] on div "Shigeki Watanabe Bookmark Compose Request" at bounding box center [922, 174] width 496 height 27
click at [771, 173] on link "Shigeki Watanabe" at bounding box center [729, 174] width 111 height 18
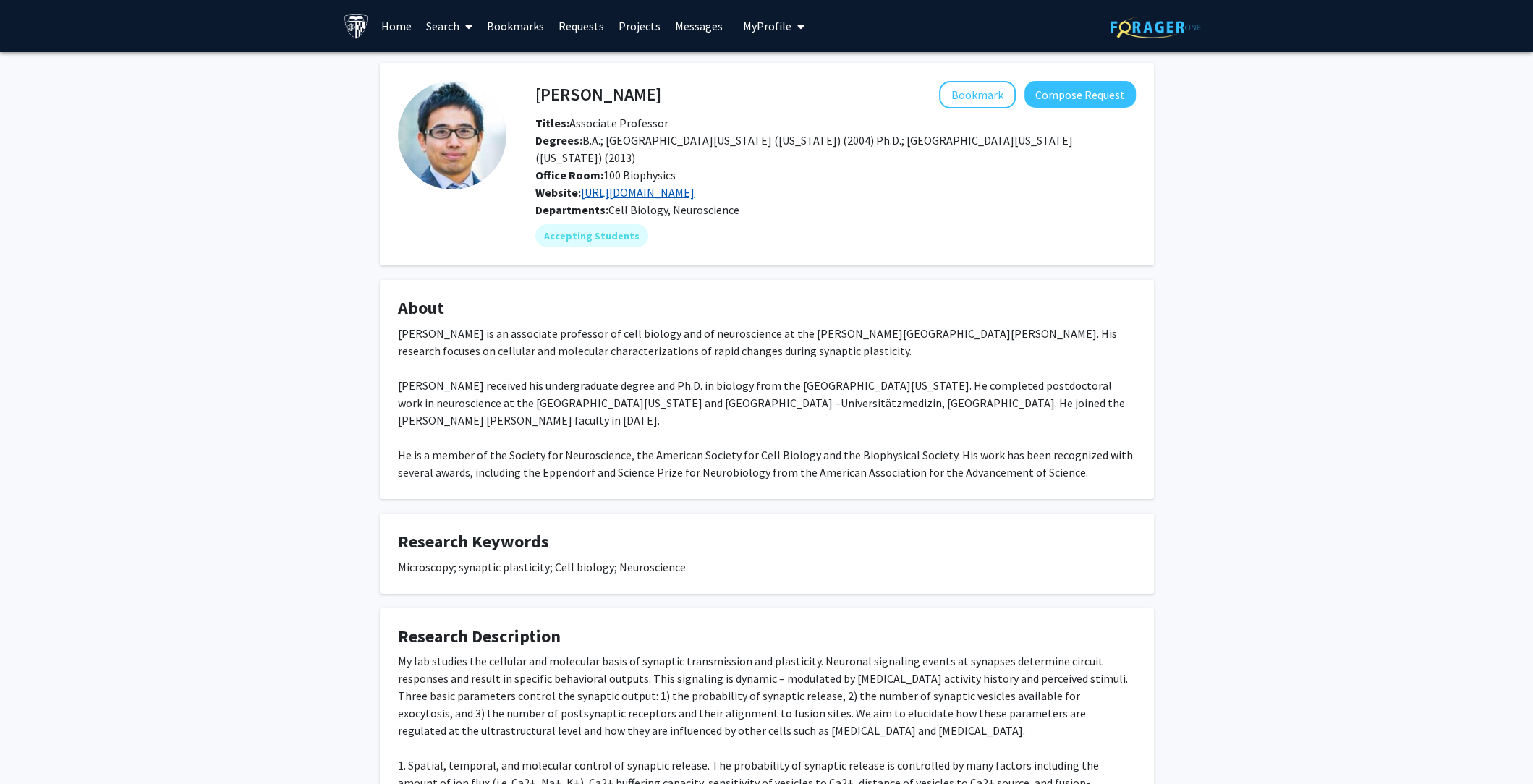
click at [694, 185] on link "http://cellbio.jhmi.edu/people/faculty/shigeki-watanabe-phd" at bounding box center [638, 192] width 113 height 15
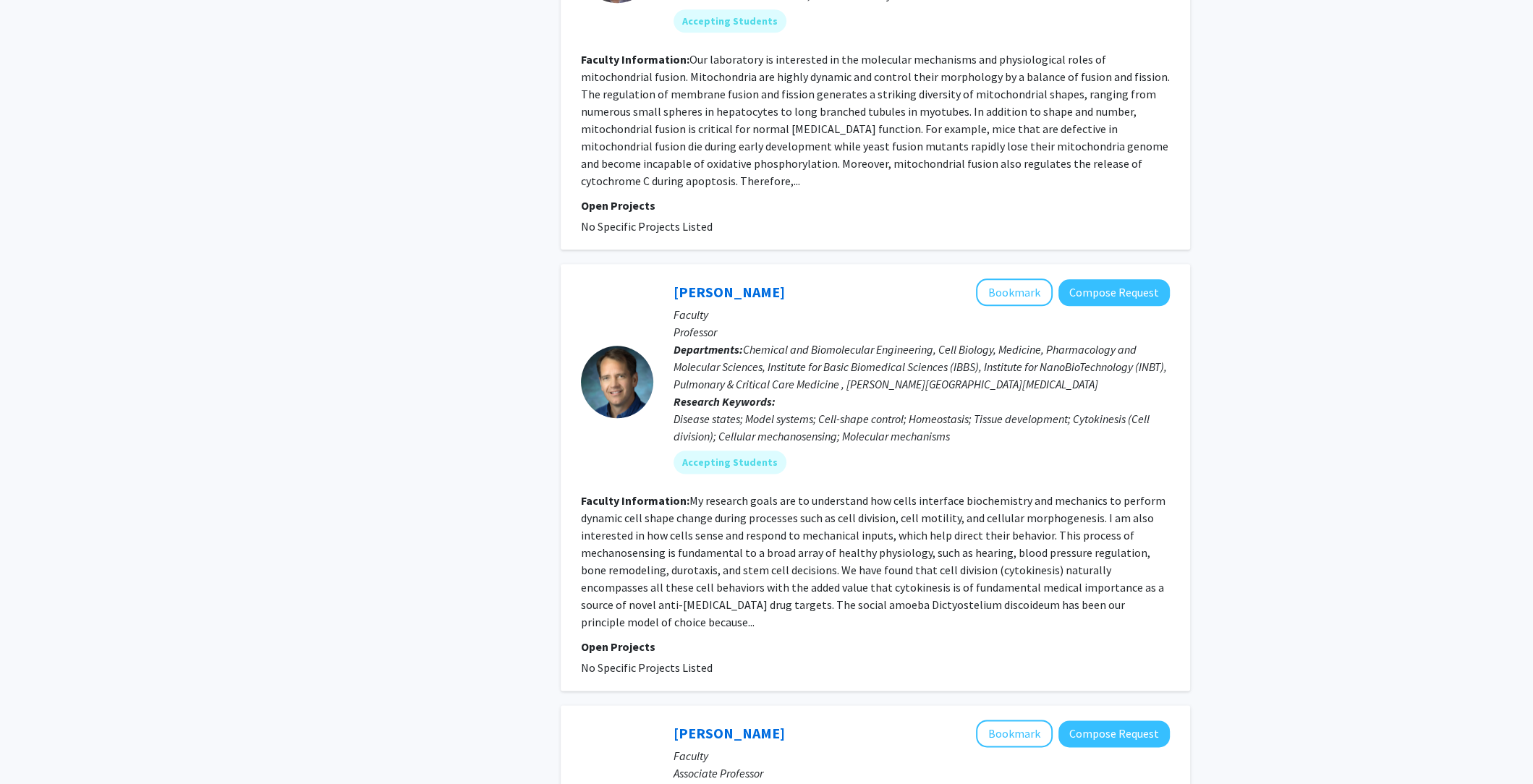
scroll to position [1830, 0]
click at [730, 280] on link "Doug Robinson" at bounding box center [729, 289] width 111 height 18
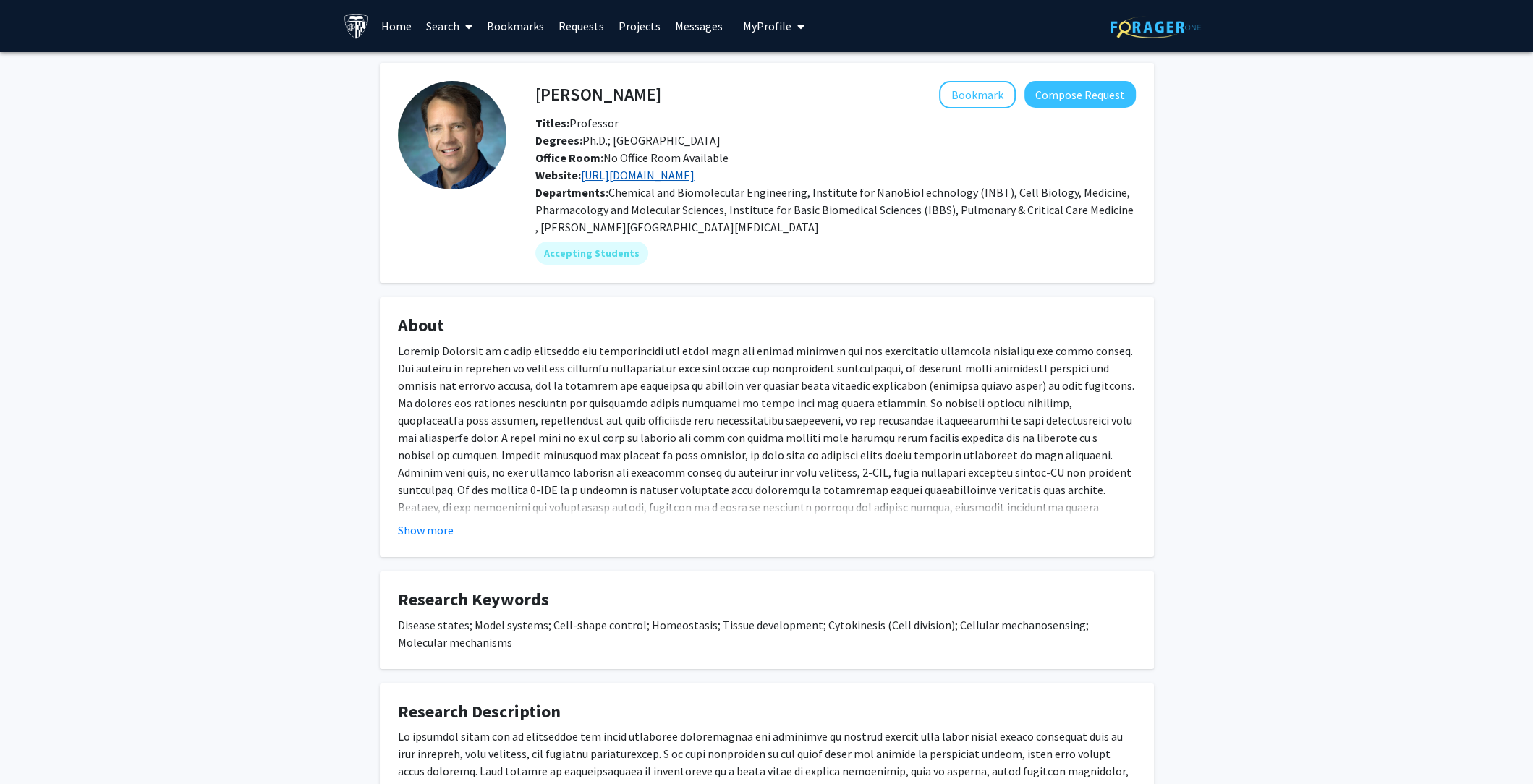
click at [694, 172] on link "https://robinsonlab.cellbio.jhmi.edu/" at bounding box center [638, 175] width 113 height 15
click at [694, 179] on link "https://robinsonlab.cellbio.jhmi.edu/" at bounding box center [638, 175] width 113 height 15
